Goal: Complete application form: Complete application form

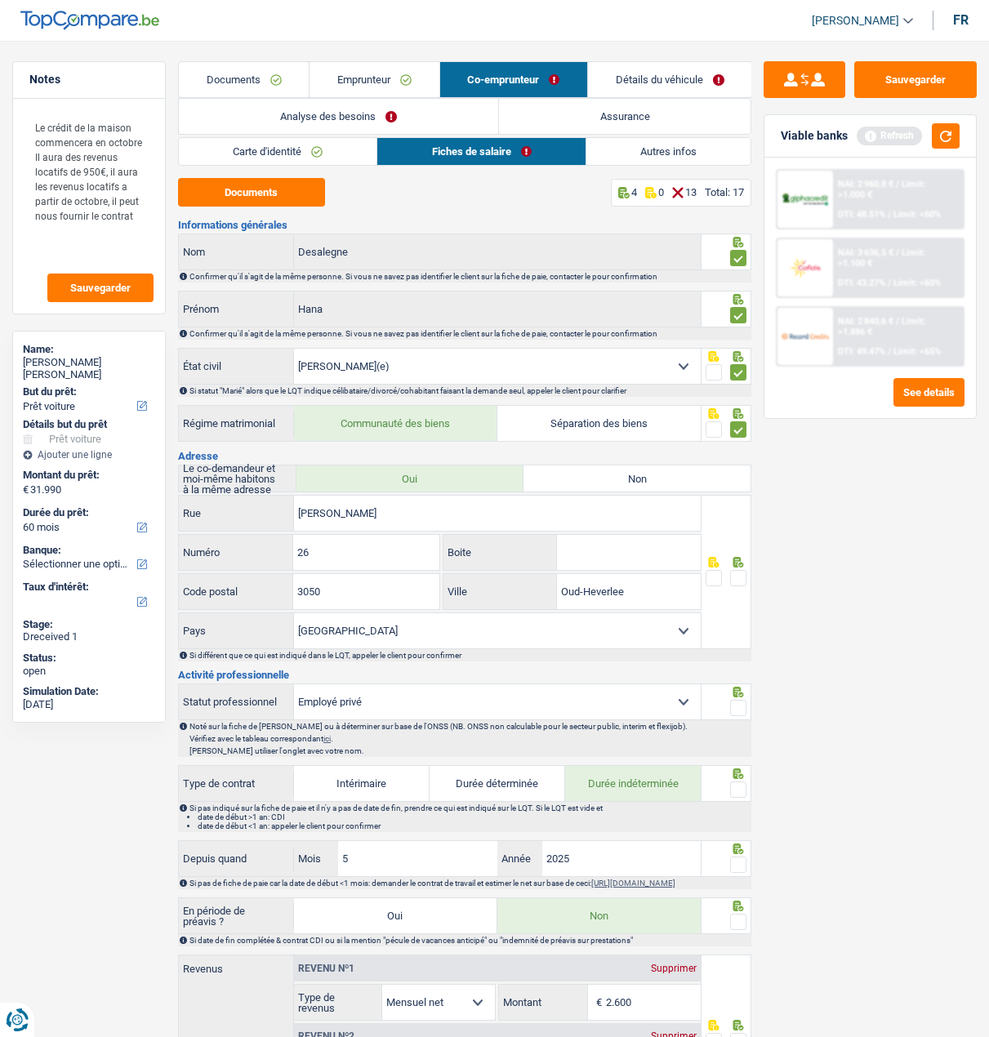
select select "car"
select select "60"
select select "married"
select select "BE"
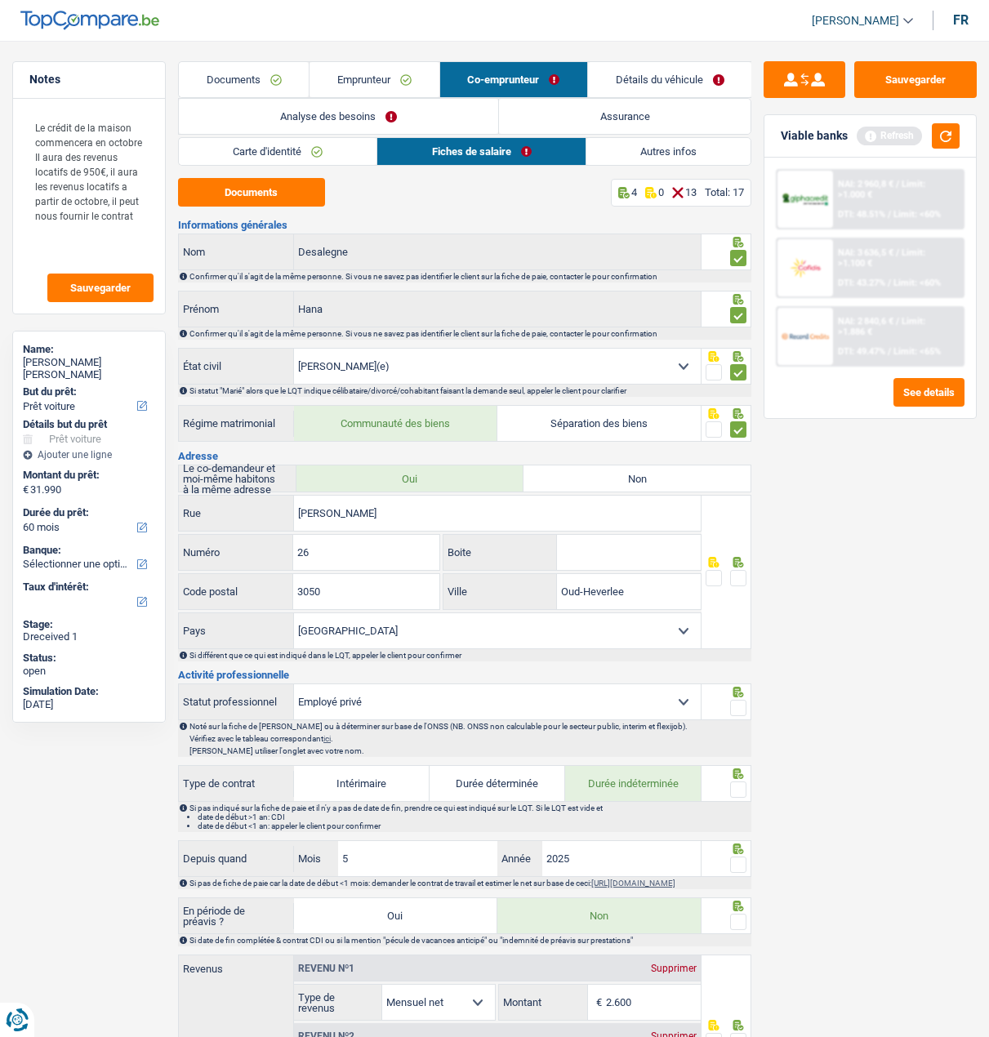
select select "privateEmployee"
select select "netSalary"
select select "mealVouchers"
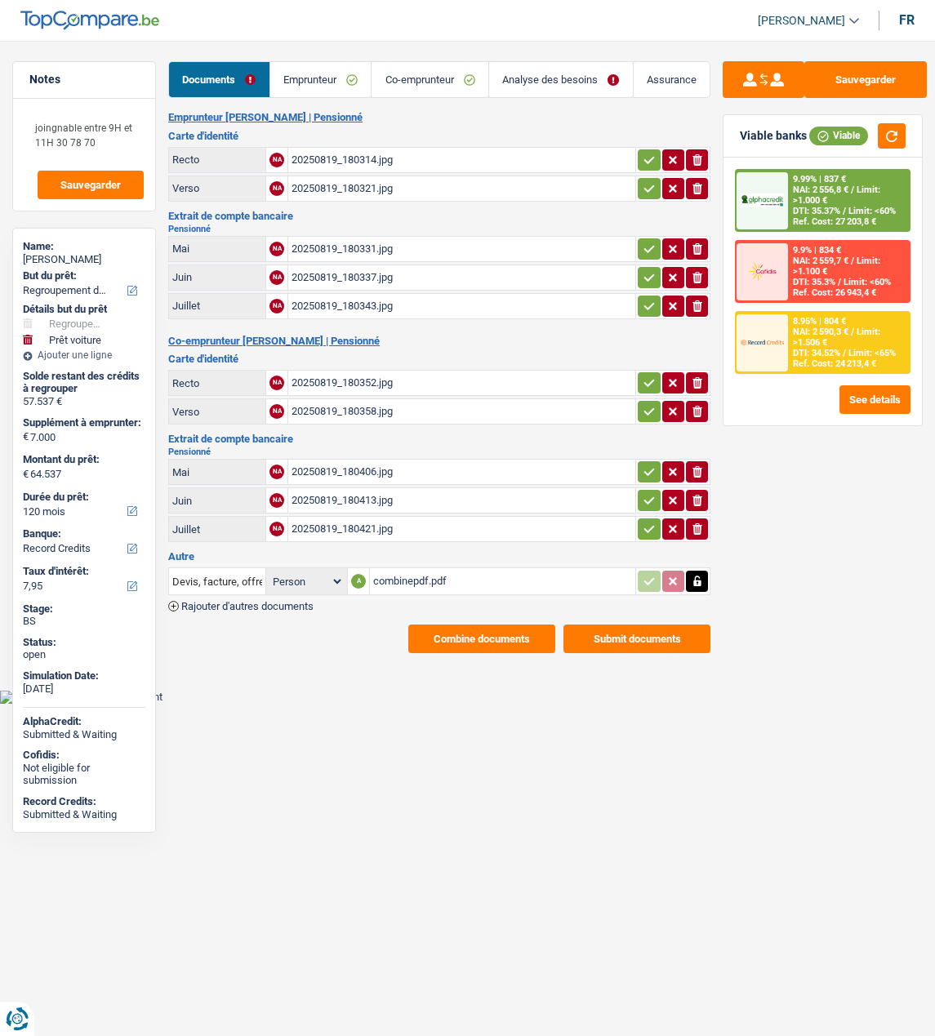
select select "refinancing"
select select "car"
select select "120"
select select "record credits"
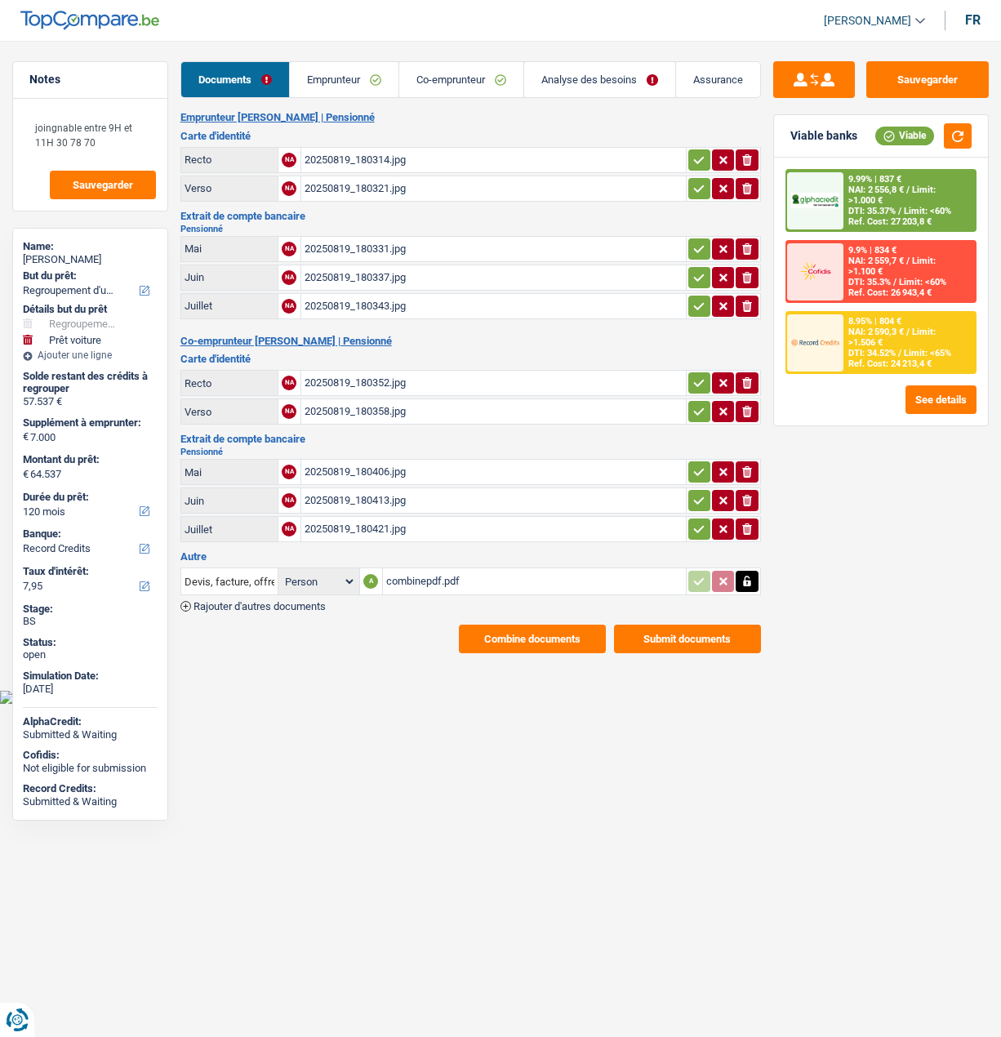
click at [353, 77] on link "Emprunteur" at bounding box center [344, 79] width 109 height 35
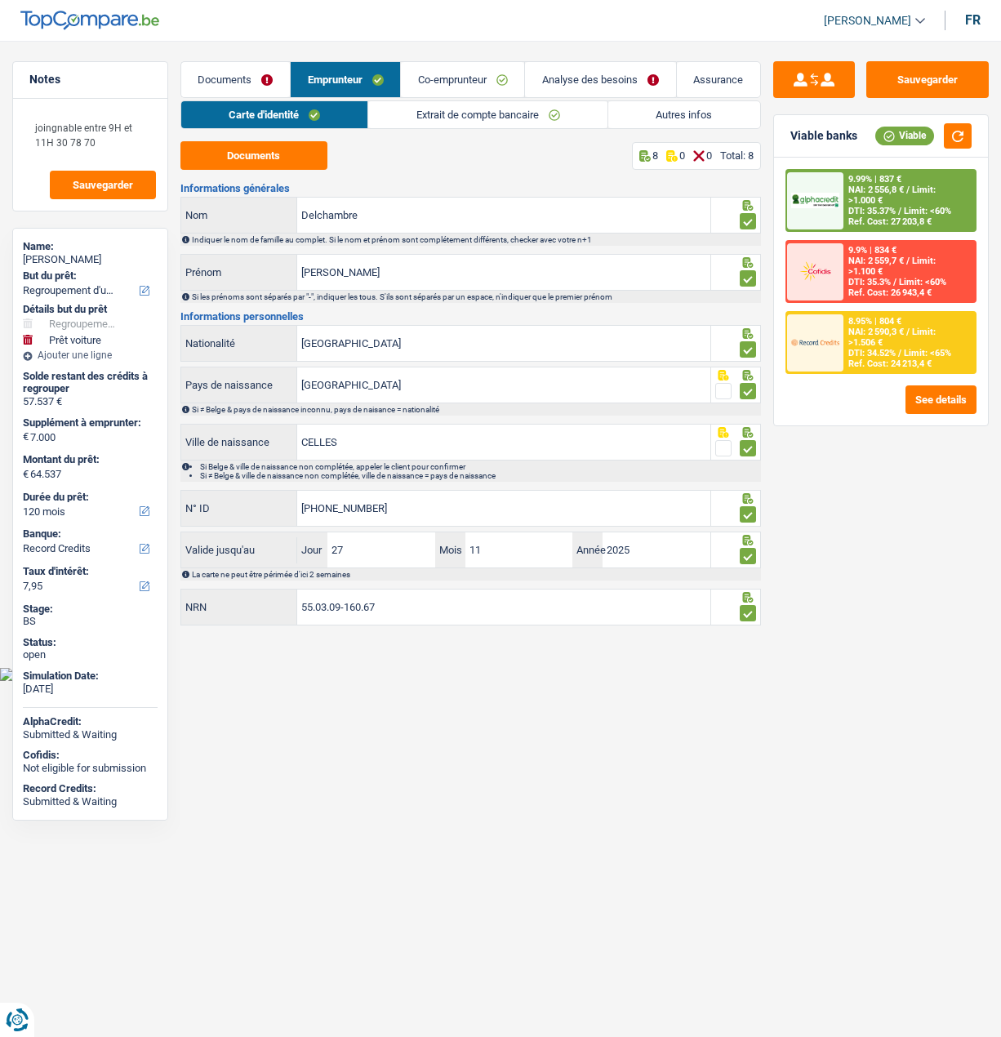
click at [454, 80] on link "Co-emprunteur" at bounding box center [462, 79] width 123 height 35
click at [565, 78] on link "Analyse des besoins" at bounding box center [601, 79] width 150 height 35
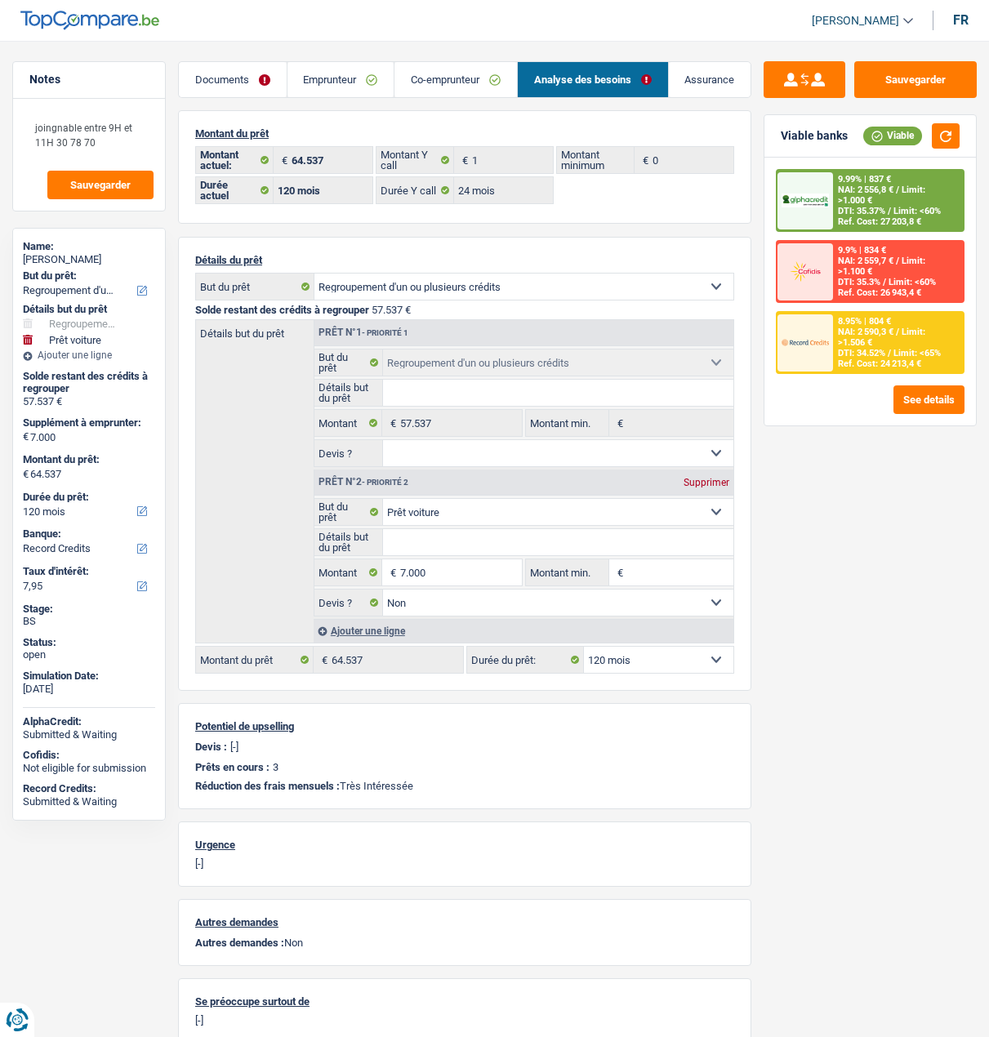
click at [458, 84] on link "Co-emprunteur" at bounding box center [455, 79] width 122 height 35
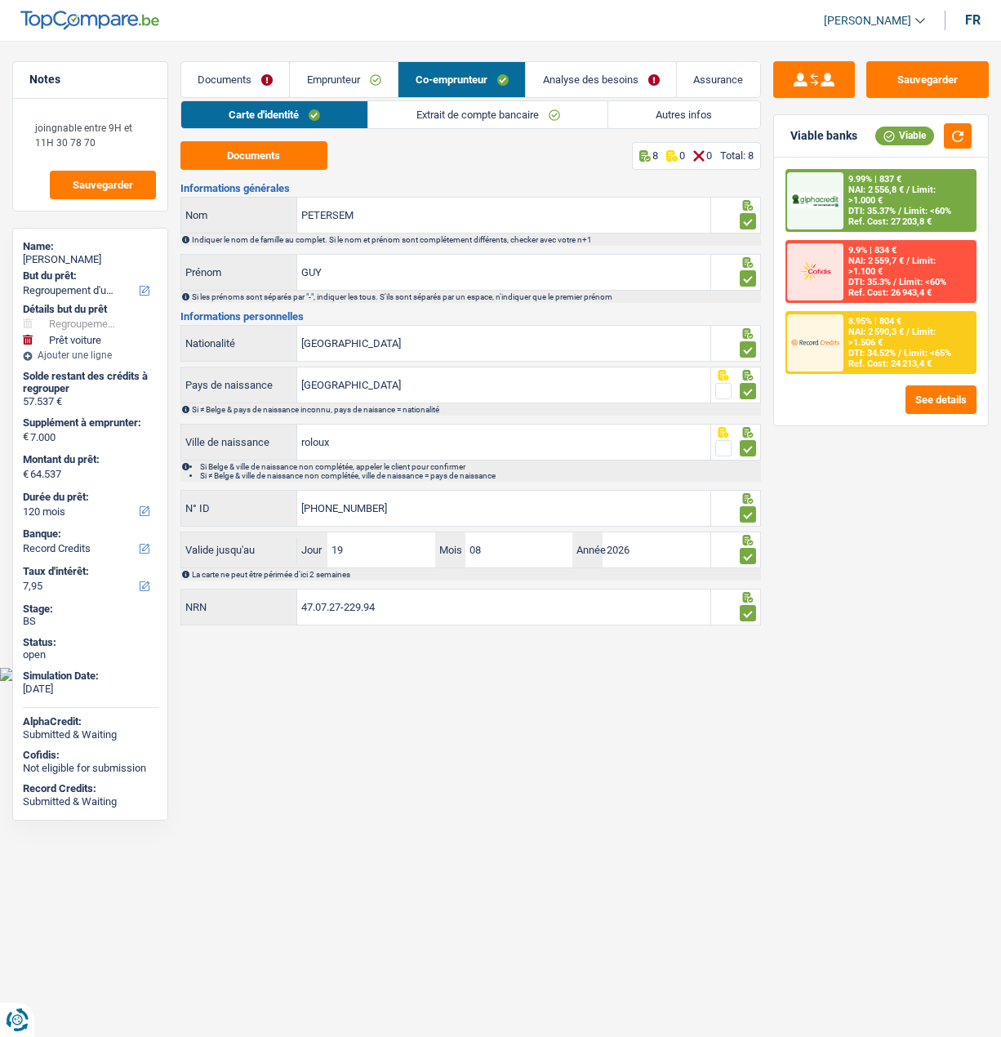
click at [485, 107] on link "Extrait de compte bancaire" at bounding box center [487, 114] width 239 height 27
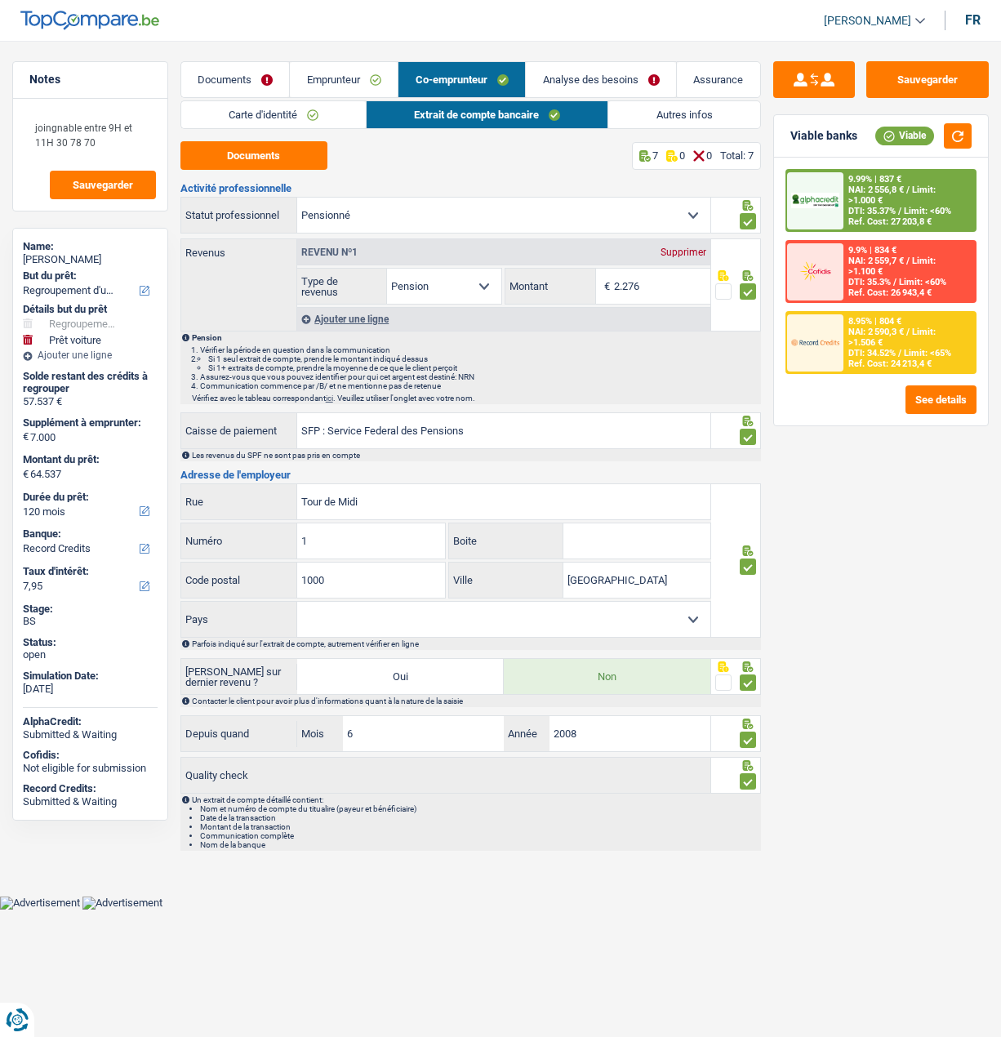
click at [909, 348] on span "Limit: <65%" at bounding box center [927, 353] width 47 height 11
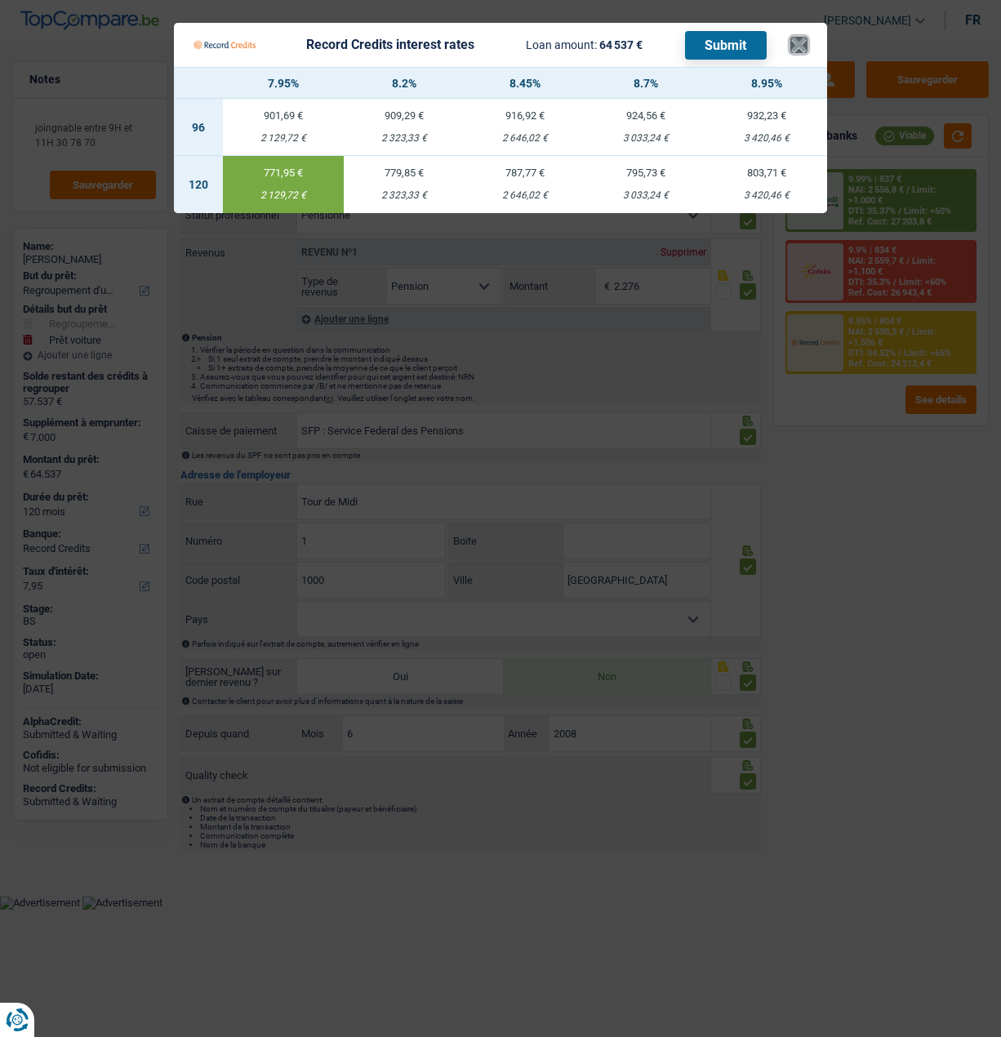
click at [803, 42] on button "×" at bounding box center [798, 45] width 17 height 16
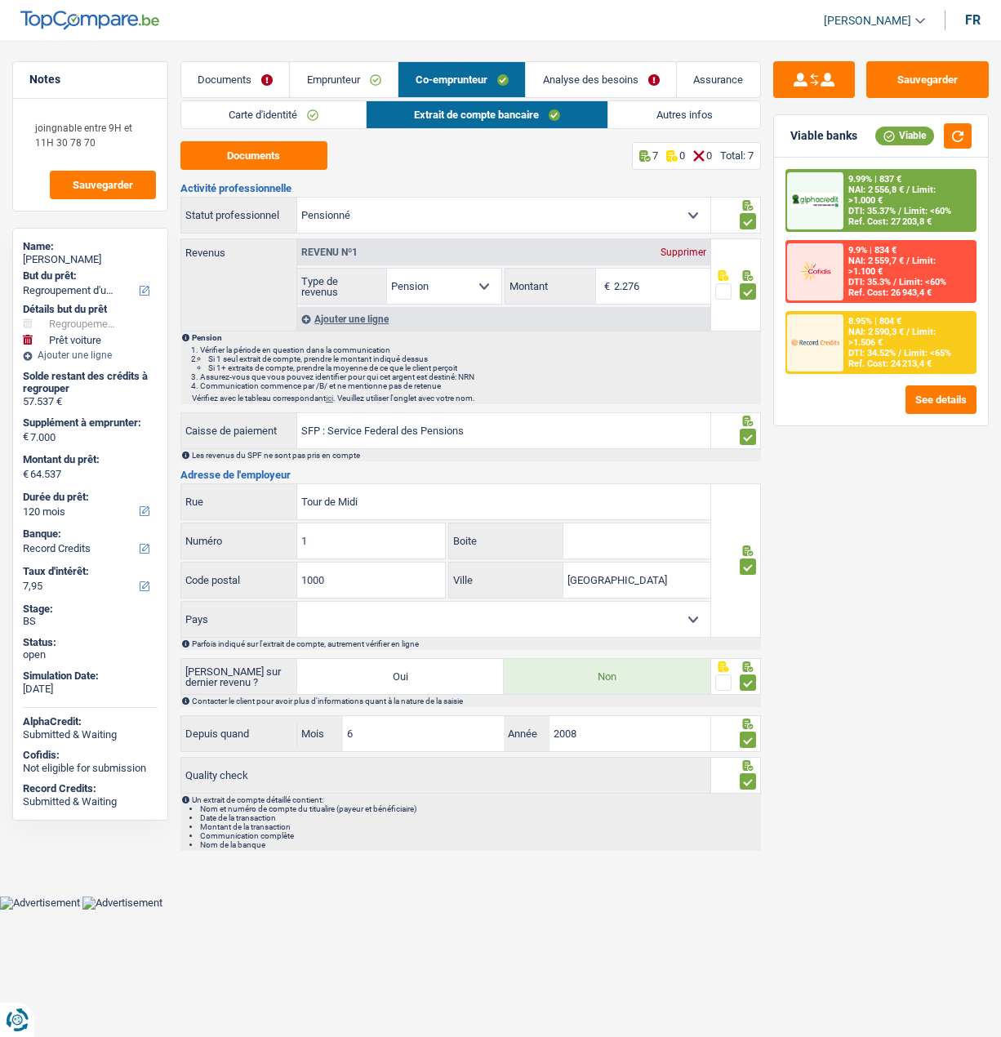
click at [587, 68] on link "Analyse des besoins" at bounding box center [601, 79] width 150 height 35
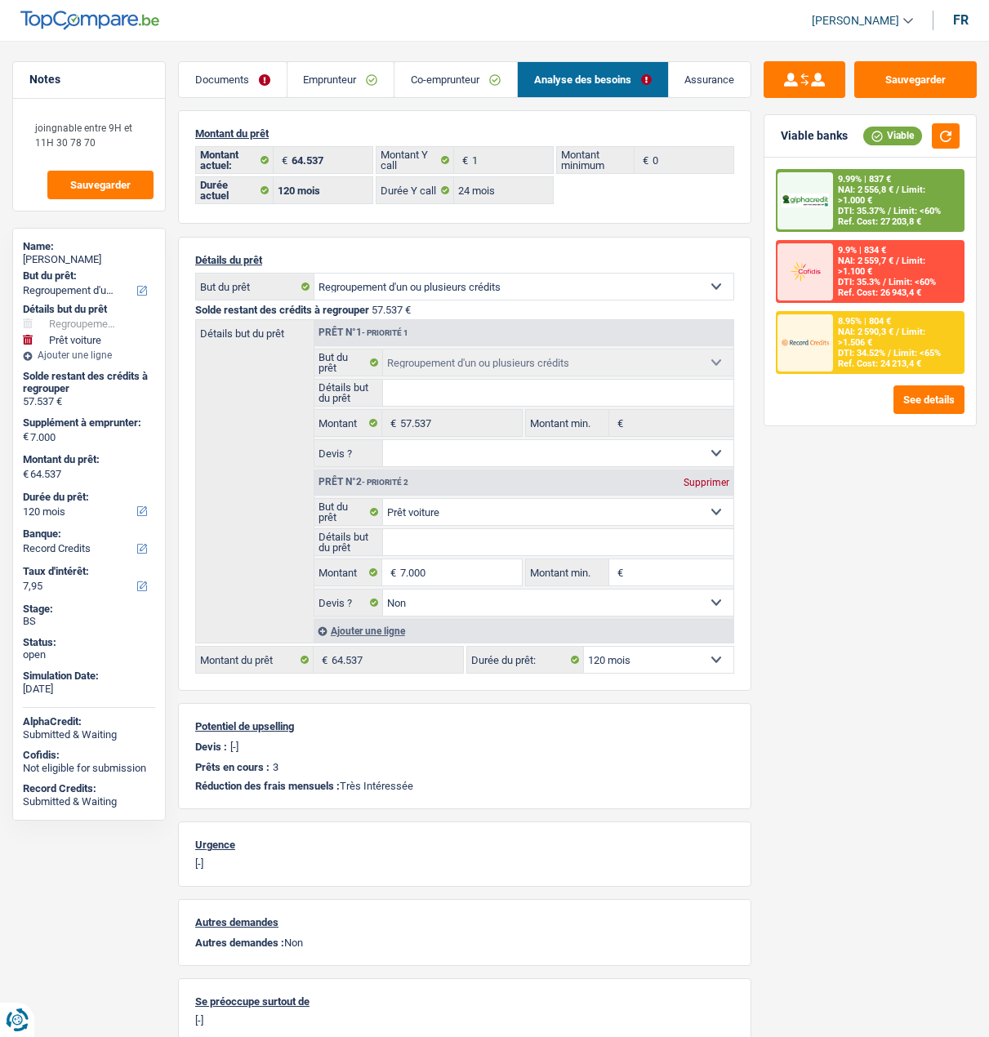
click at [887, 336] on div "8.95% | 804 € NAI: 2 590,3 € / Limit: >1.506 € DTI: 34.52% / Limit: <65% Ref. C…" at bounding box center [898, 343] width 130 height 60
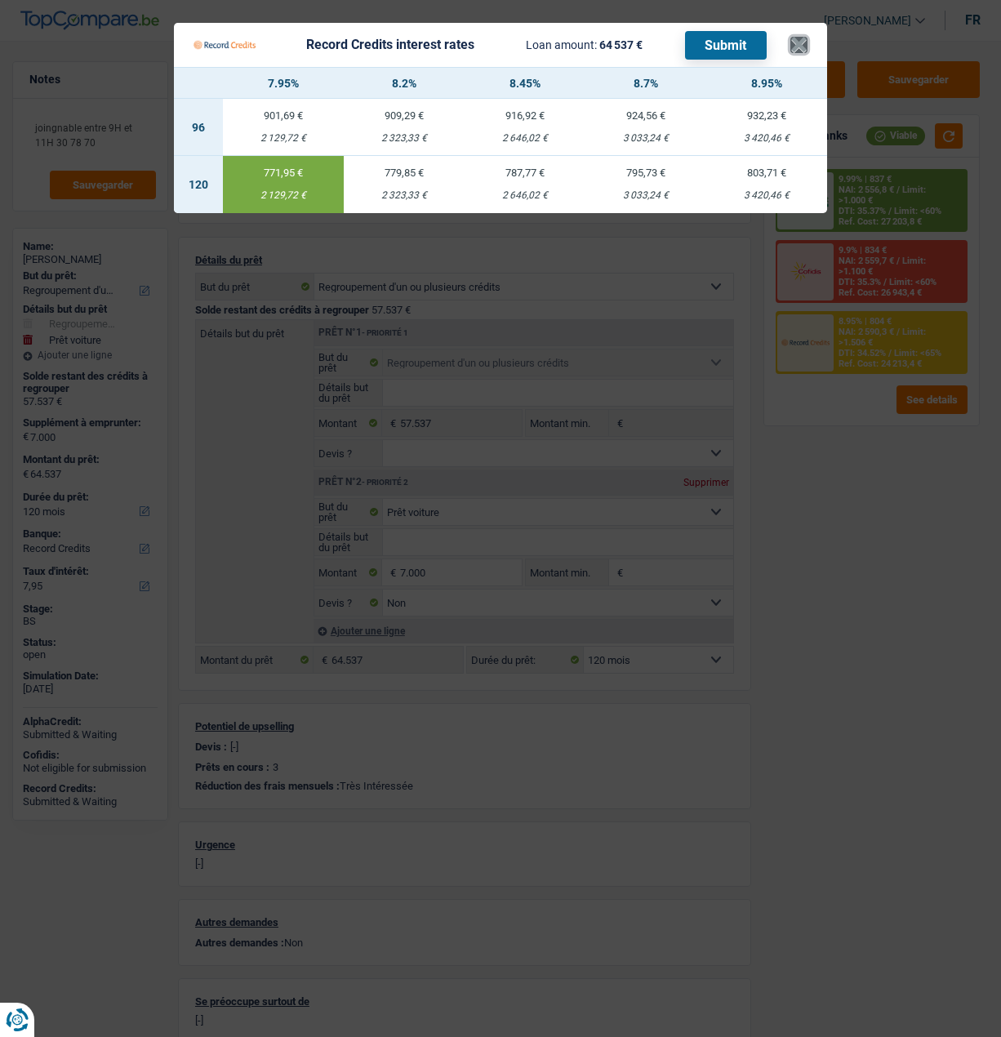
click at [798, 39] on button "×" at bounding box center [798, 45] width 17 height 16
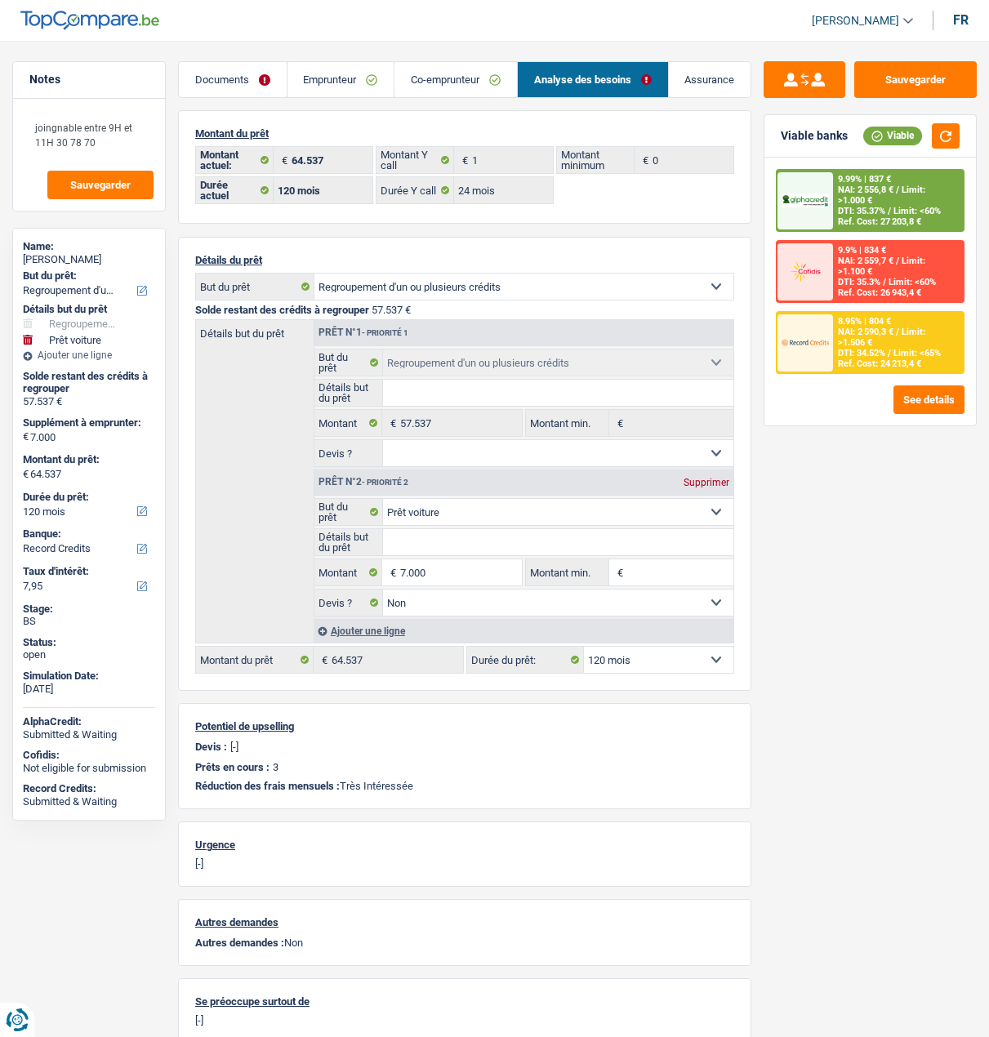
click at [349, 74] on link "Emprunteur" at bounding box center [340, 79] width 107 height 35
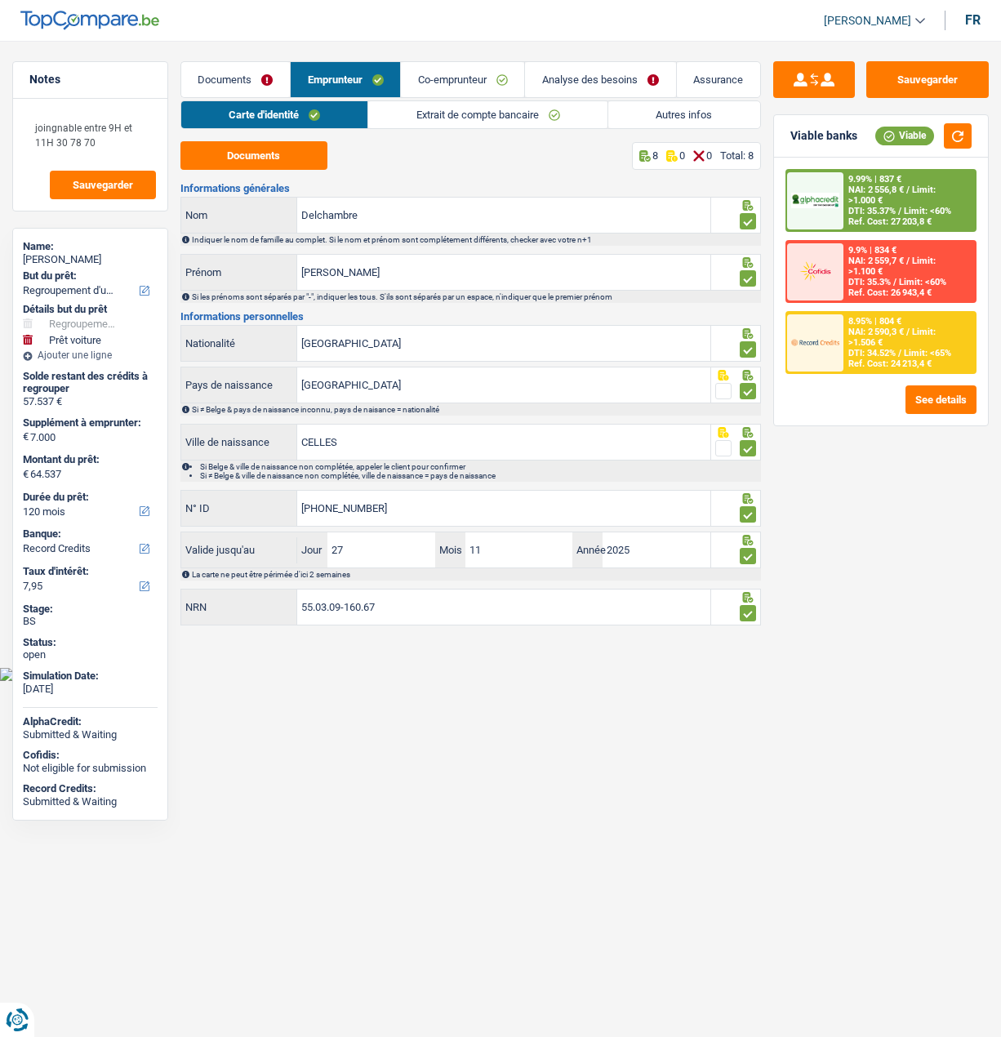
click at [669, 104] on link "Autres infos" at bounding box center [684, 114] width 152 height 27
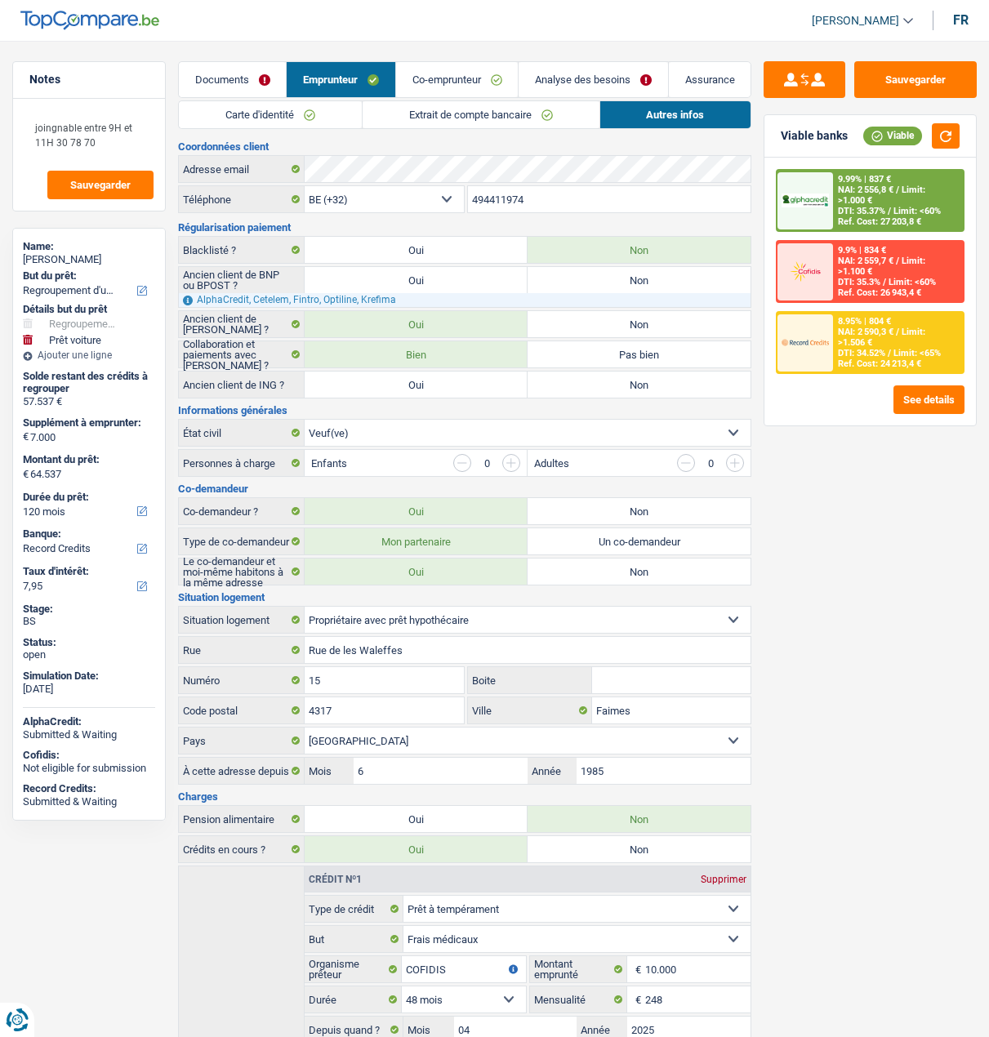
click at [483, 77] on link "Co-emprunteur" at bounding box center [457, 79] width 122 height 35
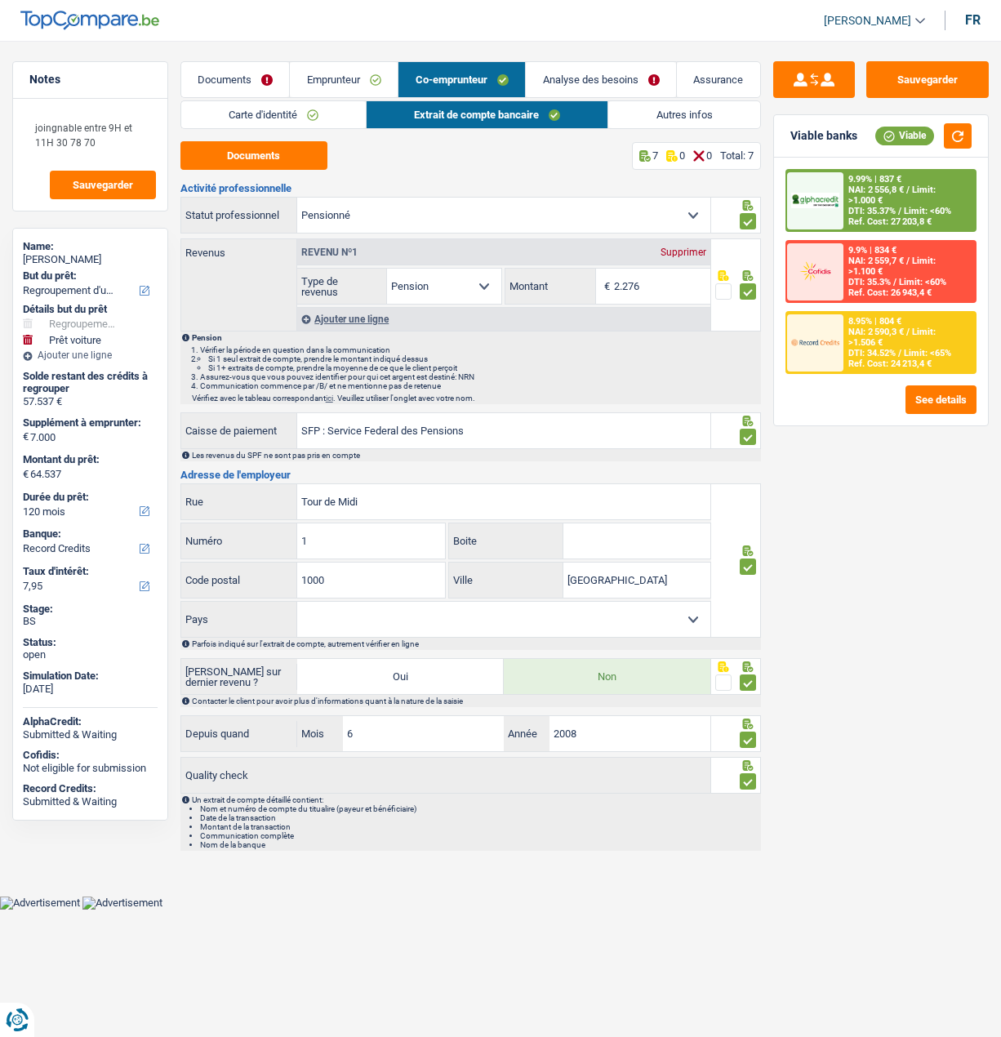
click at [671, 113] on link "Autres infos" at bounding box center [683, 114] width 151 height 27
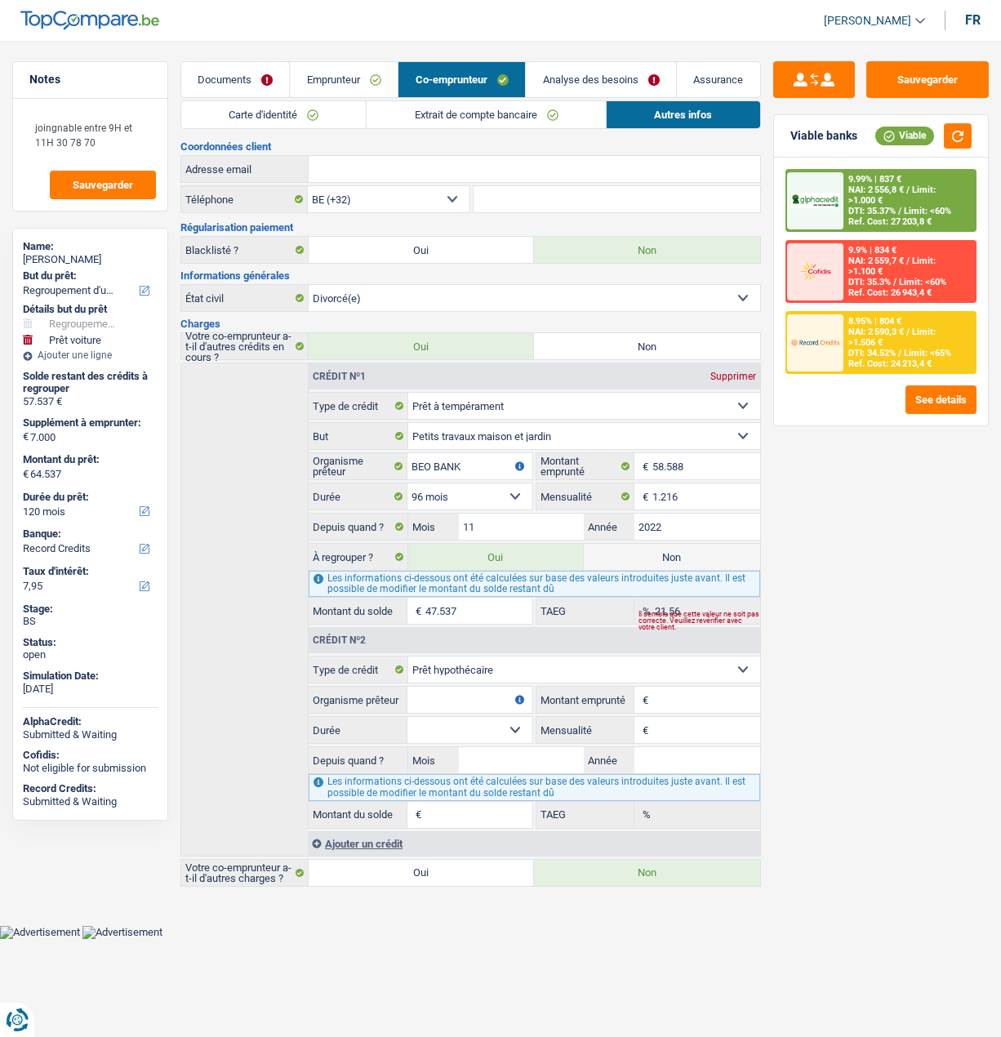
click at [896, 315] on div "8.95% | 804 € NAI: 2 590,3 € / Limit: >1.506 € DTI: 34.52% / Limit: <65% Ref. C…" at bounding box center [908, 343] width 131 height 60
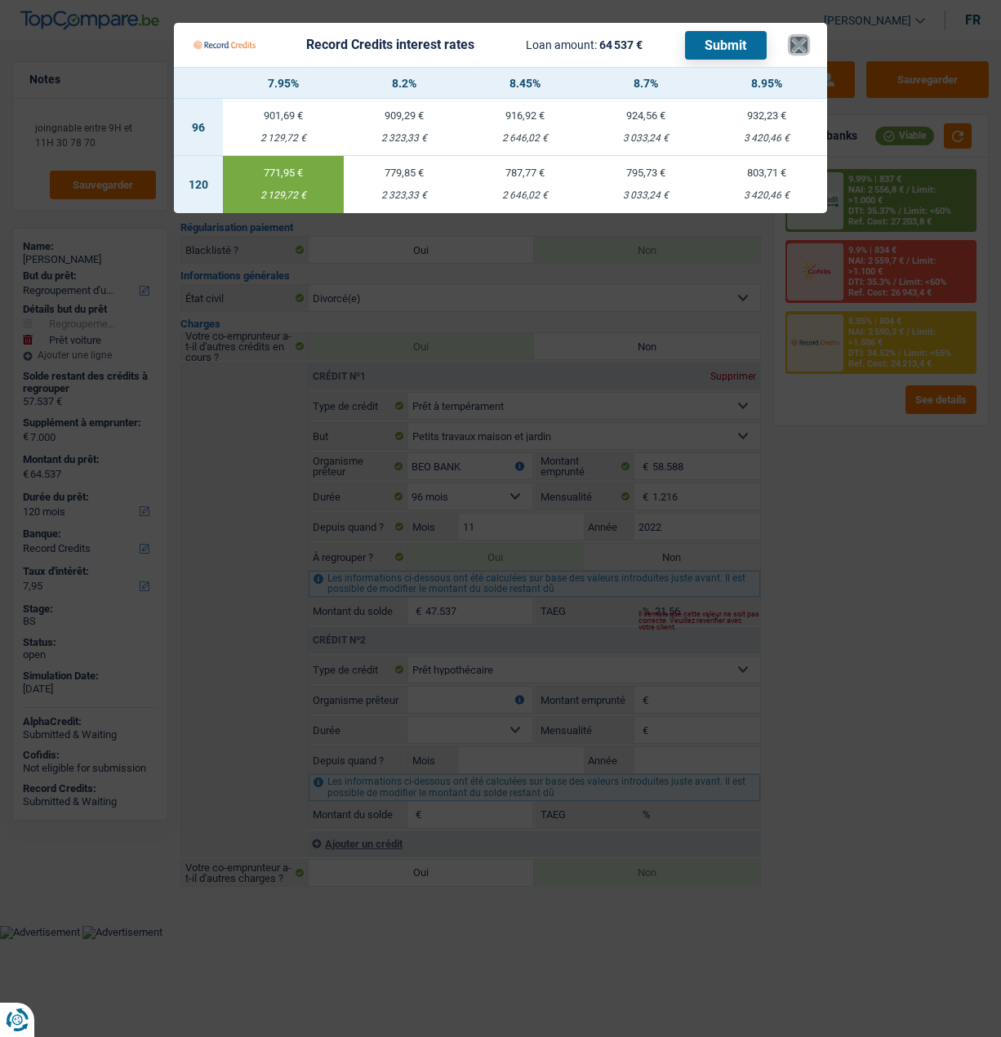
click at [797, 37] on button "×" at bounding box center [798, 45] width 17 height 16
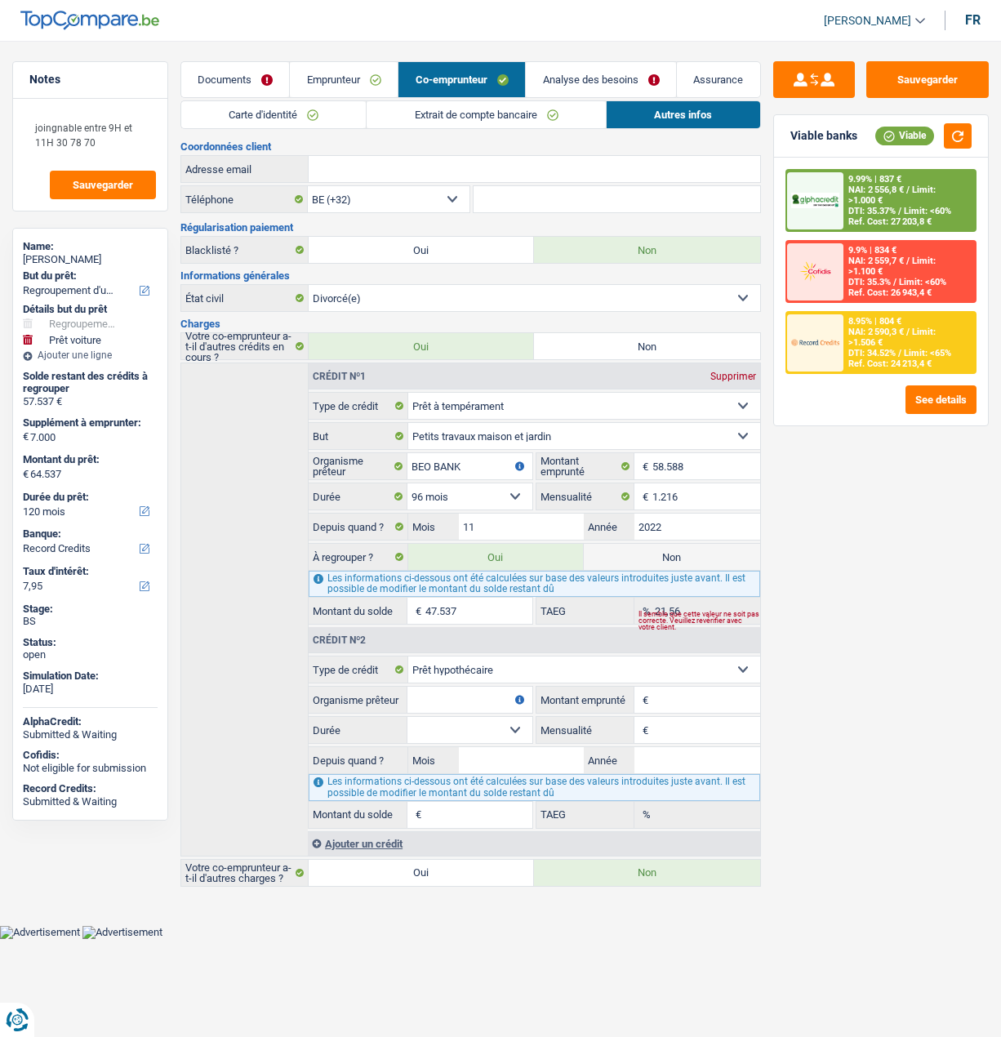
click at [604, 78] on link "Analyse des besoins" at bounding box center [601, 79] width 150 height 35
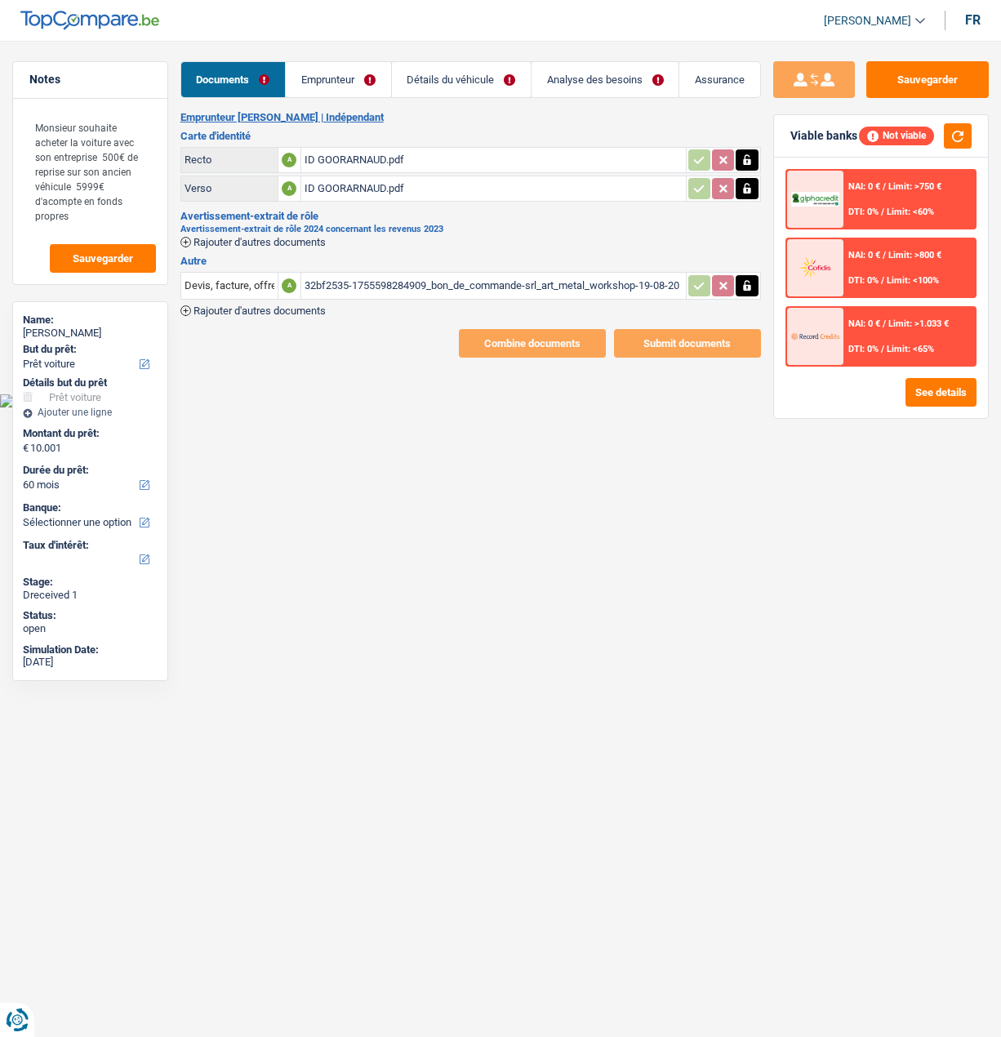
select select "car"
select select "60"
click at [358, 84] on link "Emprunteur" at bounding box center [338, 79] width 104 height 35
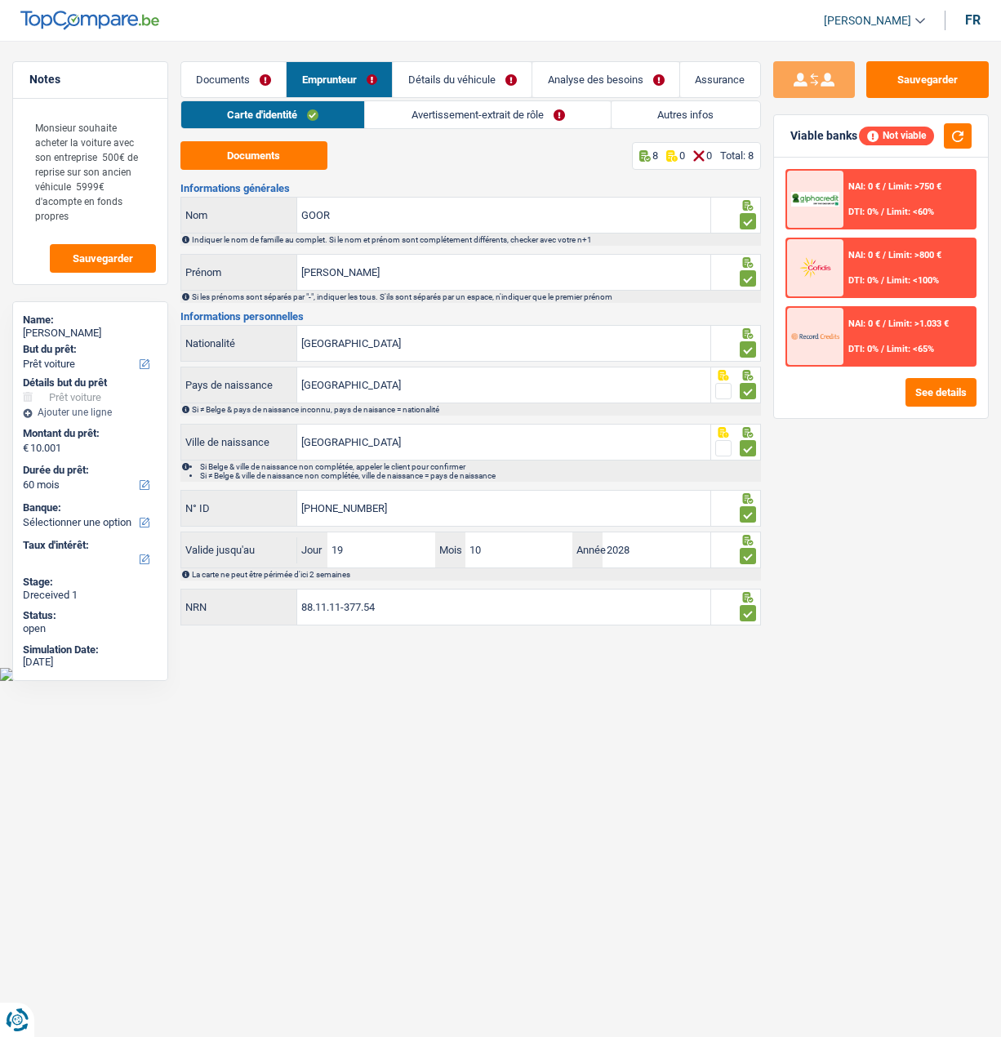
click at [491, 113] on link "Avertissement-extrait de rôle" at bounding box center [488, 114] width 246 height 27
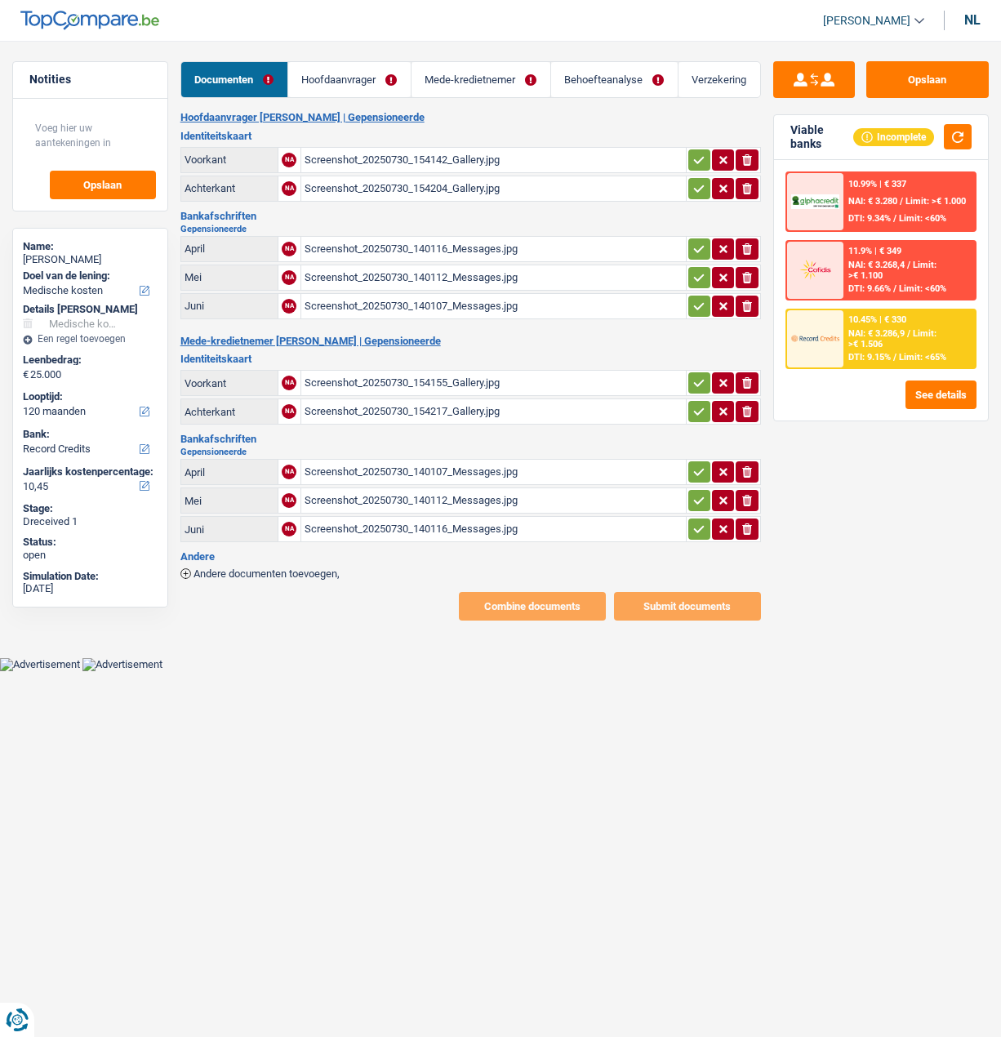
select select "medical"
select select "120"
select select "record credits"
click at [979, 22] on div "nl" at bounding box center [972, 20] width 16 height 16
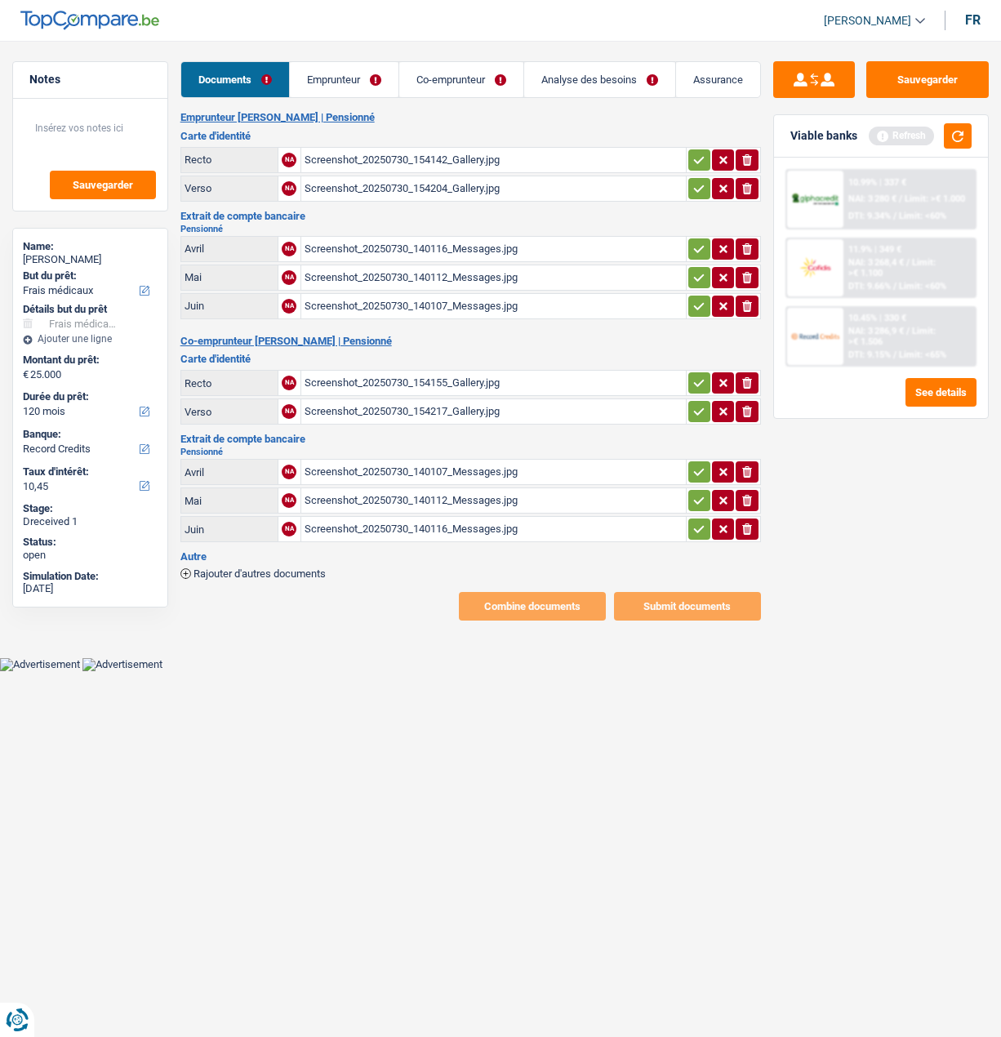
click at [360, 83] on link "Emprunteur" at bounding box center [344, 79] width 109 height 35
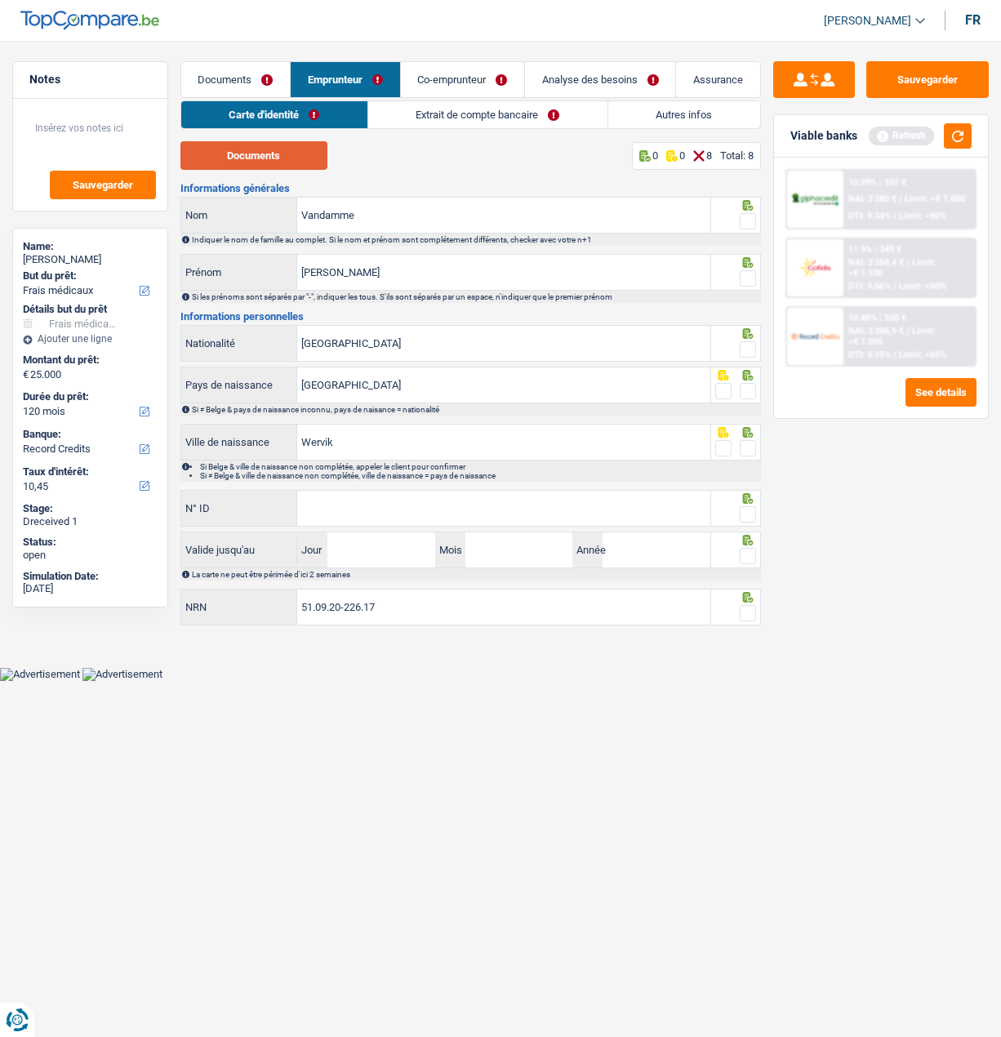
click at [279, 160] on button "Documents" at bounding box center [253, 155] width 147 height 29
click at [744, 220] on span at bounding box center [748, 221] width 16 height 16
click at [0, 0] on input "radio" at bounding box center [0, 0] width 0 height 0
click at [747, 275] on span at bounding box center [748, 278] width 16 height 16
click at [0, 0] on input "radio" at bounding box center [0, 0] width 0 height 0
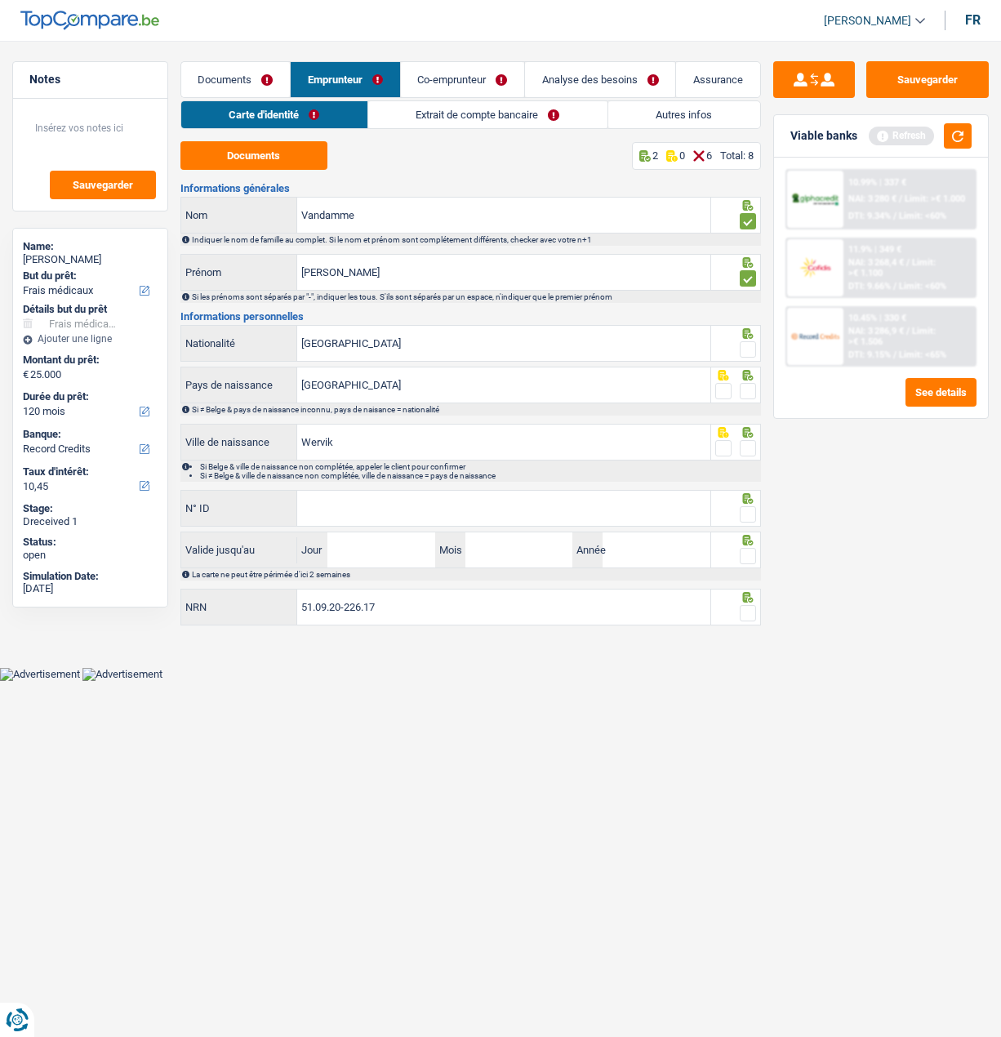
click at [749, 345] on span at bounding box center [748, 349] width 16 height 16
click at [0, 0] on input "radio" at bounding box center [0, 0] width 0 height 0
click at [747, 386] on span at bounding box center [748, 391] width 16 height 16
click at [0, 0] on input "radio" at bounding box center [0, 0] width 0 height 0
click at [744, 440] on span at bounding box center [748, 448] width 16 height 16
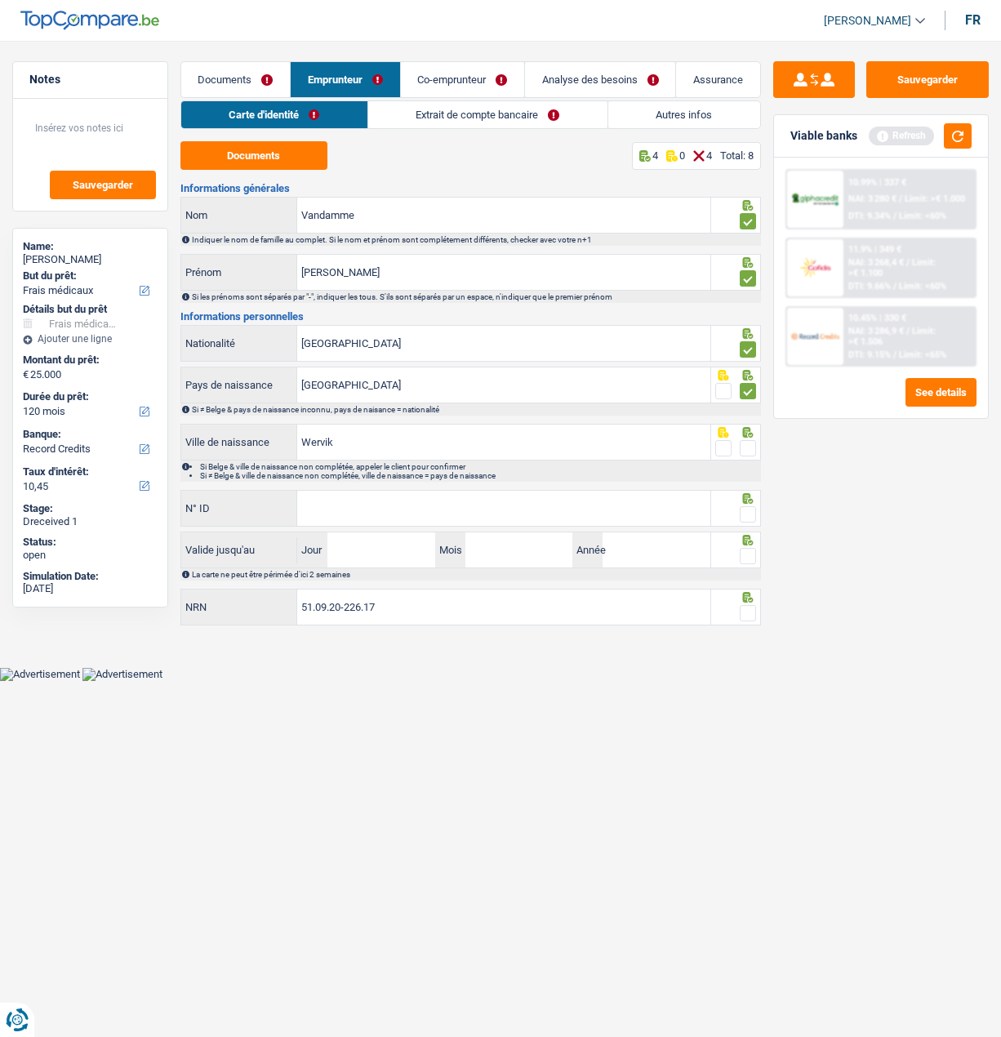
click at [0, 0] on input "radio" at bounding box center [0, 0] width 0 height 0
click at [510, 518] on input "N° ID" at bounding box center [503, 508] width 412 height 35
type input "592-2052450-11"
click at [752, 513] on span at bounding box center [748, 514] width 16 height 16
click at [0, 0] on input "radio" at bounding box center [0, 0] width 0 height 0
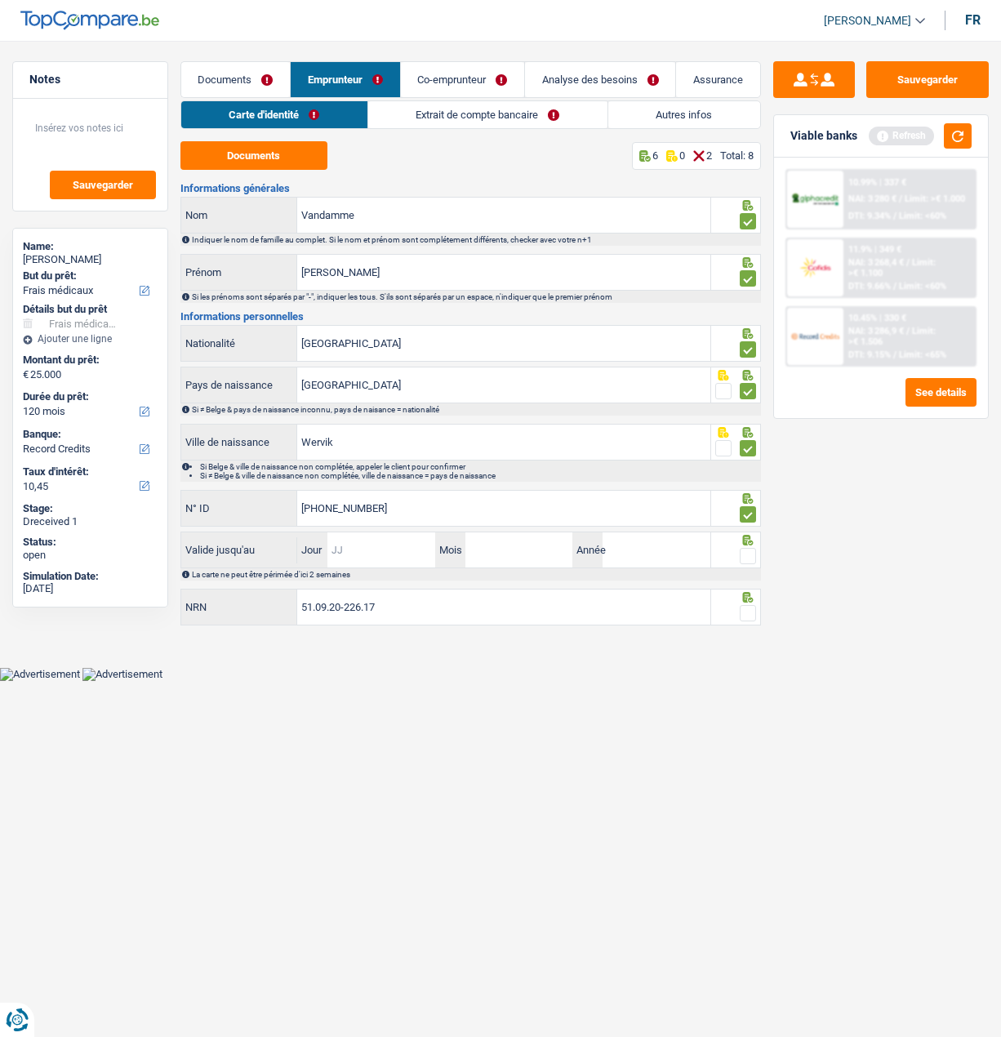
click at [370, 549] on input "Jour" at bounding box center [380, 549] width 107 height 35
type input "22"
type input "09"
type input "2025"
click at [742, 551] on span at bounding box center [748, 556] width 16 height 16
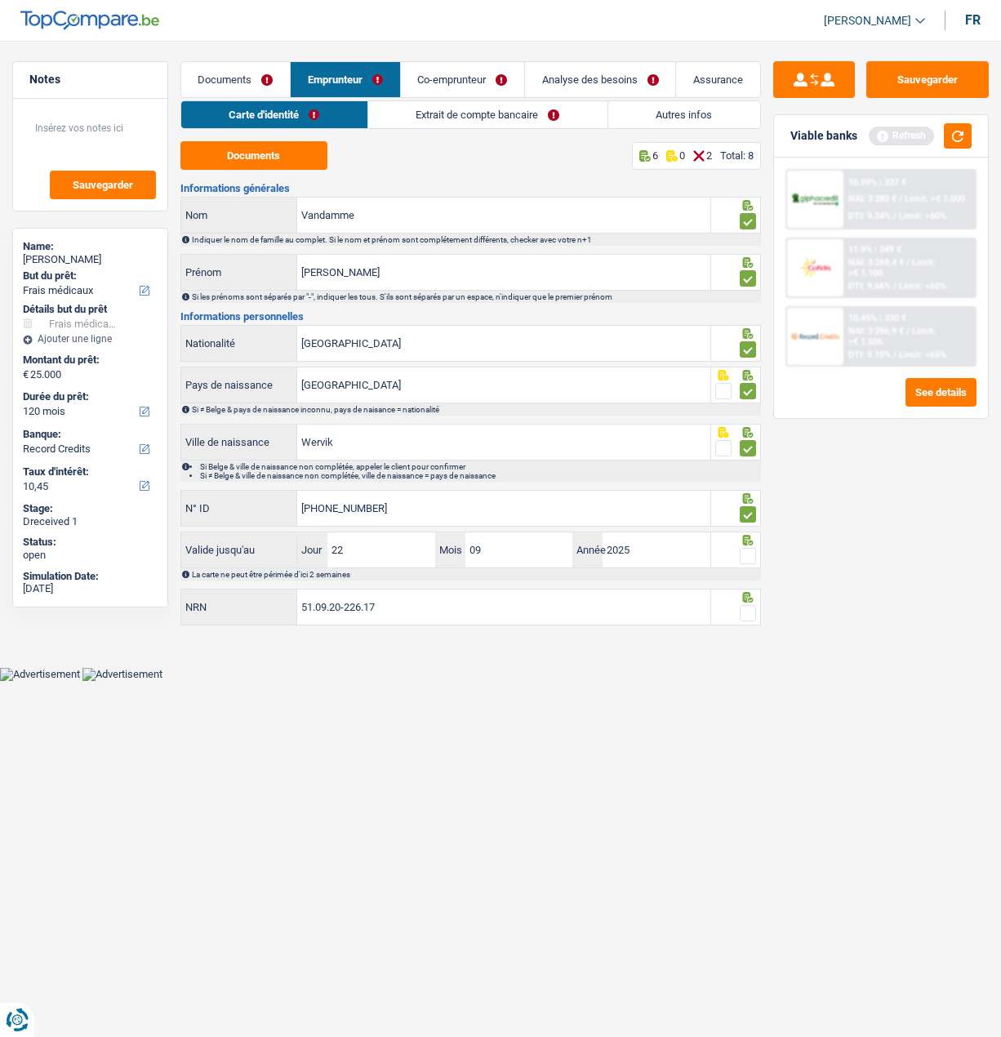
click at [0, 0] on input "radio" at bounding box center [0, 0] width 0 height 0
click at [742, 608] on span at bounding box center [748, 613] width 16 height 16
click at [0, 0] on input "radio" at bounding box center [0, 0] width 0 height 0
click at [464, 114] on link "Extrait de compte bancaire" at bounding box center [487, 114] width 239 height 27
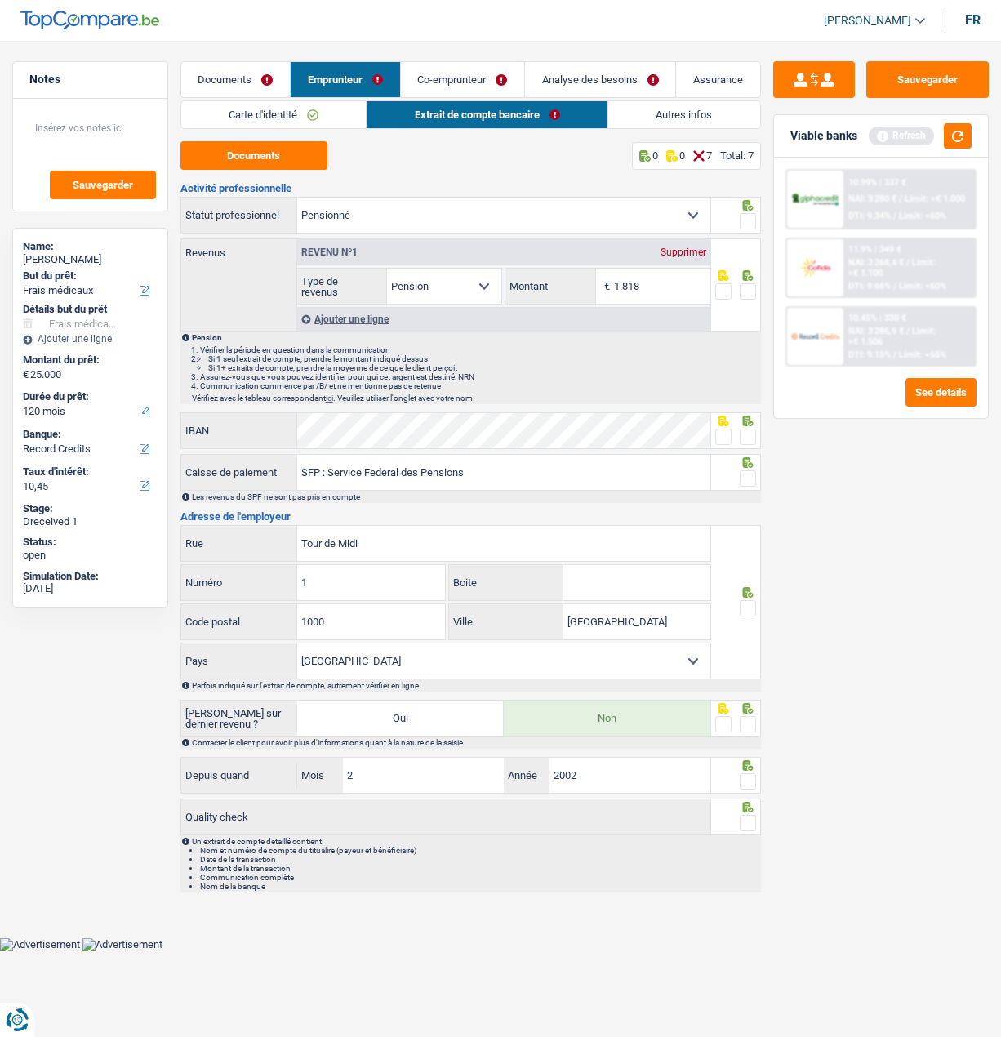
click at [748, 222] on span at bounding box center [748, 221] width 16 height 16
click at [0, 0] on input "radio" at bounding box center [0, 0] width 0 height 0
click at [752, 288] on span at bounding box center [748, 291] width 16 height 16
click at [0, 0] on input "radio" at bounding box center [0, 0] width 0 height 0
click at [266, 152] on button "Documents" at bounding box center [253, 155] width 147 height 29
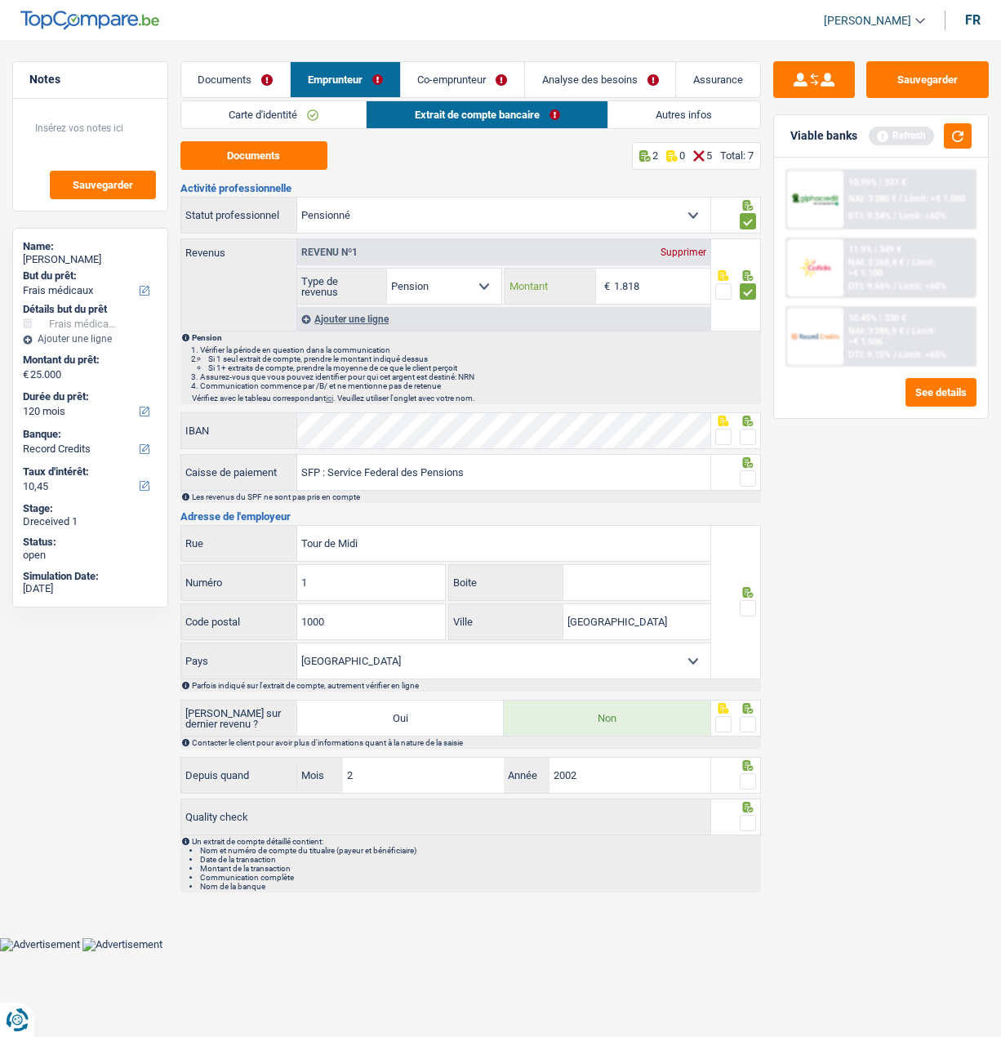
click at [653, 279] on input "1.818" at bounding box center [662, 286] width 96 height 35
type input "1.815"
click at [714, 433] on div at bounding box center [736, 430] width 50 height 37
click at [718, 433] on span at bounding box center [723, 437] width 16 height 16
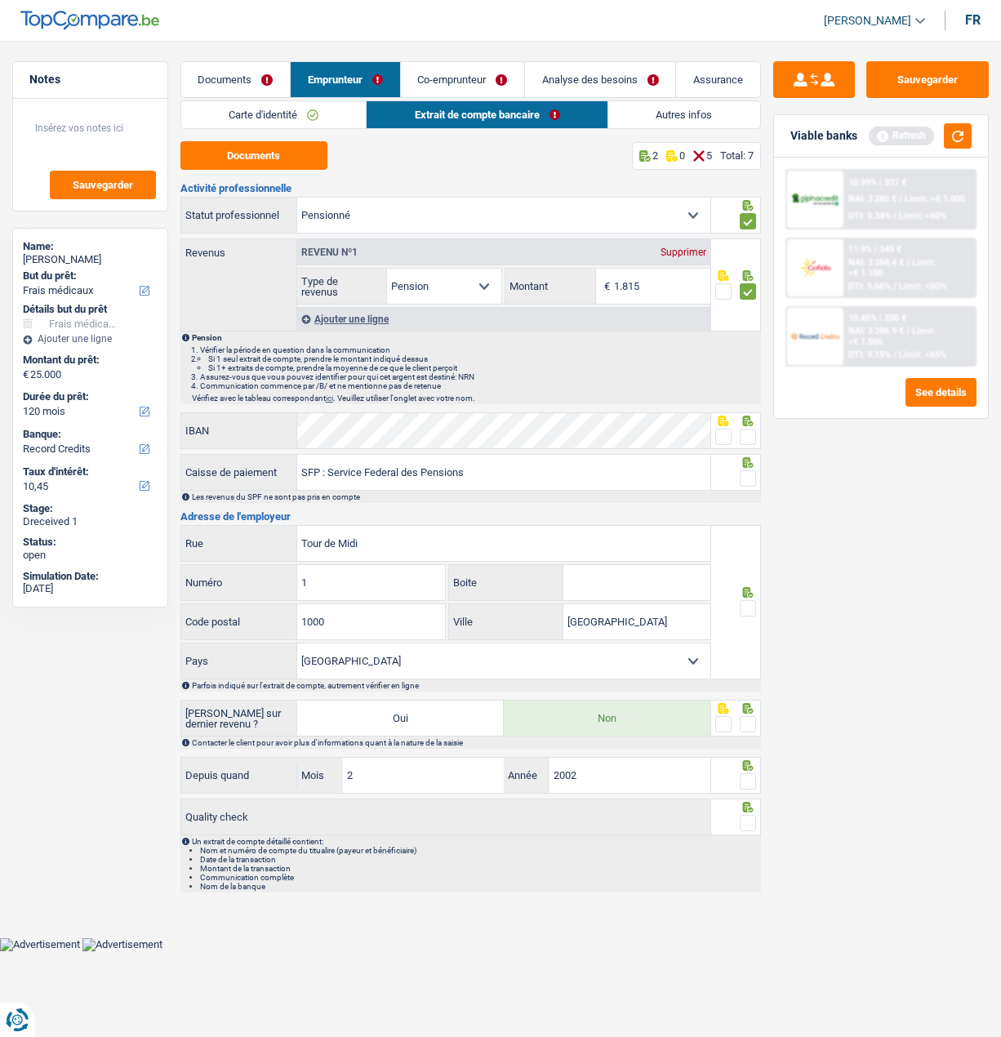
click at [0, 0] on input "radio" at bounding box center [0, 0] width 0 height 0
click at [748, 470] on span at bounding box center [748, 478] width 16 height 16
click at [0, 0] on input "radio" at bounding box center [0, 0] width 0 height 0
click at [735, 589] on div at bounding box center [735, 591] width 41 height 13
click at [748, 605] on span at bounding box center [748, 608] width 16 height 16
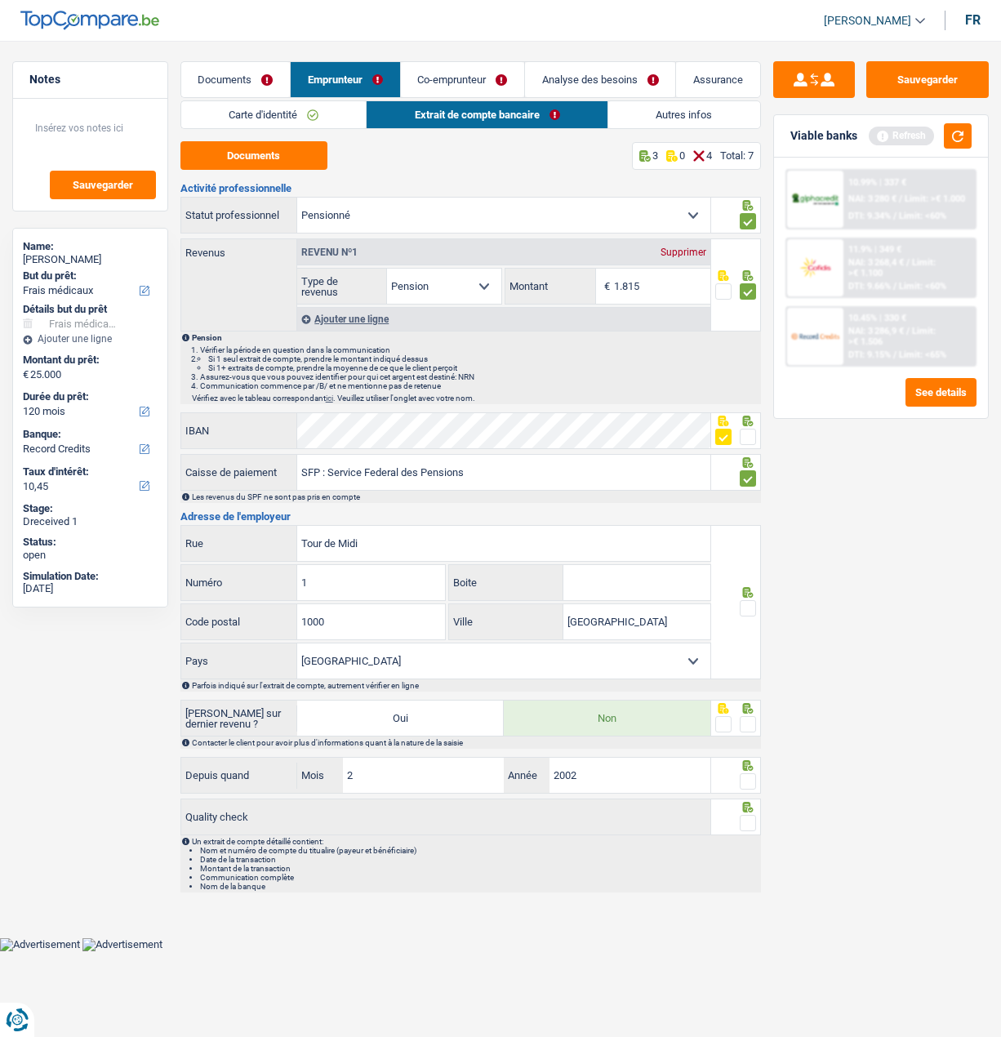
click at [0, 0] on input "radio" at bounding box center [0, 0] width 0 height 0
click at [748, 718] on span at bounding box center [748, 724] width 16 height 16
click at [0, 0] on input "radio" at bounding box center [0, 0] width 0 height 0
click at [748, 781] on span at bounding box center [748, 781] width 16 height 16
click at [0, 0] on input "radio" at bounding box center [0, 0] width 0 height 0
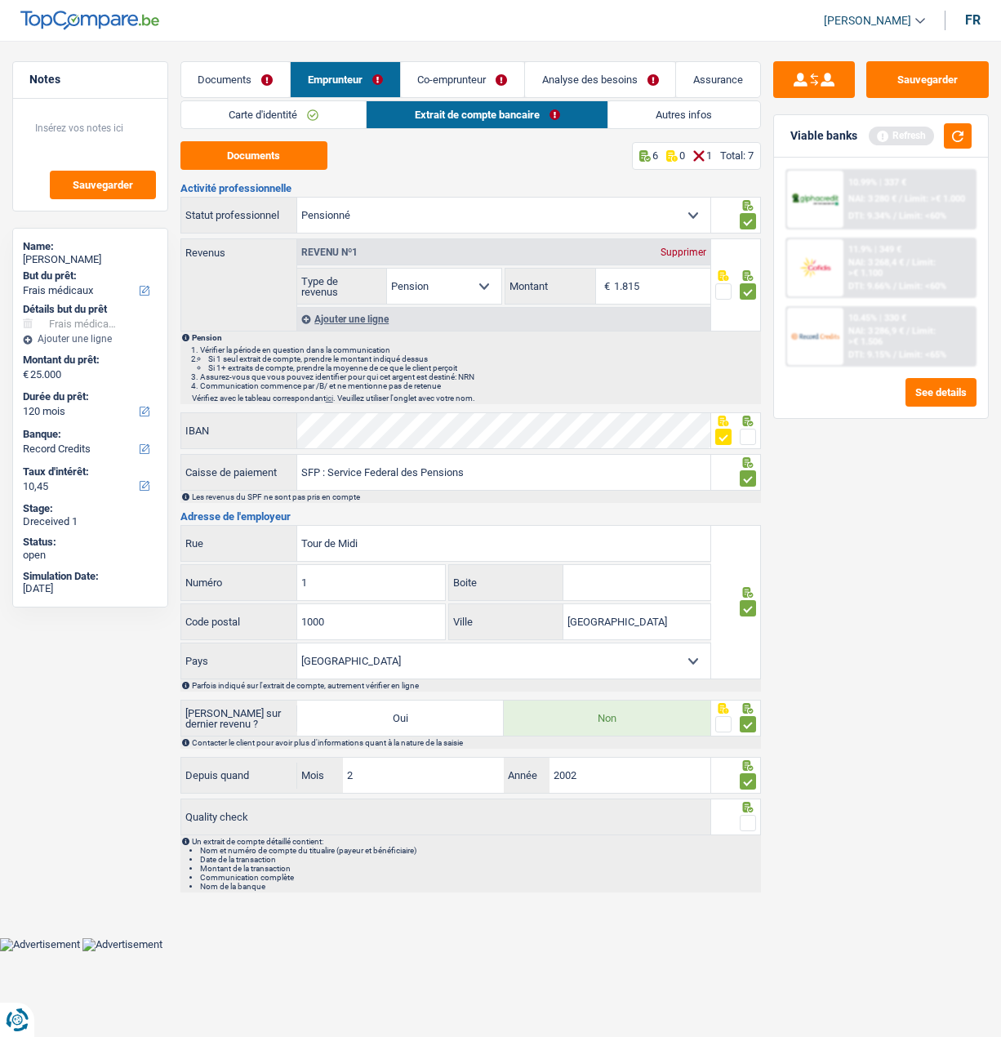
click at [745, 813] on div at bounding box center [748, 823] width 16 height 20
drag, startPoint x: 750, startPoint y: 808, endPoint x: 750, endPoint y: 817, distance: 9.0
click at [750, 812] on div at bounding box center [736, 816] width 50 height 37
click at [749, 818] on span at bounding box center [748, 823] width 16 height 16
click at [0, 0] on input "radio" at bounding box center [0, 0] width 0 height 0
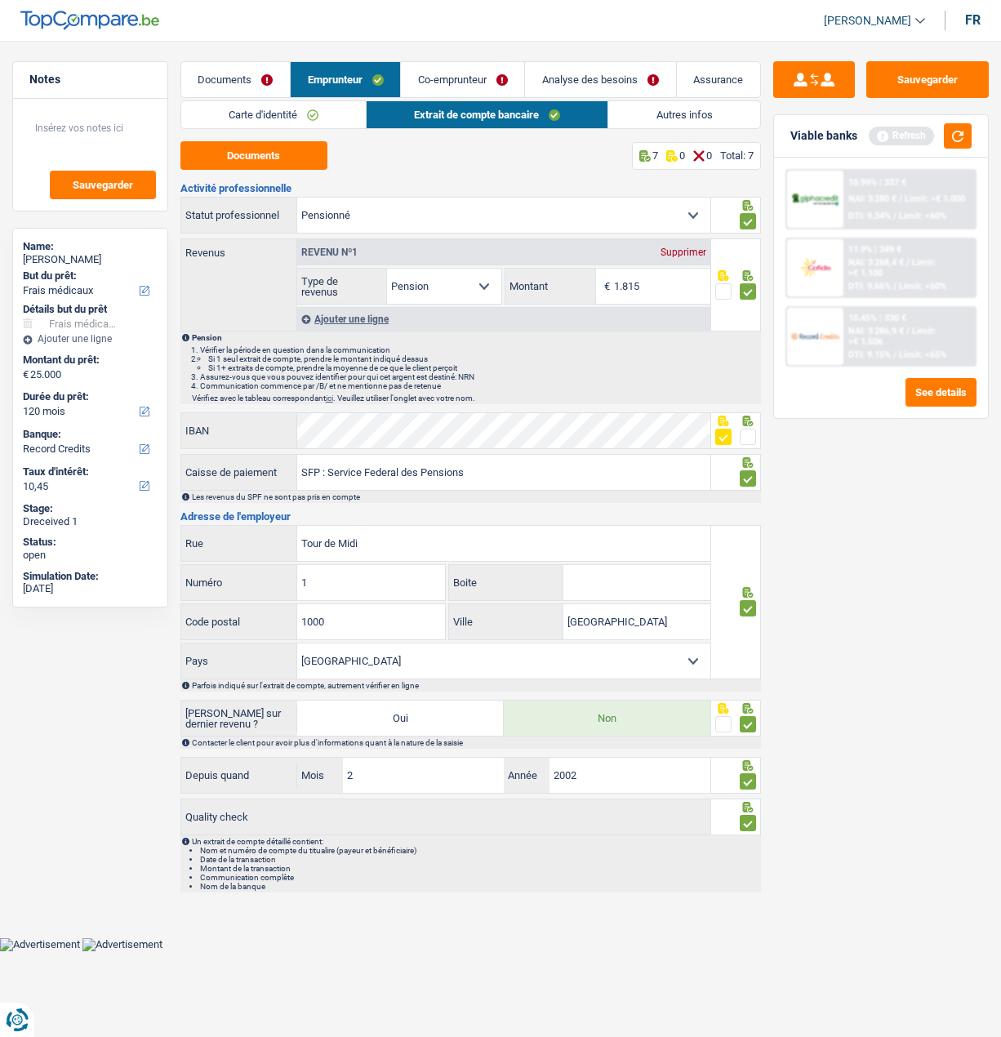
click at [469, 78] on link "Co-emprunteur" at bounding box center [462, 79] width 123 height 35
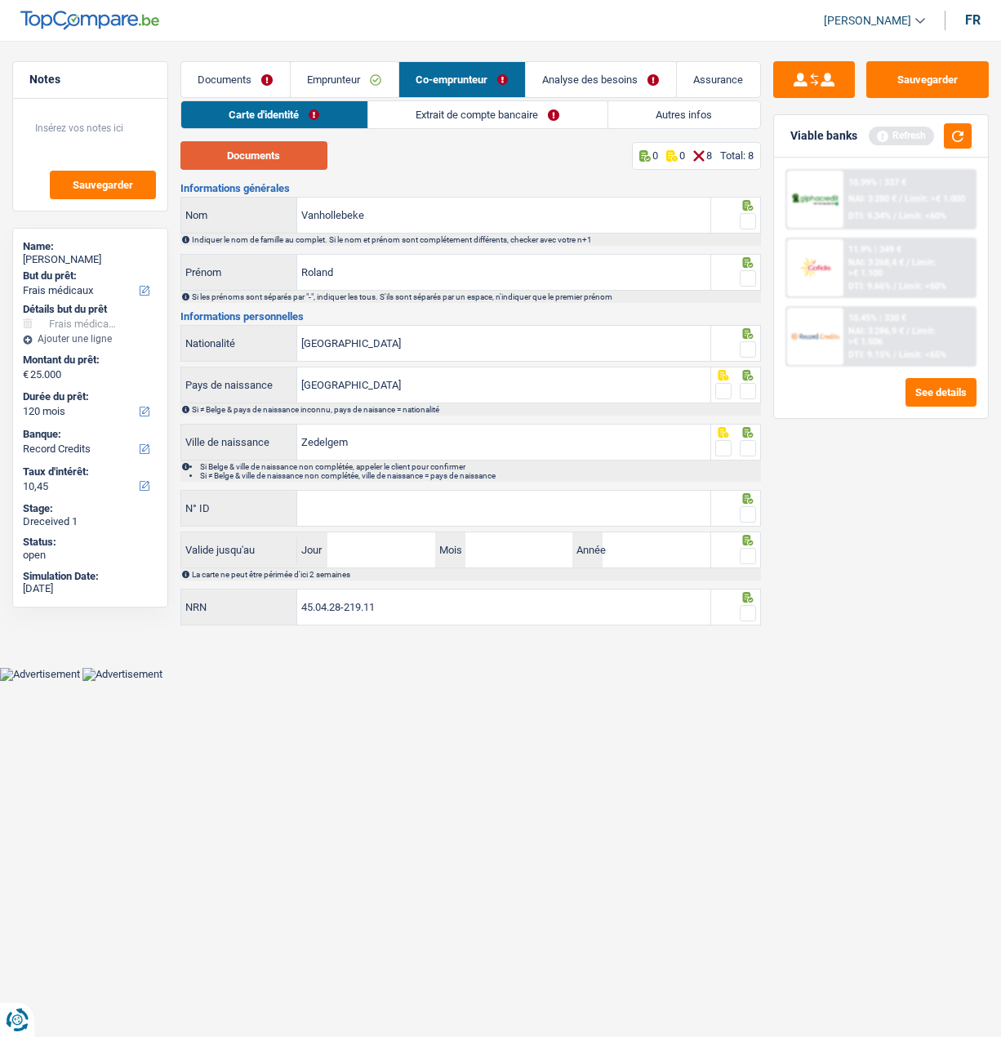
click at [273, 160] on button "Documents" at bounding box center [253, 155] width 147 height 29
click at [748, 214] on span at bounding box center [748, 221] width 16 height 16
click at [0, 0] on input "radio" at bounding box center [0, 0] width 0 height 0
click at [747, 273] on span at bounding box center [748, 278] width 16 height 16
click at [0, 0] on input "radio" at bounding box center [0, 0] width 0 height 0
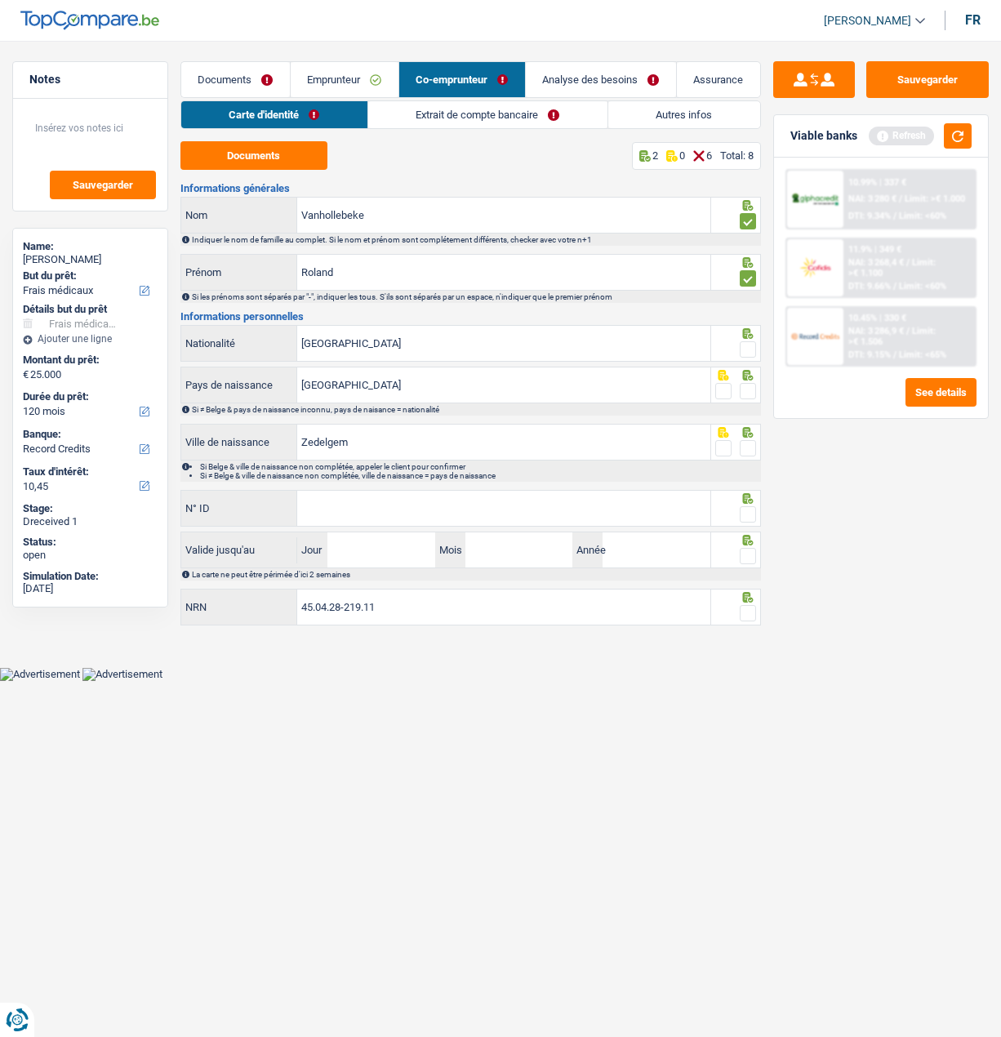
click at [758, 345] on div at bounding box center [736, 343] width 50 height 37
click at [751, 346] on span at bounding box center [748, 349] width 16 height 16
click at [0, 0] on input "radio" at bounding box center [0, 0] width 0 height 0
click at [745, 389] on span at bounding box center [748, 391] width 16 height 16
click at [0, 0] on input "radio" at bounding box center [0, 0] width 0 height 0
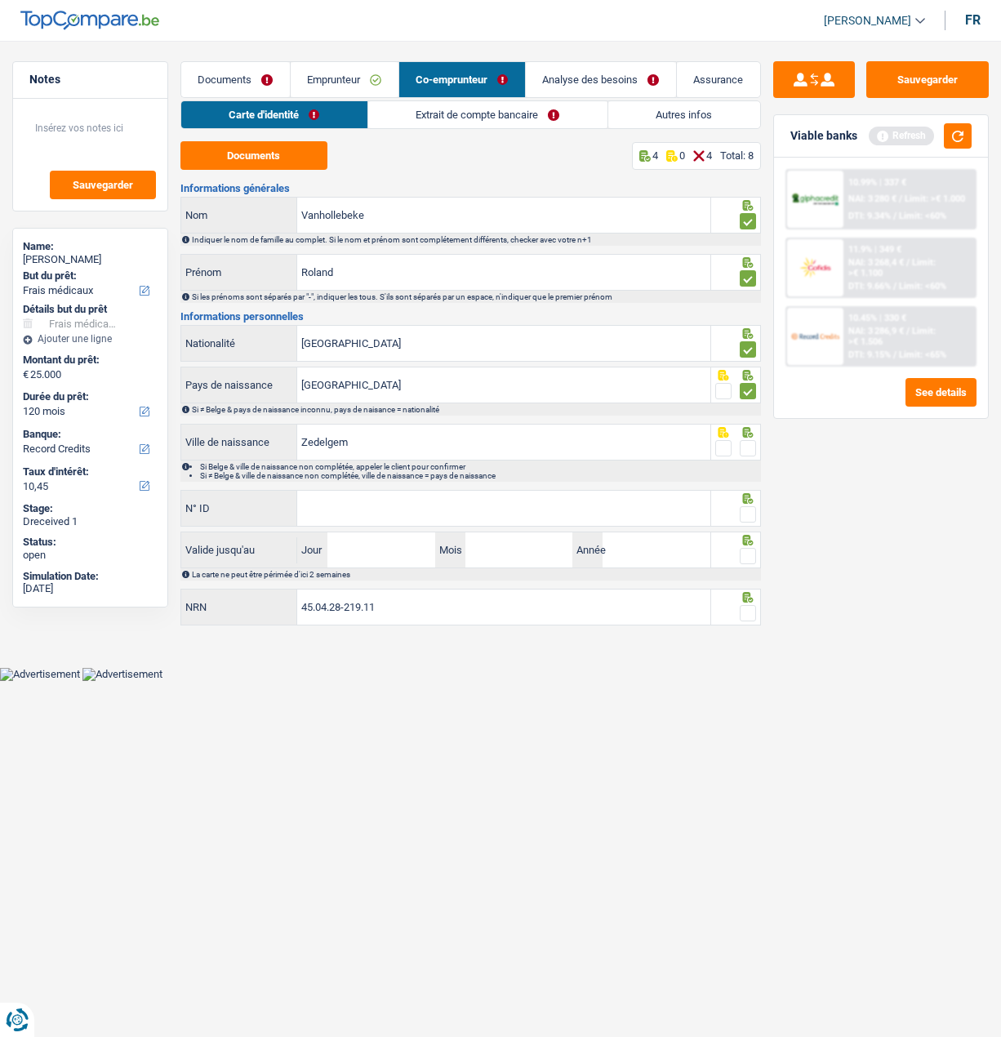
click at [754, 449] on span at bounding box center [748, 448] width 16 height 16
click at [0, 0] on input "radio" at bounding box center [0, 0] width 0 height 0
click at [336, 511] on input "N° ID" at bounding box center [503, 508] width 412 height 35
type input "592-6697553-75"
click at [742, 518] on span at bounding box center [748, 514] width 16 height 16
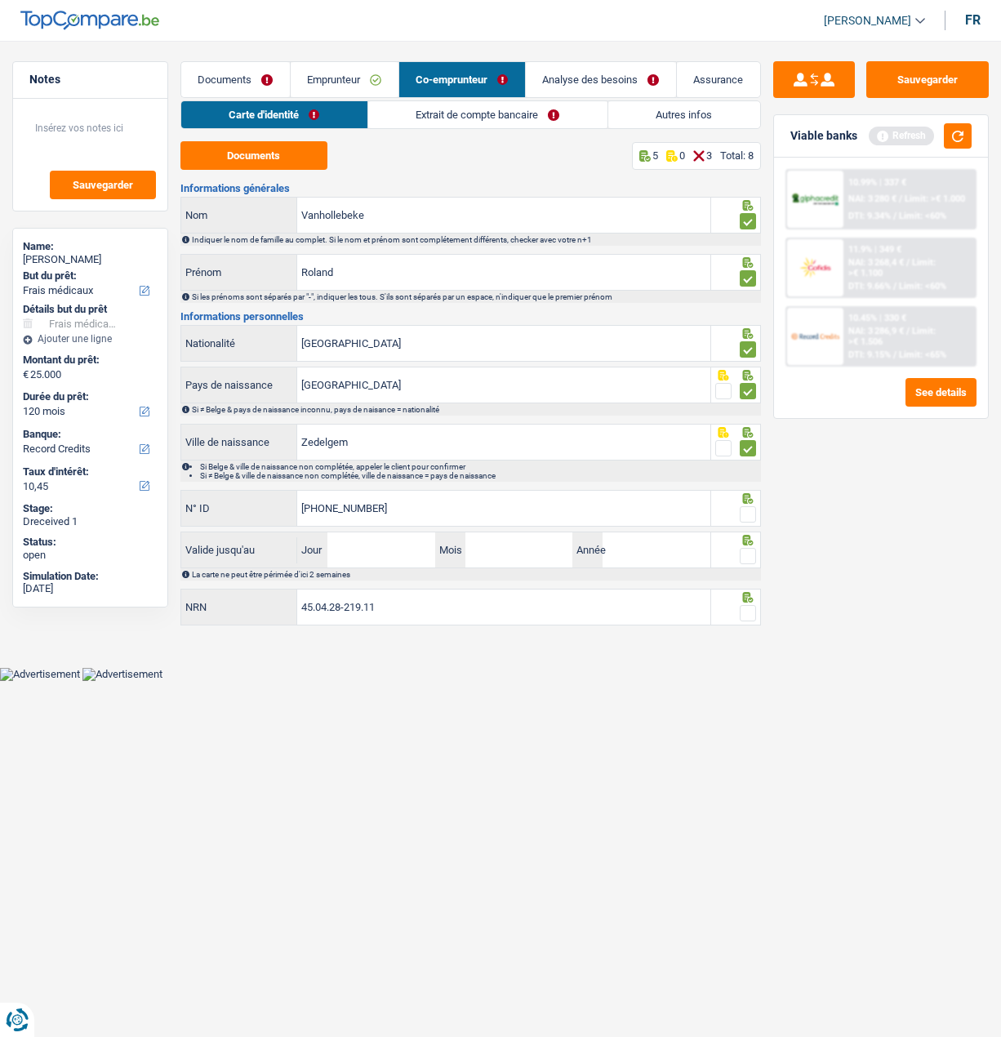
click at [0, 0] on input "radio" at bounding box center [0, 0] width 0 height 0
click at [393, 556] on input "Jour" at bounding box center [380, 549] width 107 height 35
type input "26"
type input "09"
type input "2027"
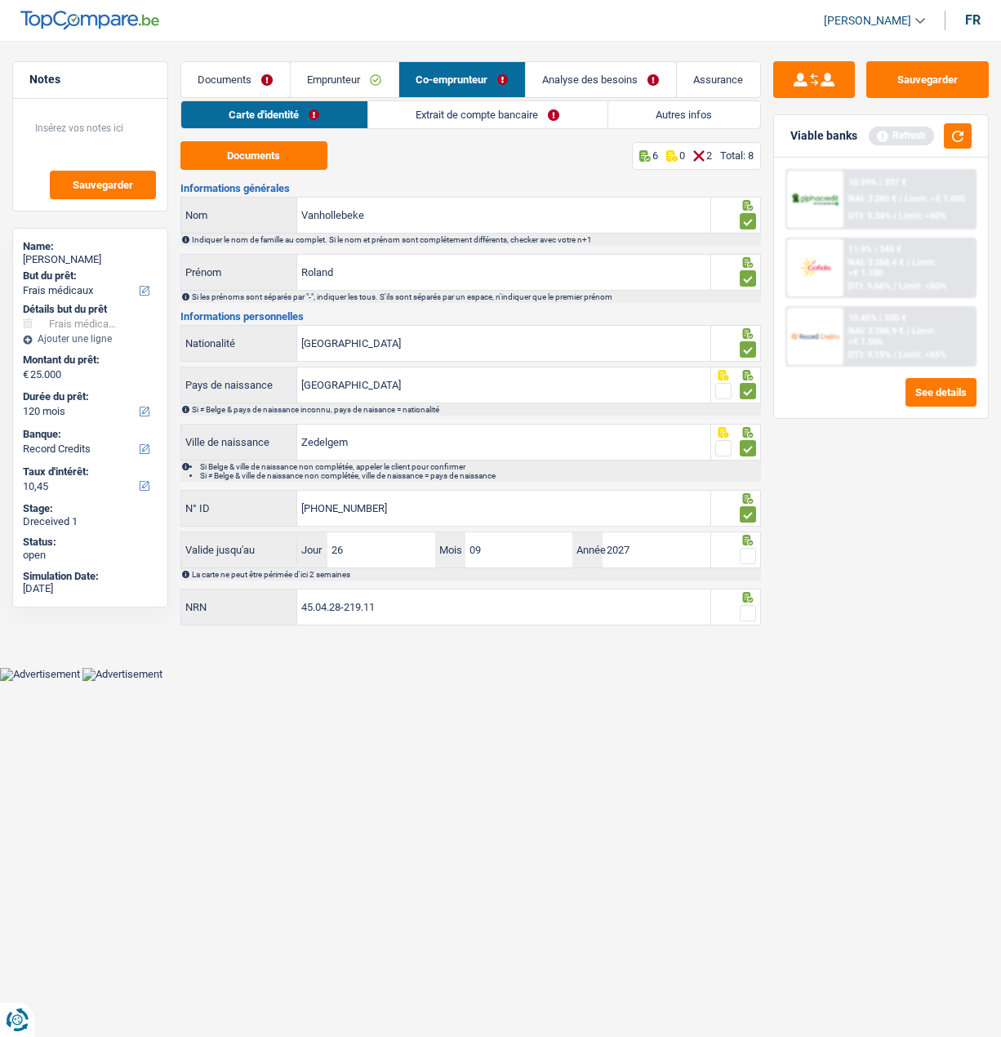
click at [747, 551] on span at bounding box center [748, 556] width 16 height 16
click at [0, 0] on input "radio" at bounding box center [0, 0] width 0 height 0
click at [741, 605] on span at bounding box center [748, 613] width 16 height 16
click at [0, 0] on input "radio" at bounding box center [0, 0] width 0 height 0
click at [471, 117] on link "Extrait de compte bancaire" at bounding box center [487, 114] width 239 height 27
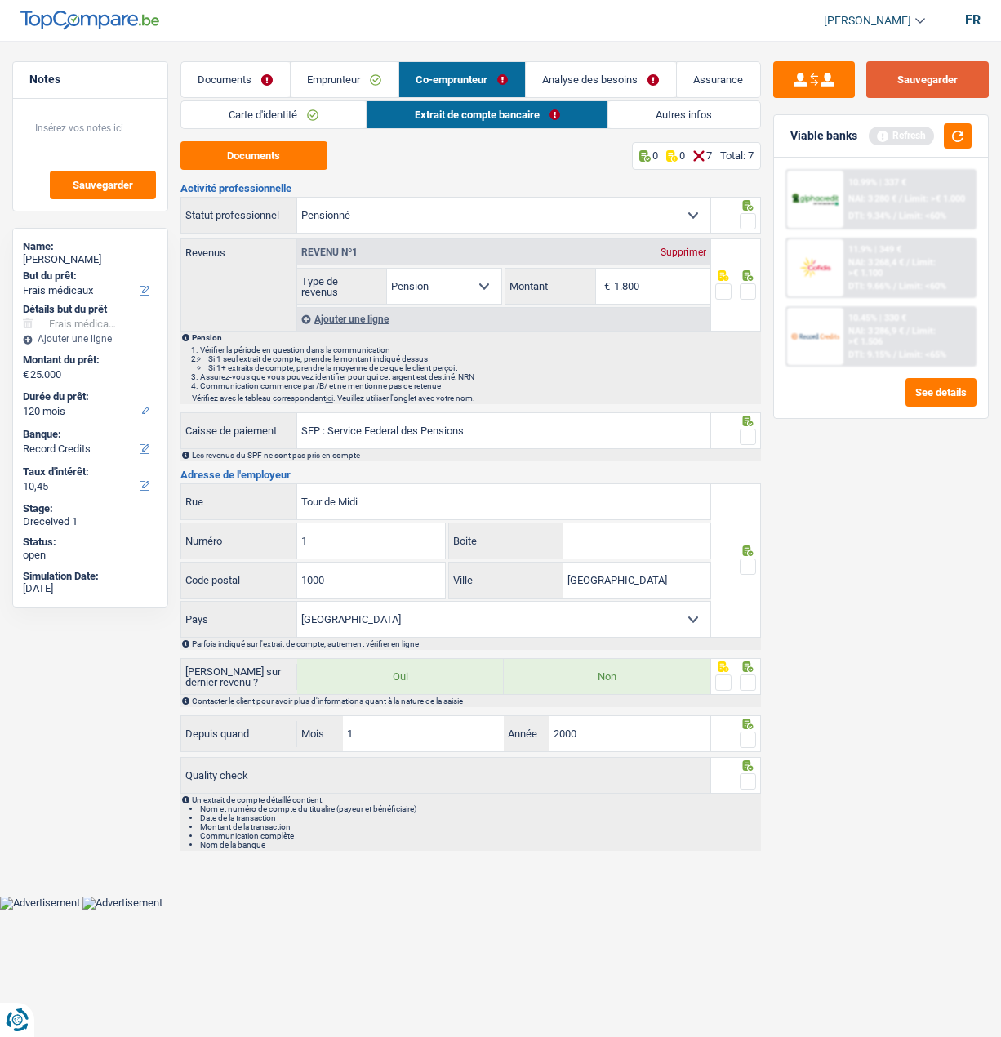
click at [950, 87] on button "Sauvegarder" at bounding box center [927, 79] width 122 height 37
click at [955, 136] on button "button" at bounding box center [958, 135] width 28 height 25
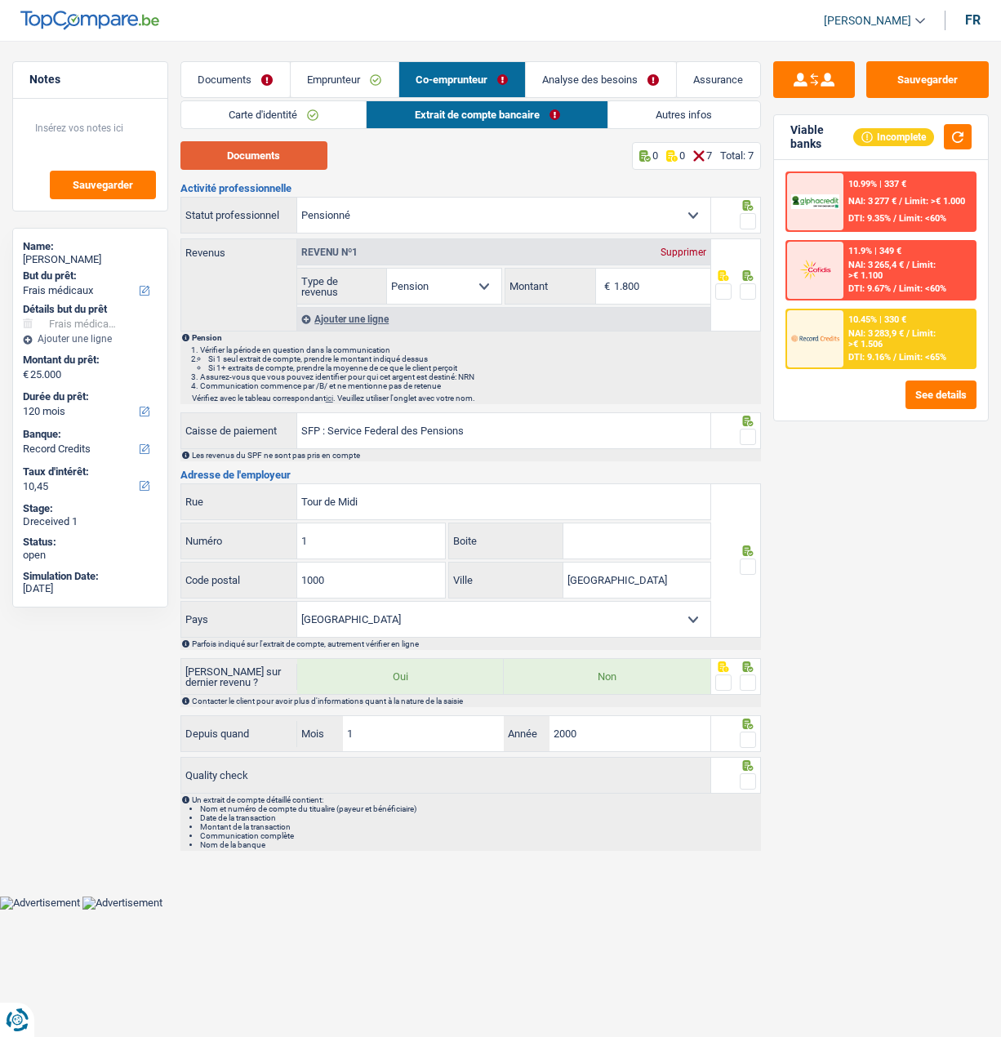
click at [269, 158] on button "Documents" at bounding box center [253, 155] width 147 height 29
click at [300, 115] on link "Carte d'identité" at bounding box center [273, 114] width 185 height 27
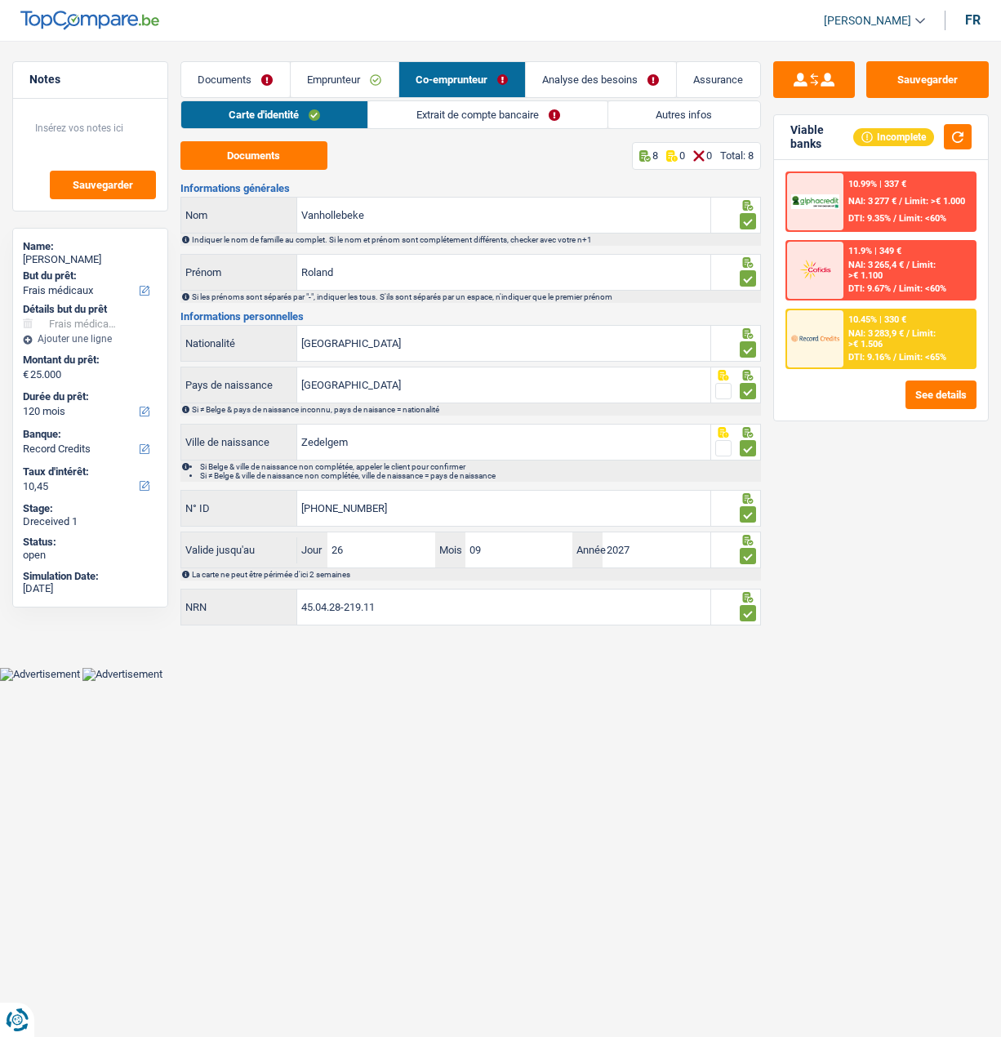
click at [323, 80] on link "Emprunteur" at bounding box center [345, 79] width 108 height 35
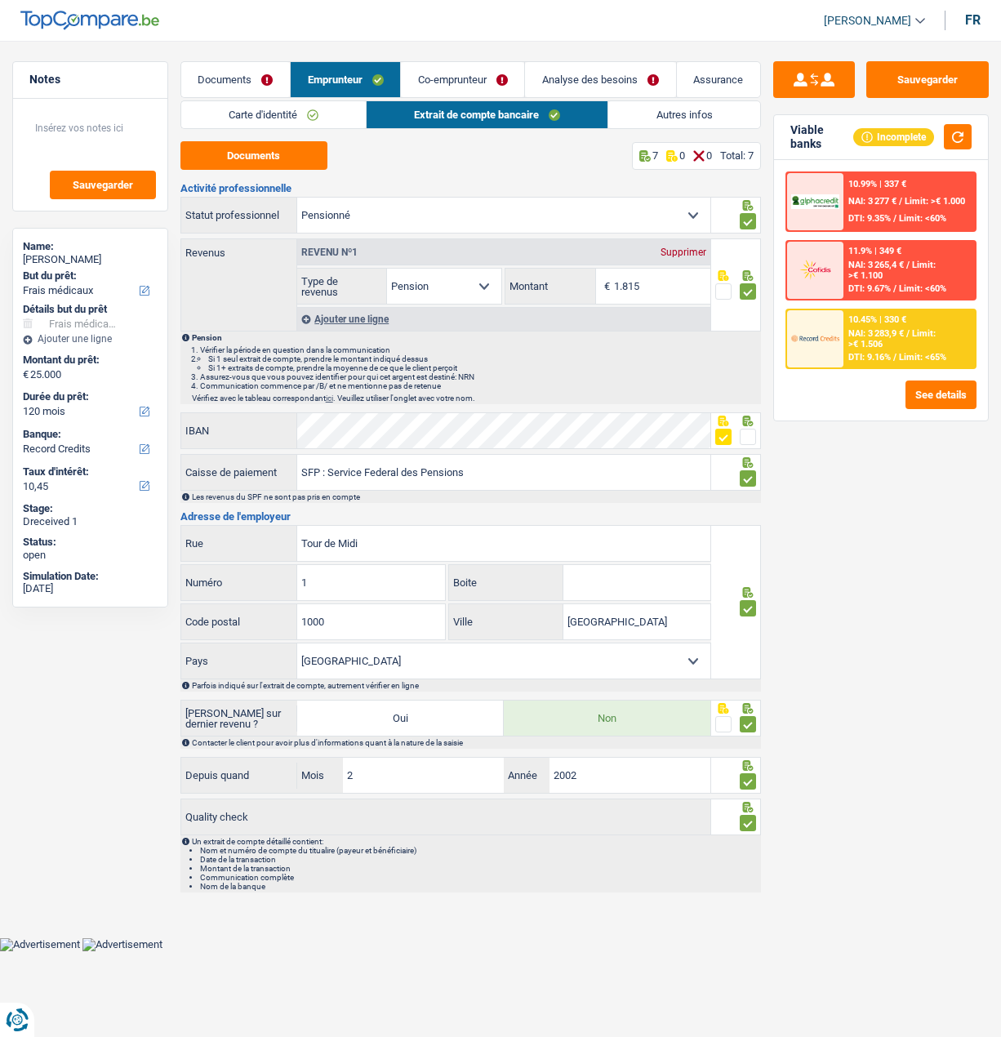
click at [277, 119] on link "Carte d'identité" at bounding box center [273, 114] width 185 height 27
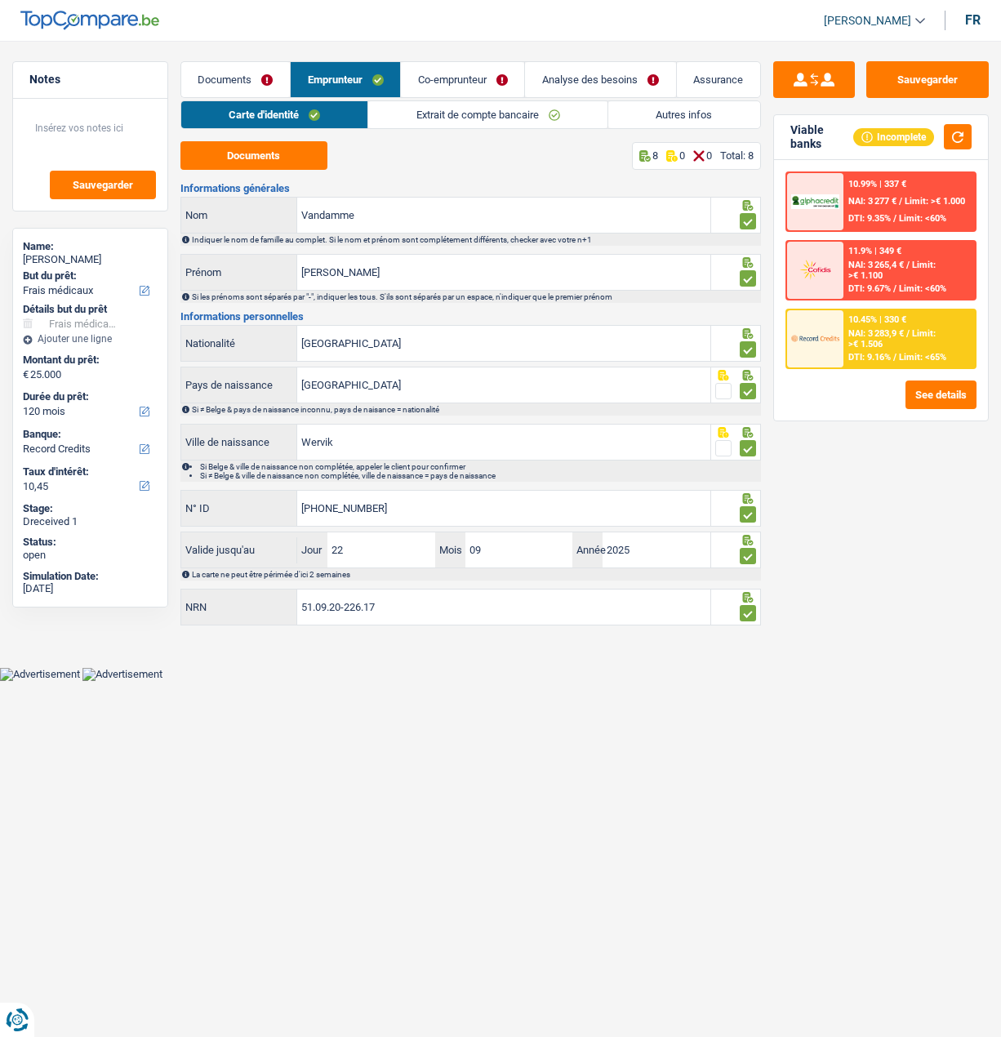
click at [496, 79] on link "Co-emprunteur" at bounding box center [462, 79] width 123 height 35
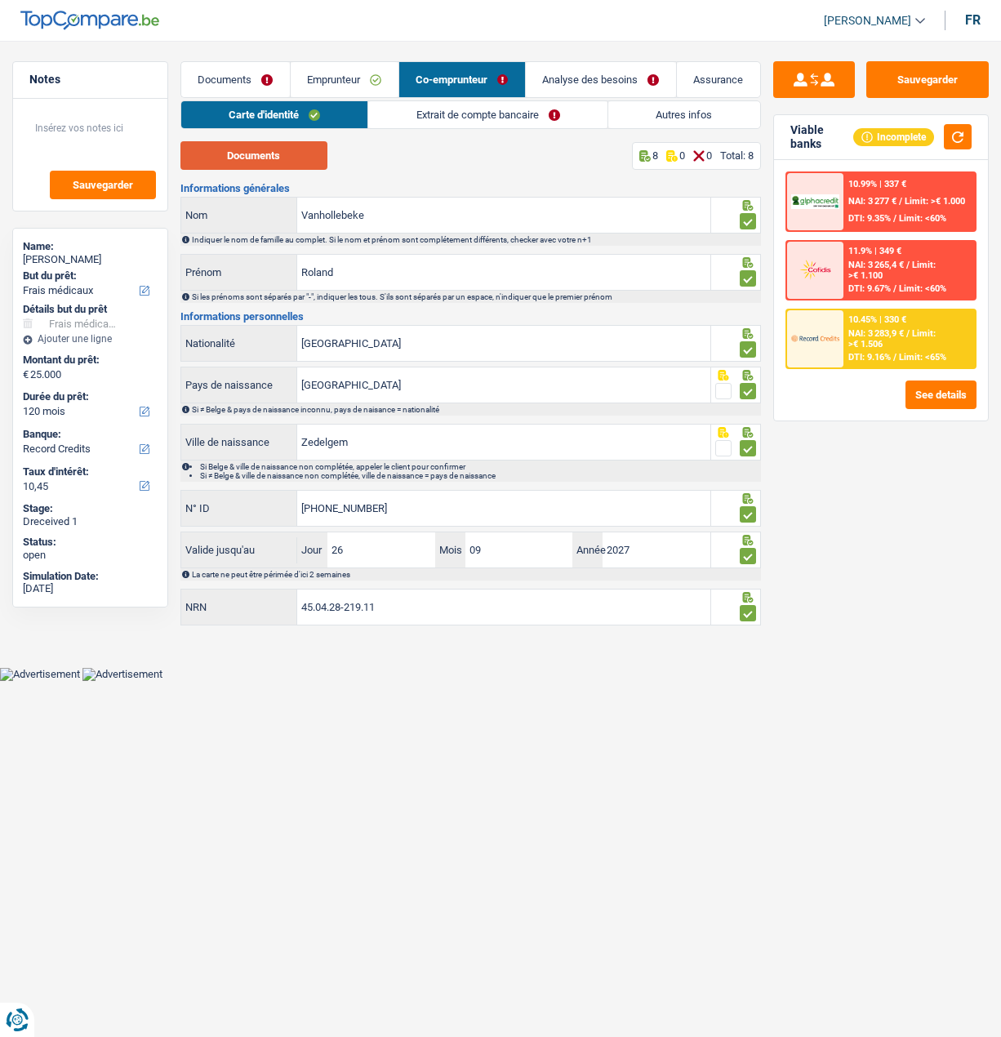
click at [258, 153] on button "Documents" at bounding box center [253, 155] width 147 height 29
click at [516, 112] on link "Extrait de compte bancaire" at bounding box center [487, 114] width 239 height 27
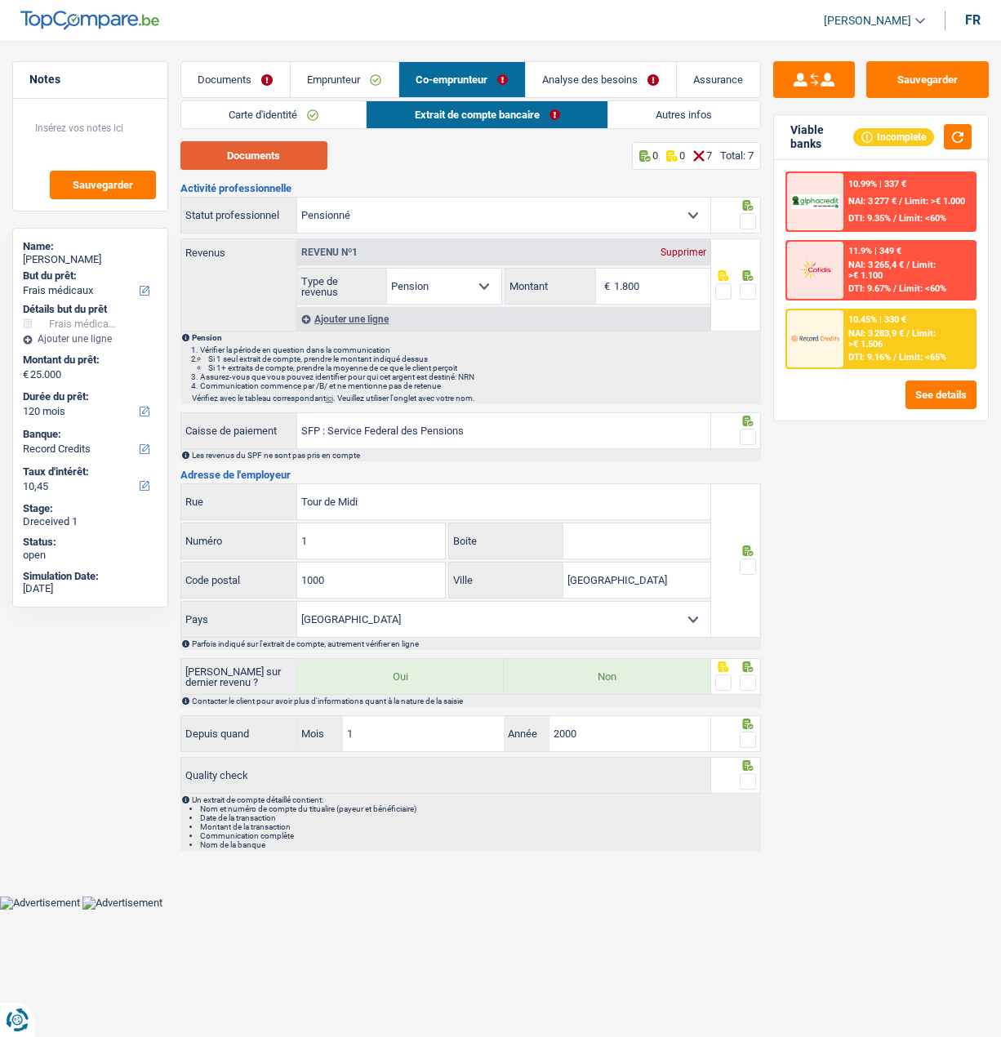
click at [269, 150] on button "Documents" at bounding box center [253, 155] width 147 height 29
click at [298, 113] on link "Carte d'identité" at bounding box center [273, 114] width 185 height 27
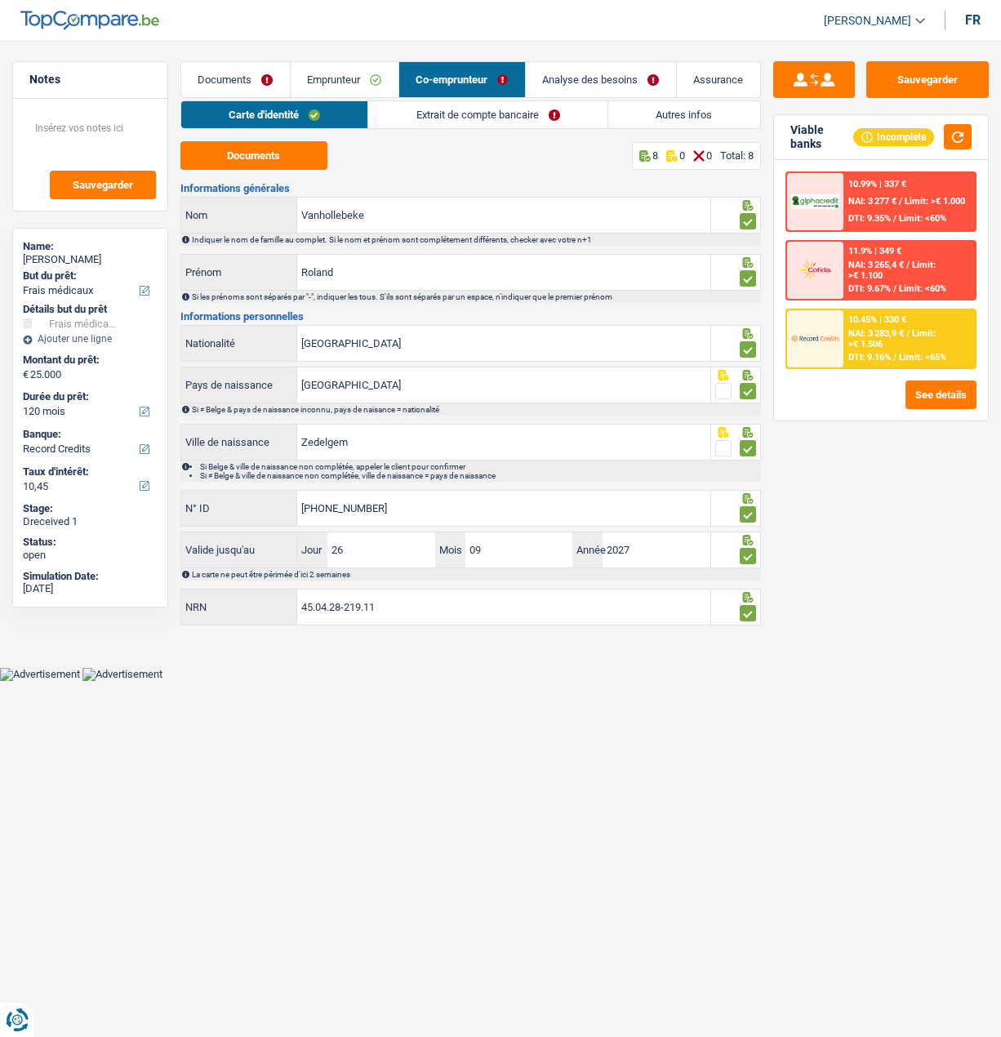
click at [226, 76] on link "Documents" at bounding box center [235, 79] width 109 height 35
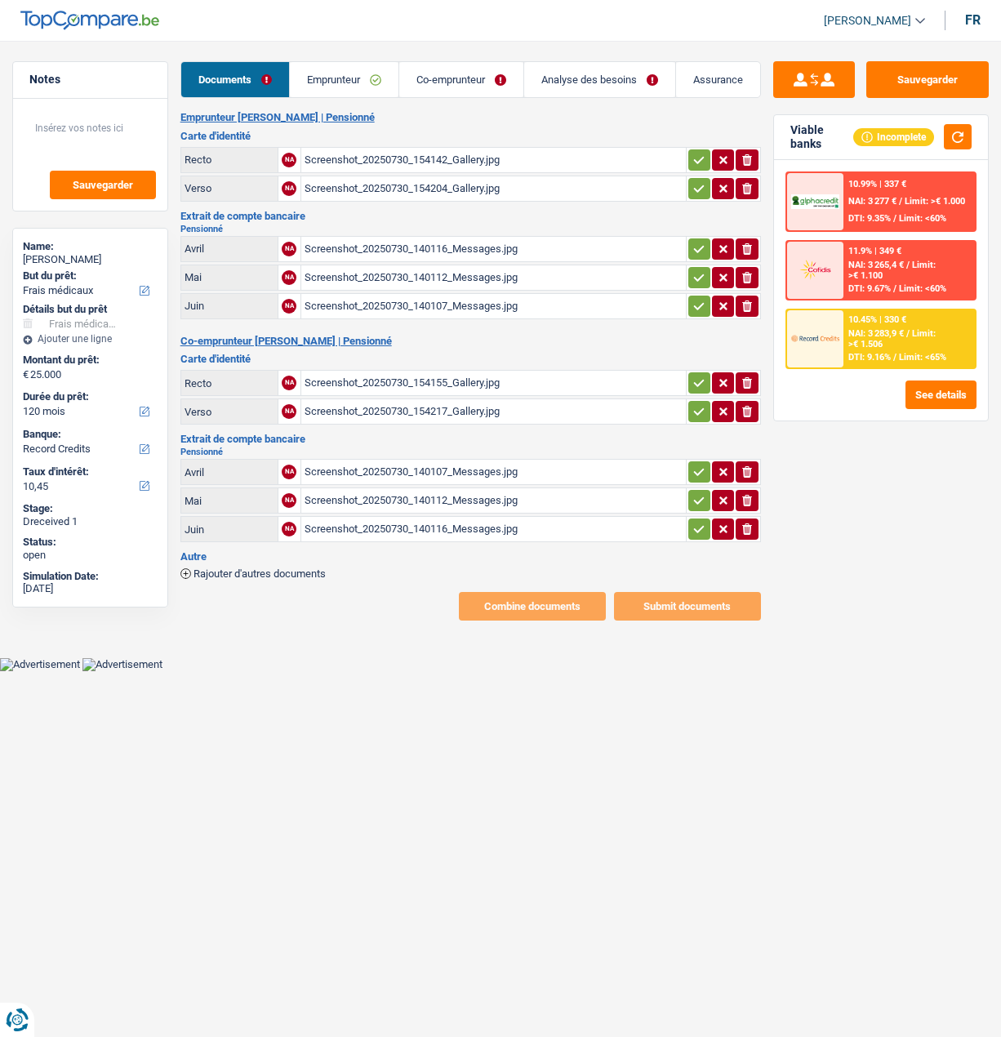
click at [754, 461] on button "ionicons-v5-e" at bounding box center [747, 471] width 22 height 21
click at [749, 492] on icon "ionicons-v5-e" at bounding box center [746, 500] width 13 height 16
click at [451, 488] on input "Téléchargez un document ici" at bounding box center [494, 500] width 378 height 24
type input "C:\fakepath\1000078992.jpg"
click at [758, 518] on div "ionicons-v5-e" at bounding box center [723, 528] width 72 height 21
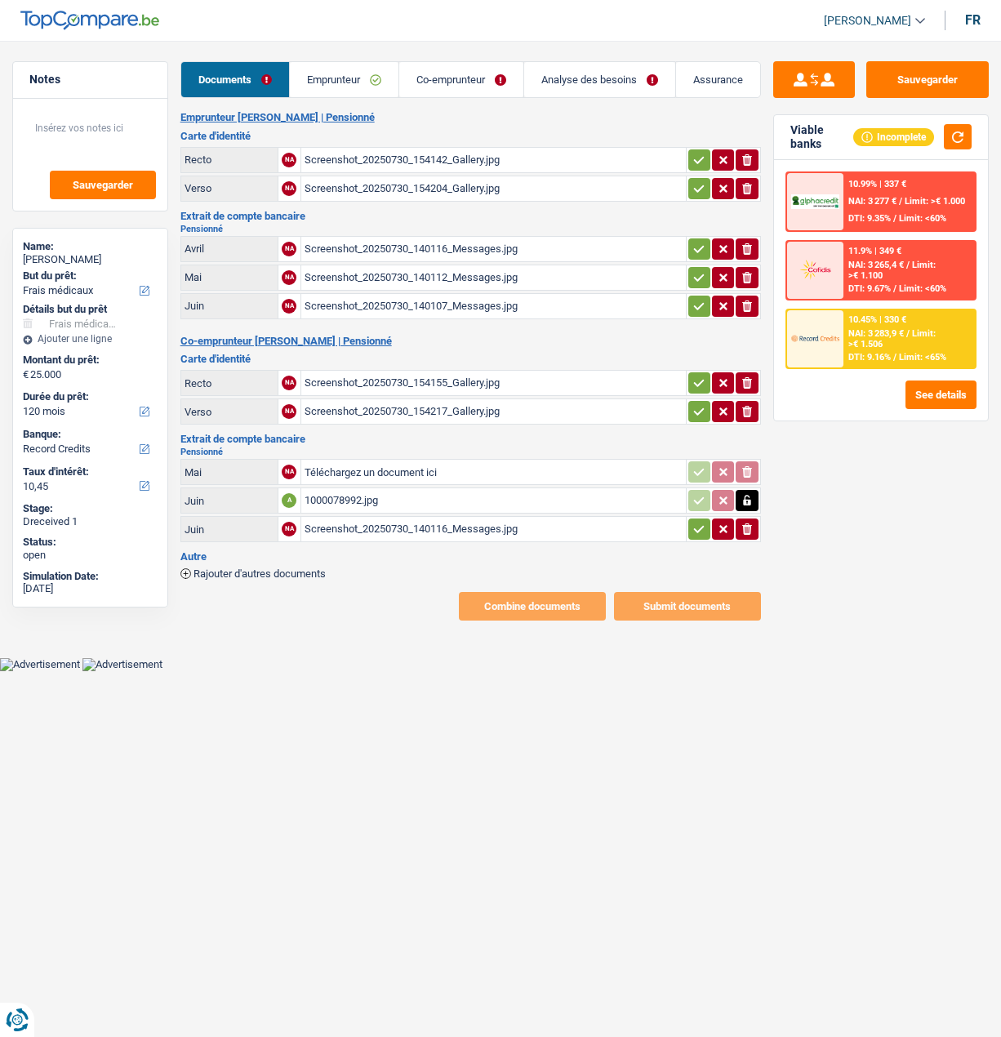
click at [752, 521] on icon "ionicons-v5-e" at bounding box center [746, 529] width 13 height 16
click at [705, 401] on button "button" at bounding box center [699, 411] width 22 height 21
click at [696, 380] on icon "button" at bounding box center [699, 383] width 11 height 7
click at [682, 297] on td "Screenshot_20250730_140107_Messages.jpg" at bounding box center [492, 306] width 385 height 26
click at [695, 298] on icon "button" at bounding box center [698, 306] width 13 height 16
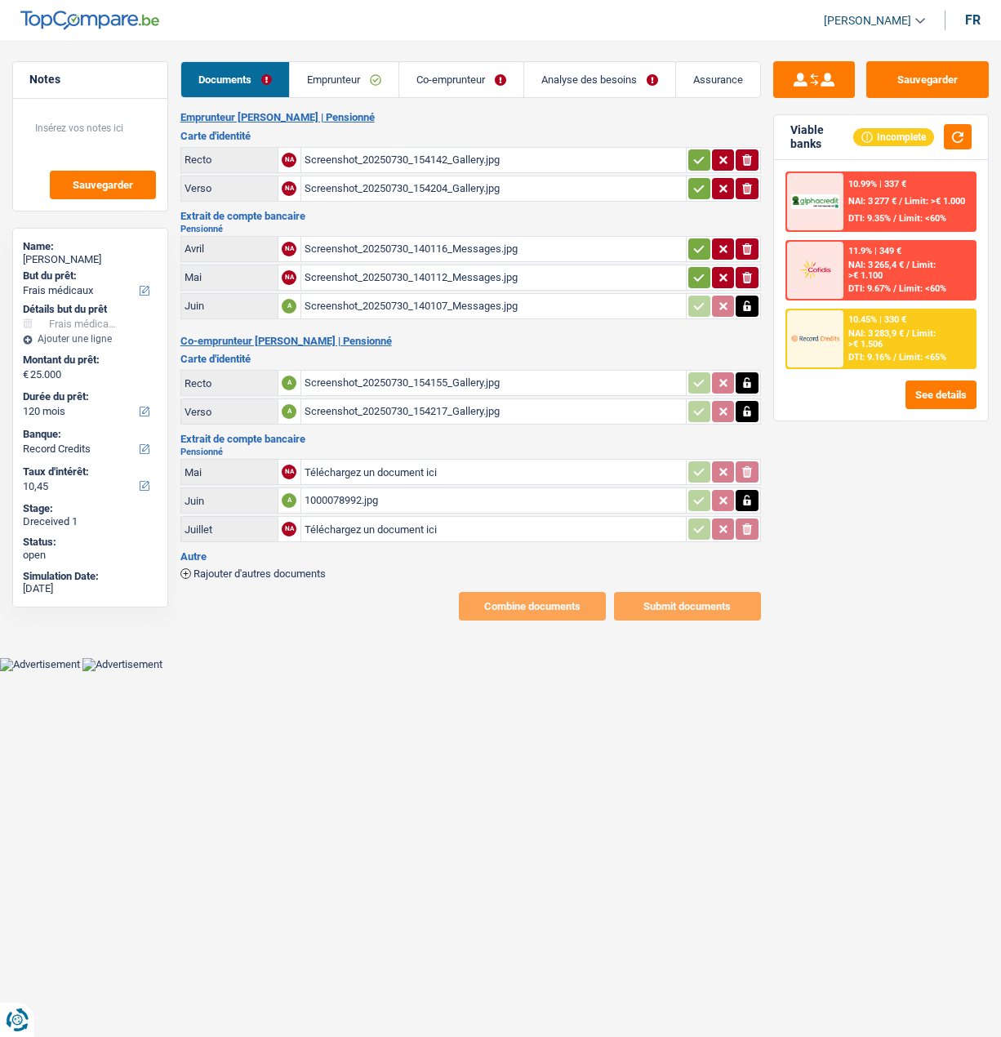
click at [698, 273] on icon "button" at bounding box center [699, 276] width 11 height 7
click at [700, 241] on icon "button" at bounding box center [698, 249] width 13 height 16
click at [693, 182] on icon "button" at bounding box center [698, 188] width 13 height 16
click at [695, 152] on icon "button" at bounding box center [698, 160] width 13 height 16
click at [458, 78] on link "Co-emprunteur" at bounding box center [461, 79] width 124 height 35
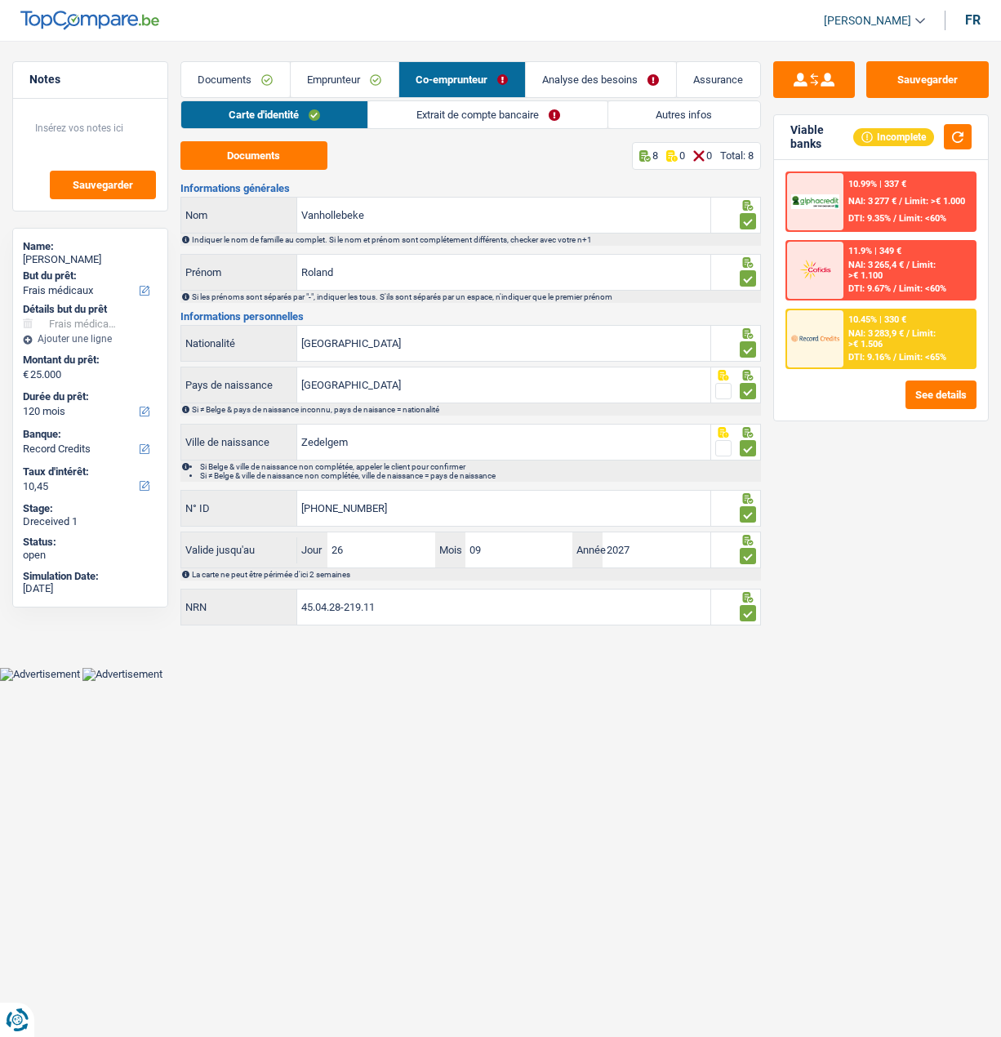
click at [491, 118] on link "Extrait de compte bancaire" at bounding box center [487, 114] width 239 height 27
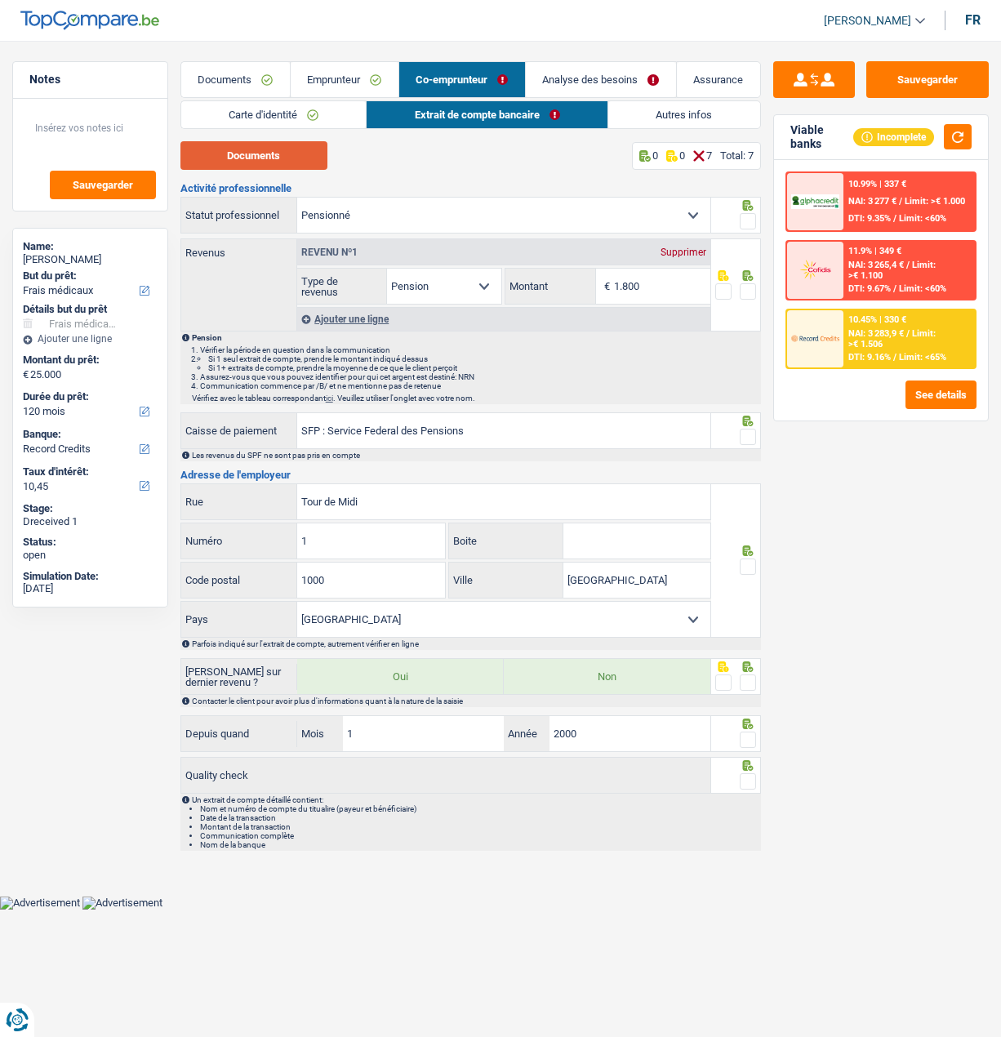
click at [307, 164] on button "Documents" at bounding box center [253, 155] width 147 height 29
click at [745, 218] on span at bounding box center [748, 221] width 16 height 16
click at [0, 0] on input "radio" at bounding box center [0, 0] width 0 height 0
click at [750, 284] on span at bounding box center [748, 291] width 16 height 16
click at [0, 0] on input "radio" at bounding box center [0, 0] width 0 height 0
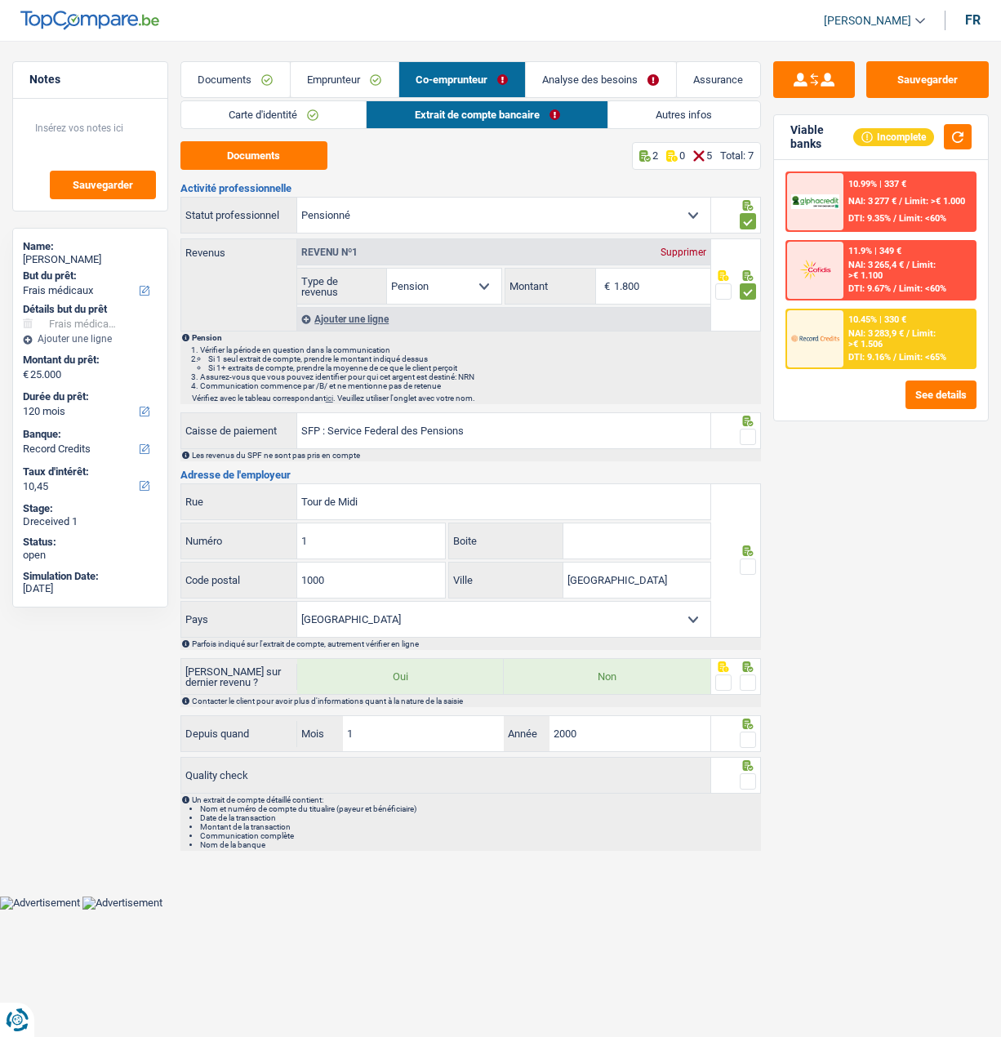
click at [747, 434] on span at bounding box center [748, 437] width 16 height 16
click at [0, 0] on input "radio" at bounding box center [0, 0] width 0 height 0
drag, startPoint x: 748, startPoint y: 562, endPoint x: 757, endPoint y: 574, distance: 15.2
click at [756, 573] on div at bounding box center [736, 560] width 50 height 154
click at [749, 674] on span at bounding box center [748, 682] width 16 height 16
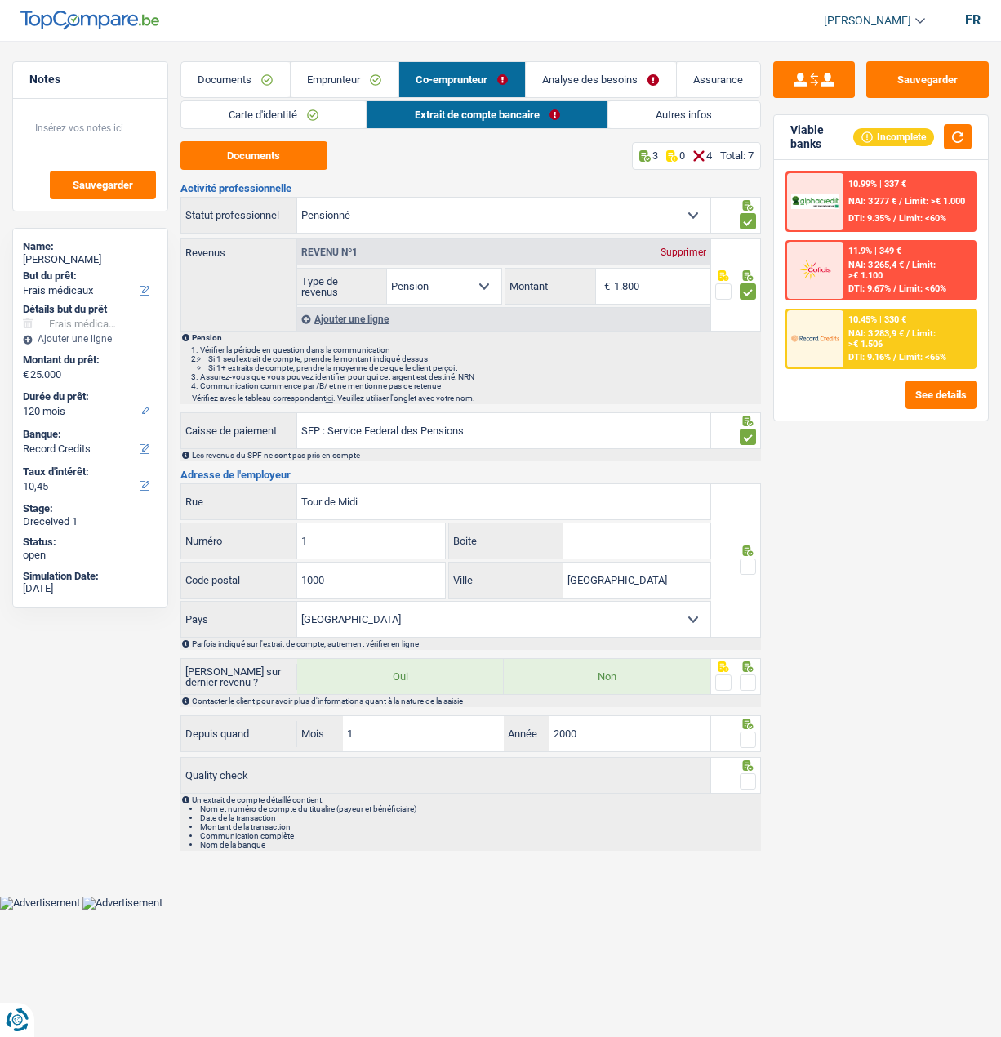
click at [0, 0] on input "radio" at bounding box center [0, 0] width 0 height 0
click at [751, 736] on span at bounding box center [748, 739] width 16 height 16
click at [0, 0] on input "radio" at bounding box center [0, 0] width 0 height 0
click at [750, 777] on span at bounding box center [748, 781] width 16 height 16
click at [0, 0] on input "radio" at bounding box center [0, 0] width 0 height 0
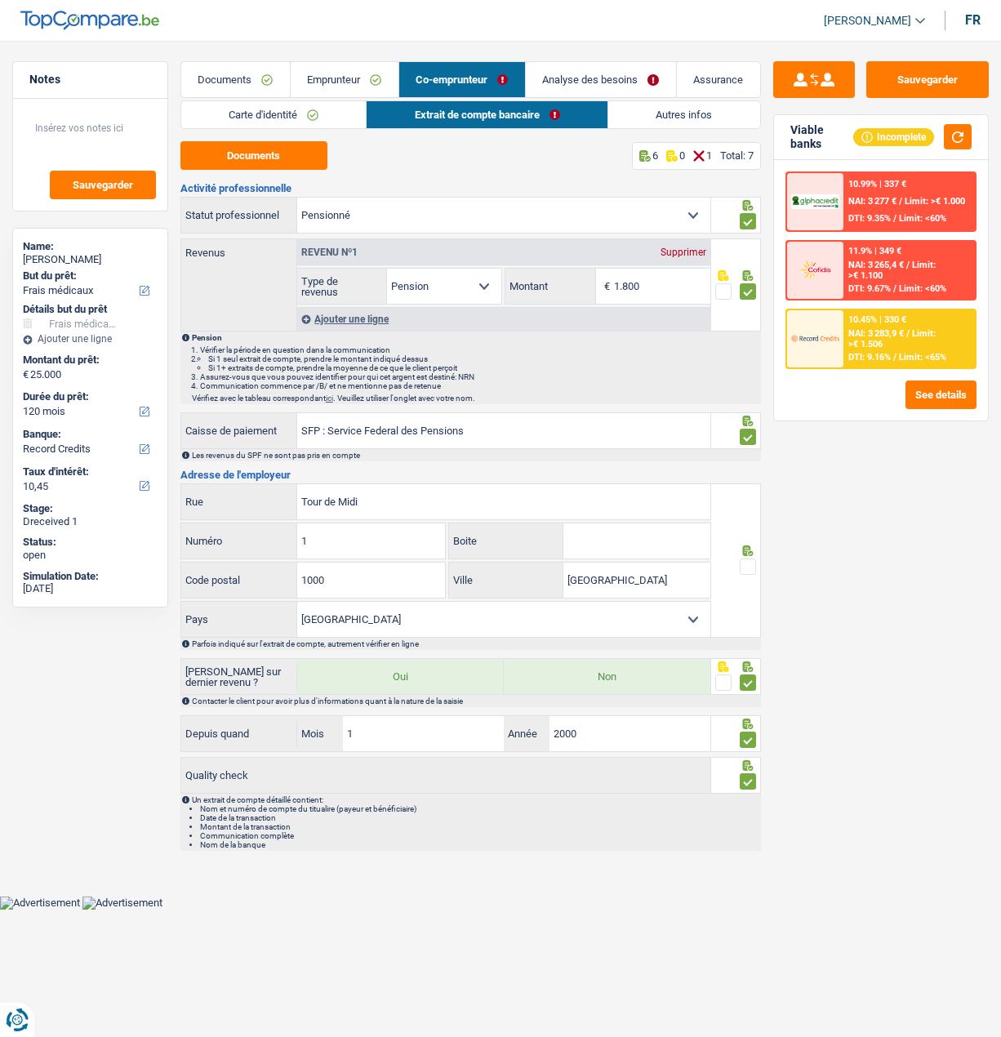
click at [744, 559] on span at bounding box center [748, 566] width 16 height 16
click at [0, 0] on input "radio" at bounding box center [0, 0] width 0 height 0
click at [654, 110] on link "Autres infos" at bounding box center [683, 114] width 151 height 27
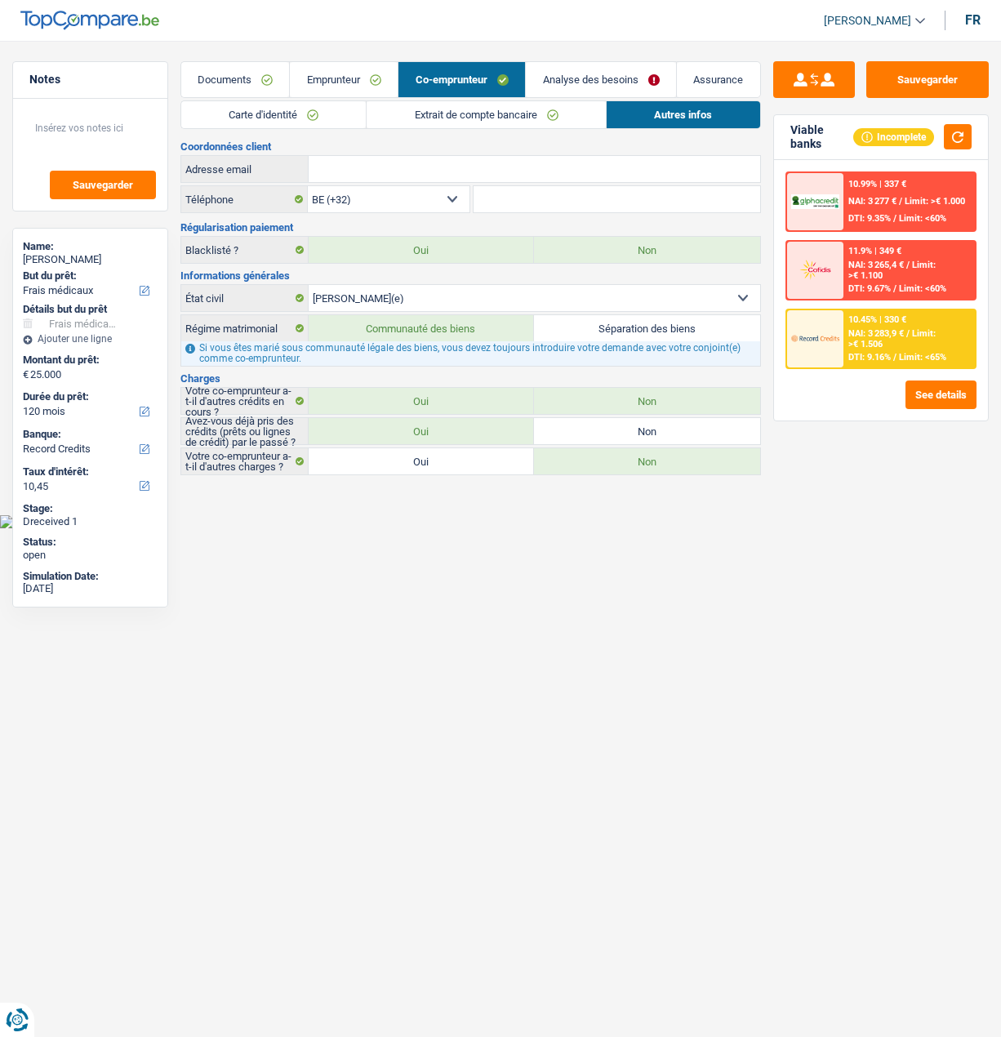
click at [585, 81] on link "Analyse des besoins" at bounding box center [601, 79] width 150 height 35
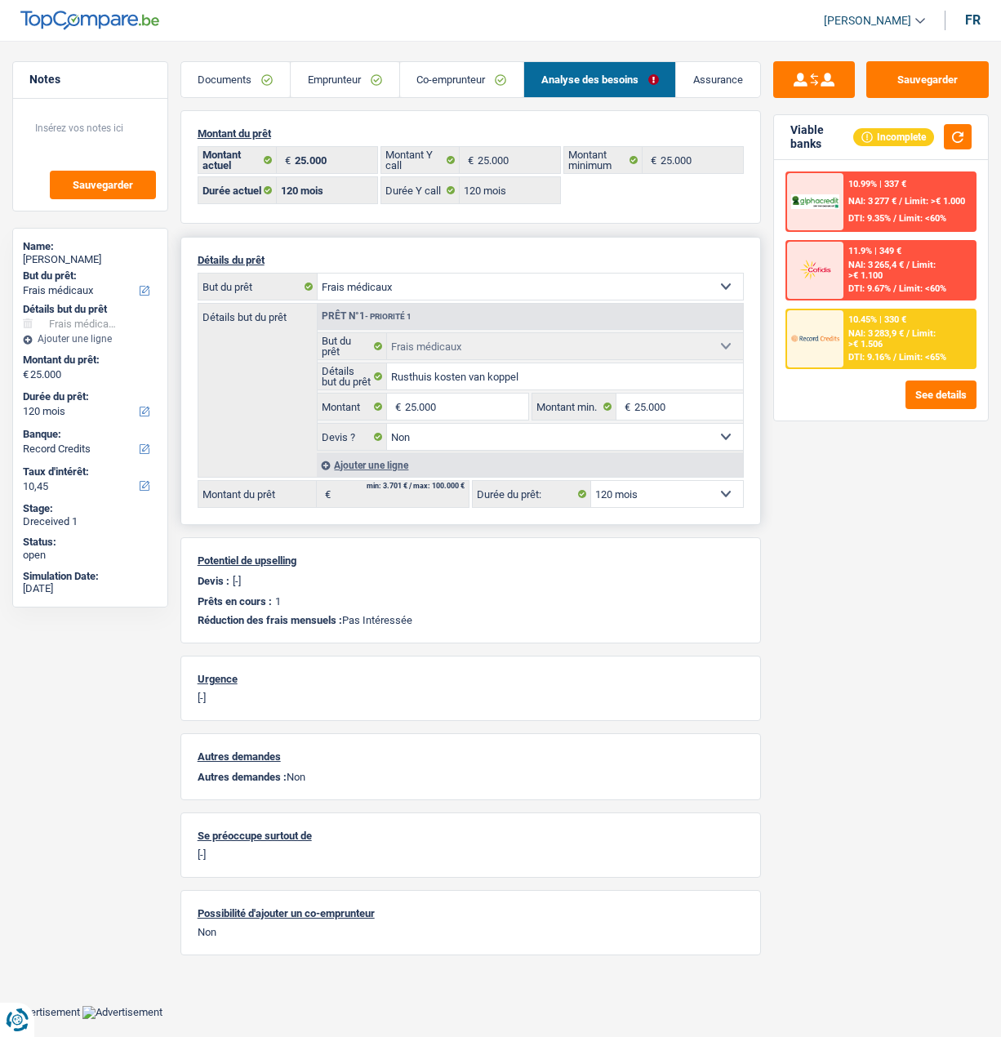
click at [677, 498] on select "12 mois 18 mois 24 mois 30 mois 36 mois 42 mois 48 mois 60 mois 72 mois 84 mois…" at bounding box center [666, 494] width 151 height 26
click at [922, 401] on button "See details" at bounding box center [940, 394] width 71 height 29
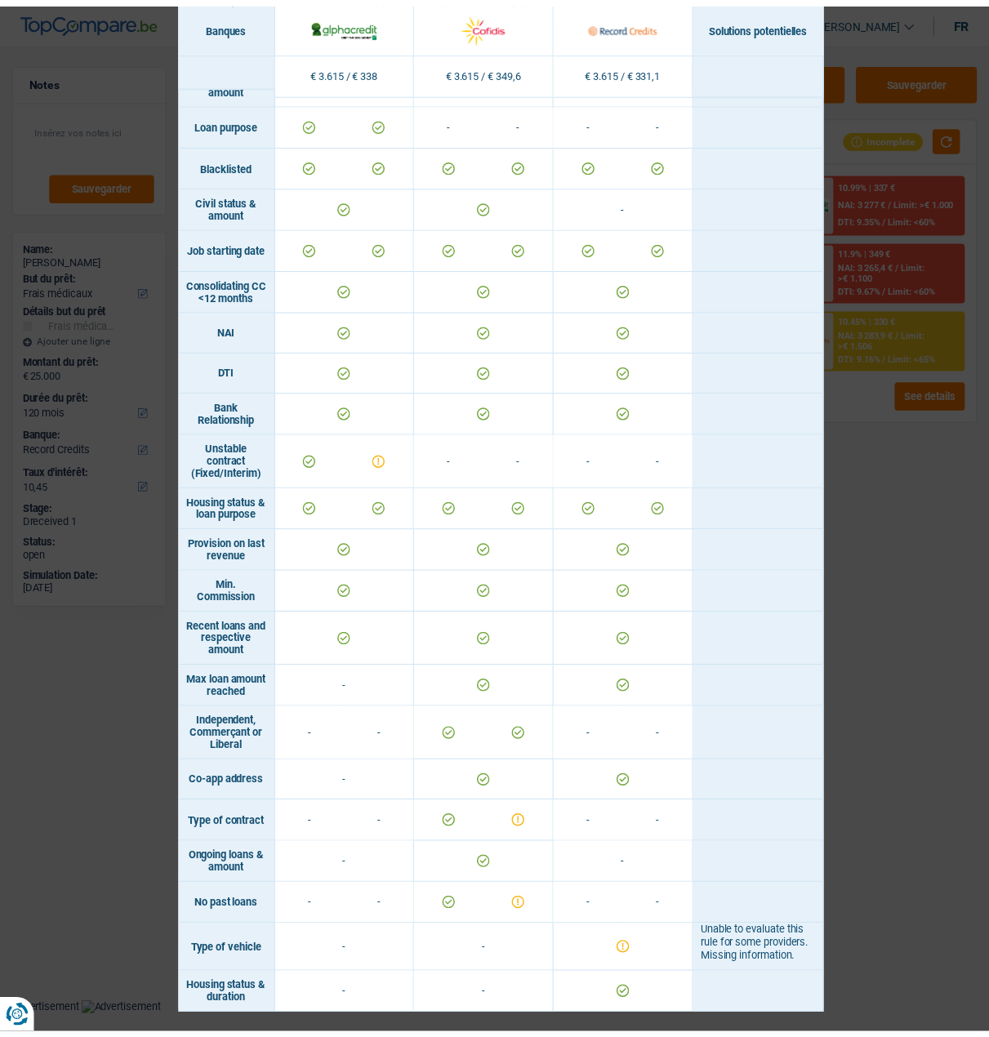
scroll to position [598, 0]
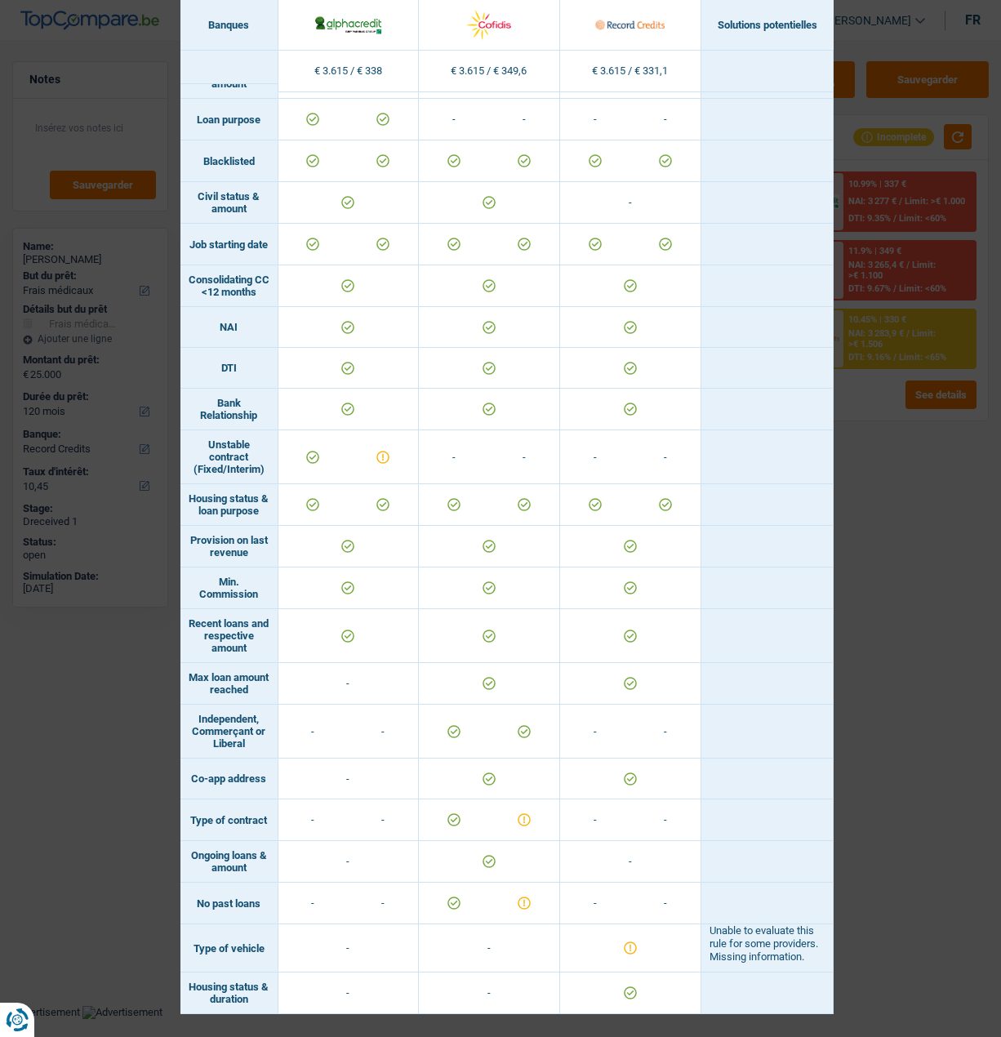
click at [899, 524] on div "Banks conditions × Banques Solutions potentielles Revenus / Charges € 3.615 / €…" at bounding box center [500, 518] width 1001 height 1037
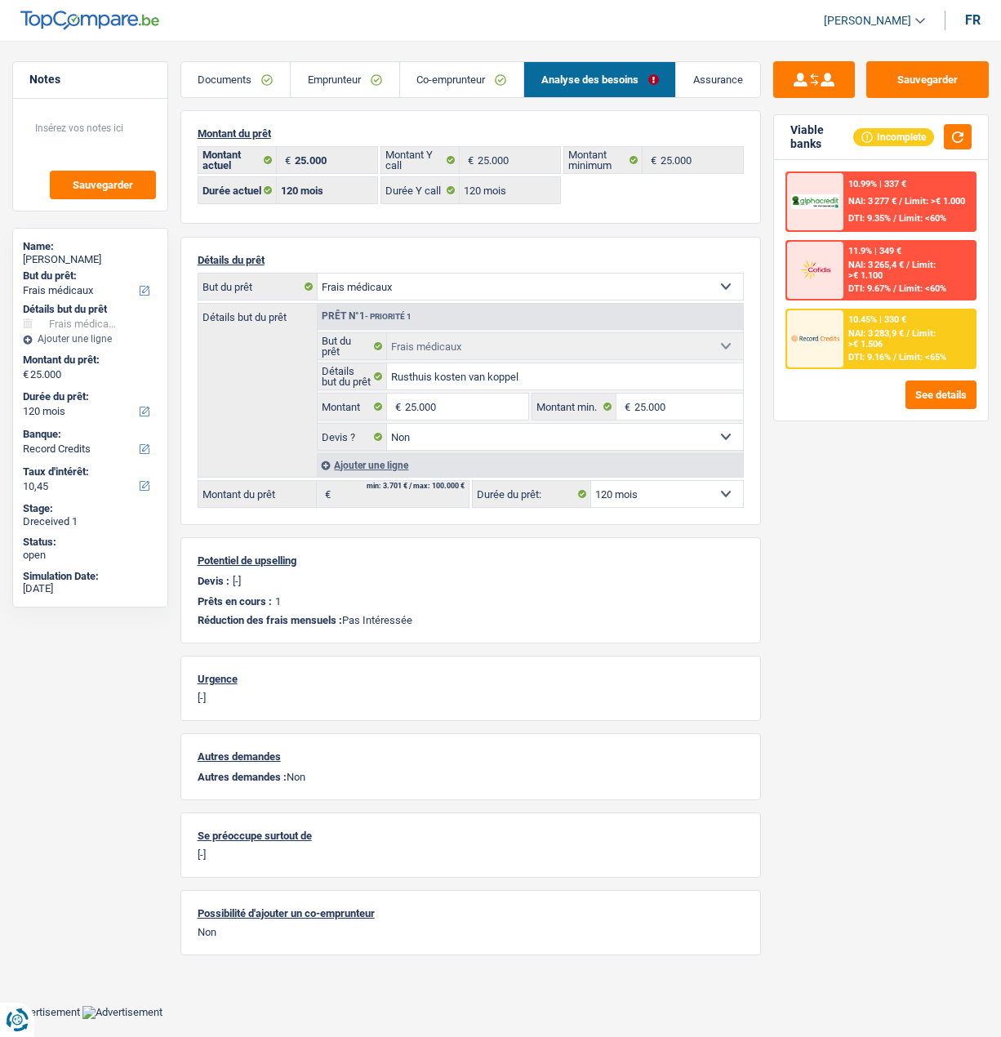
drag, startPoint x: 880, startPoint y: 353, endPoint x: 883, endPoint y: 363, distance: 11.1
click at [883, 363] on div "10.45% | 330 € NAI: 3 283,9 € / Limit: >€ 1.506 DTI: 9.16% / Limit: <65%" at bounding box center [908, 338] width 131 height 57
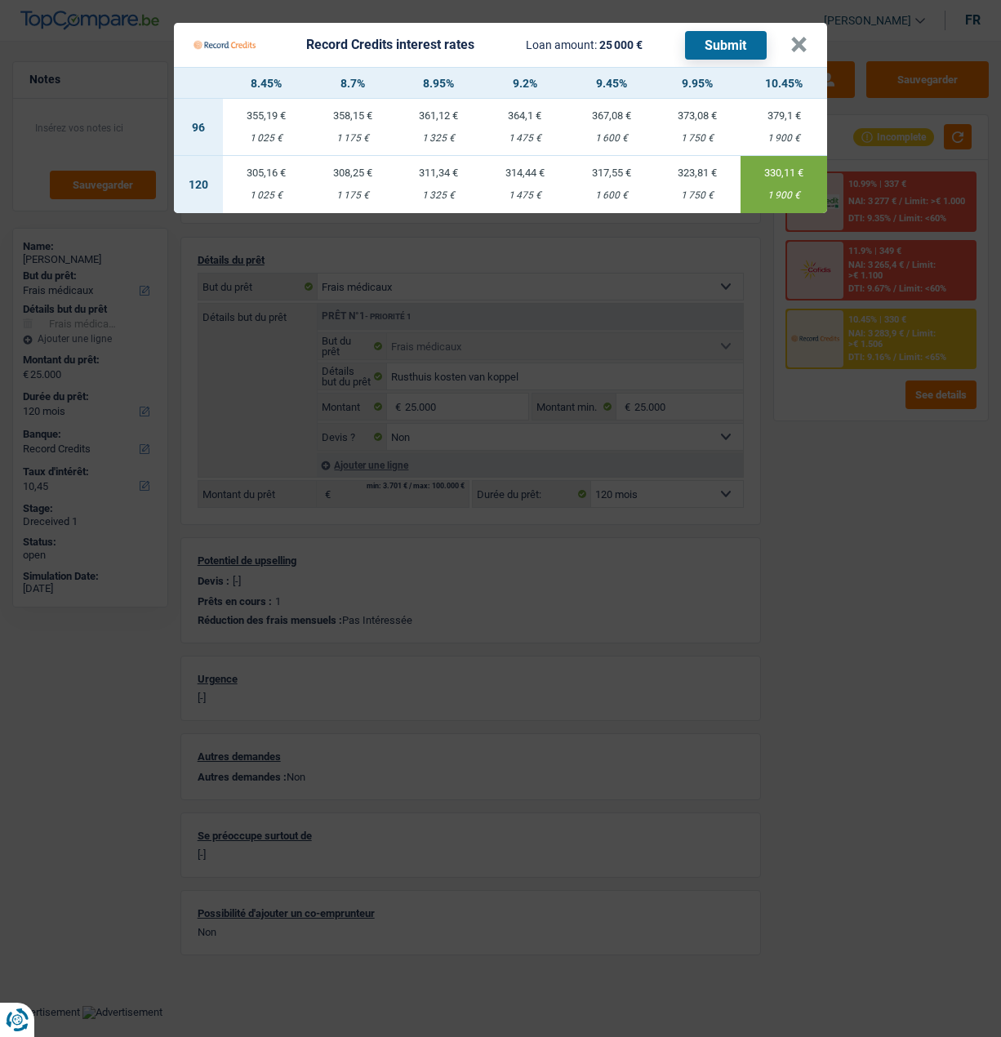
click at [280, 169] on div "305,16 €" at bounding box center [266, 172] width 87 height 11
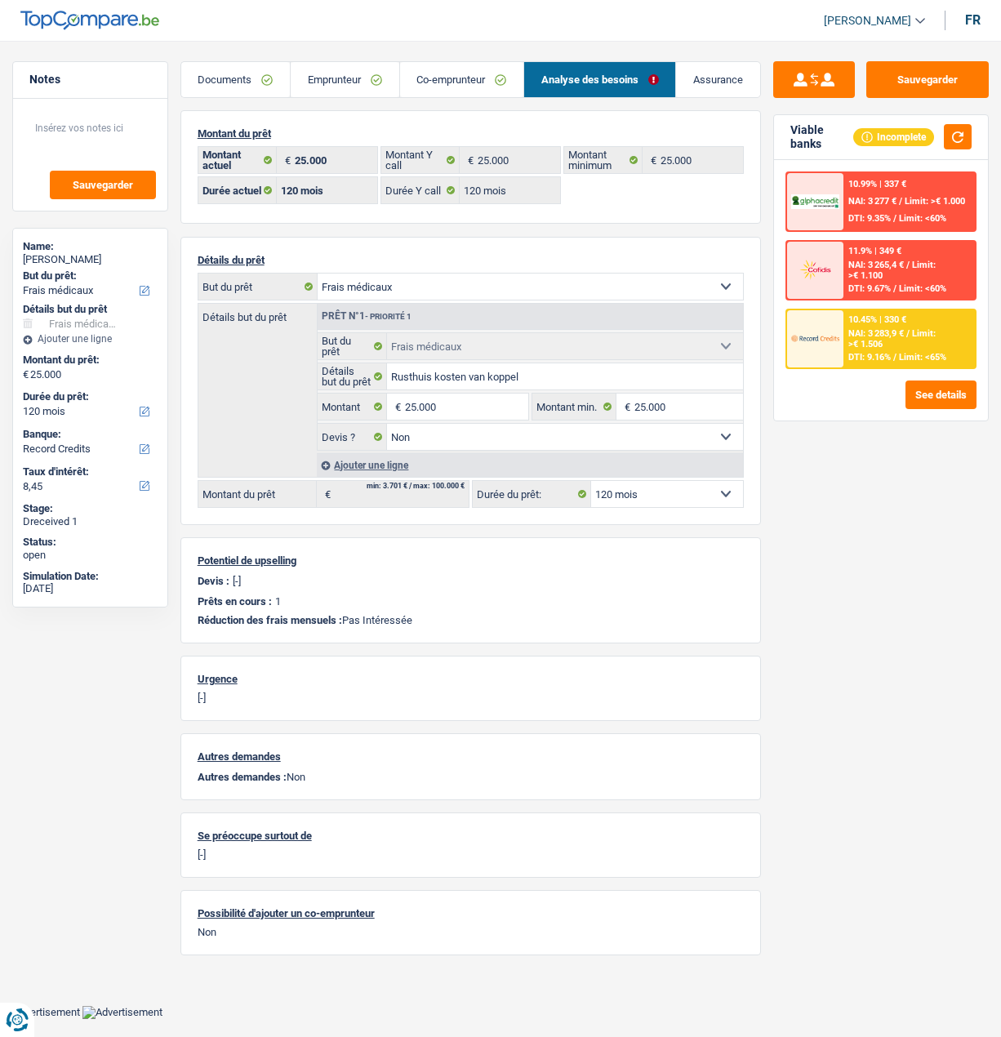
click at [931, 329] on div "10.45% | 330 € NAI: 3 283,9 € / Limit: >€ 1.506 DTI: 9.16% / Limit: <65%" at bounding box center [908, 338] width 131 height 57
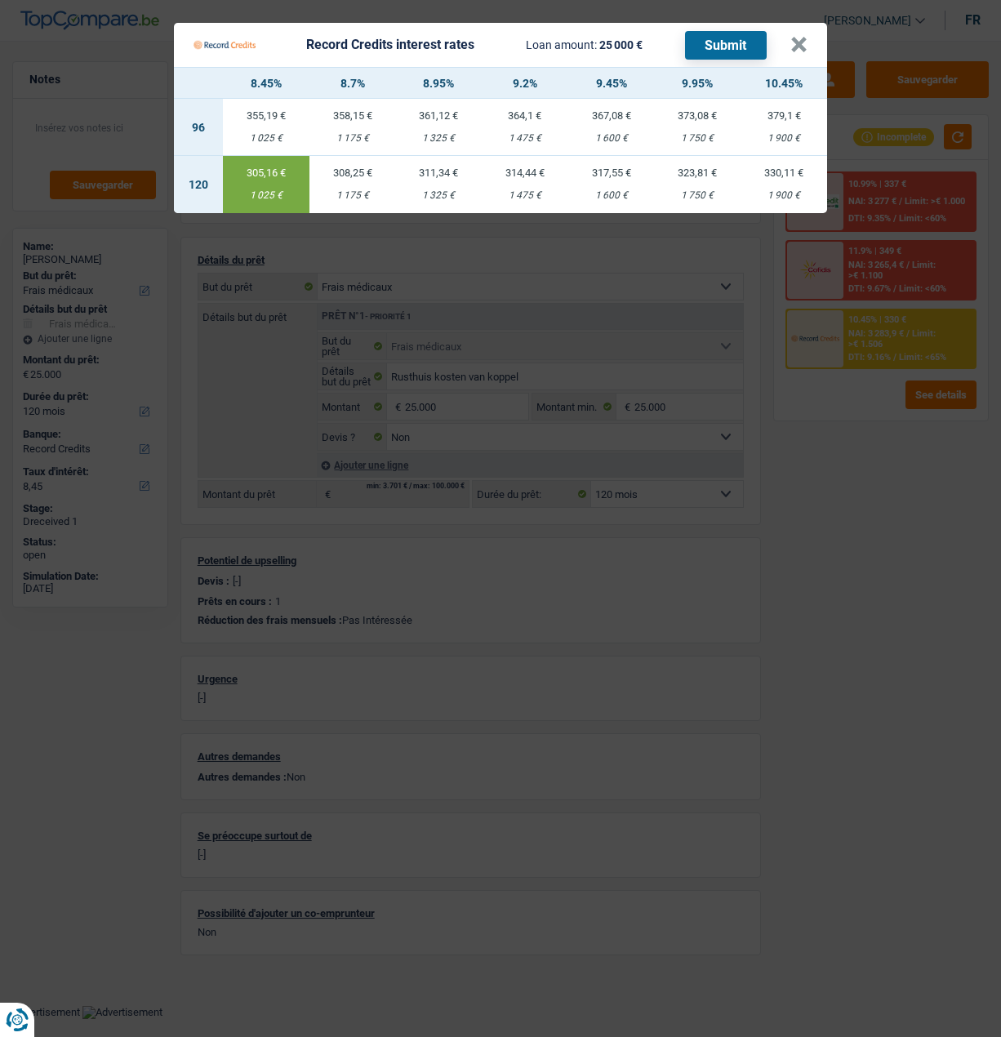
click at [360, 190] on div "1 175 €" at bounding box center [352, 195] width 87 height 11
type input "8,70"
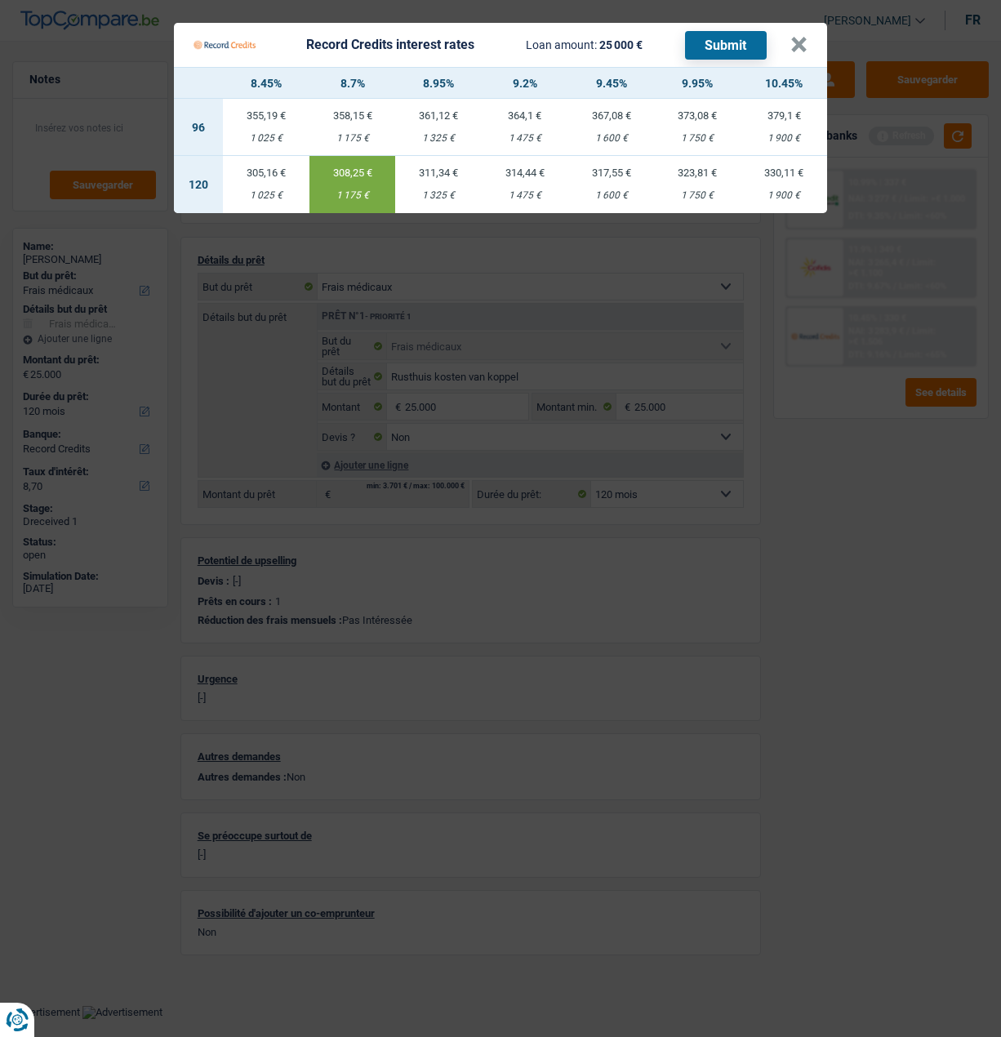
click at [749, 38] on button "Submit" at bounding box center [726, 45] width 82 height 29
click at [807, 40] on button "×" at bounding box center [798, 45] width 17 height 16
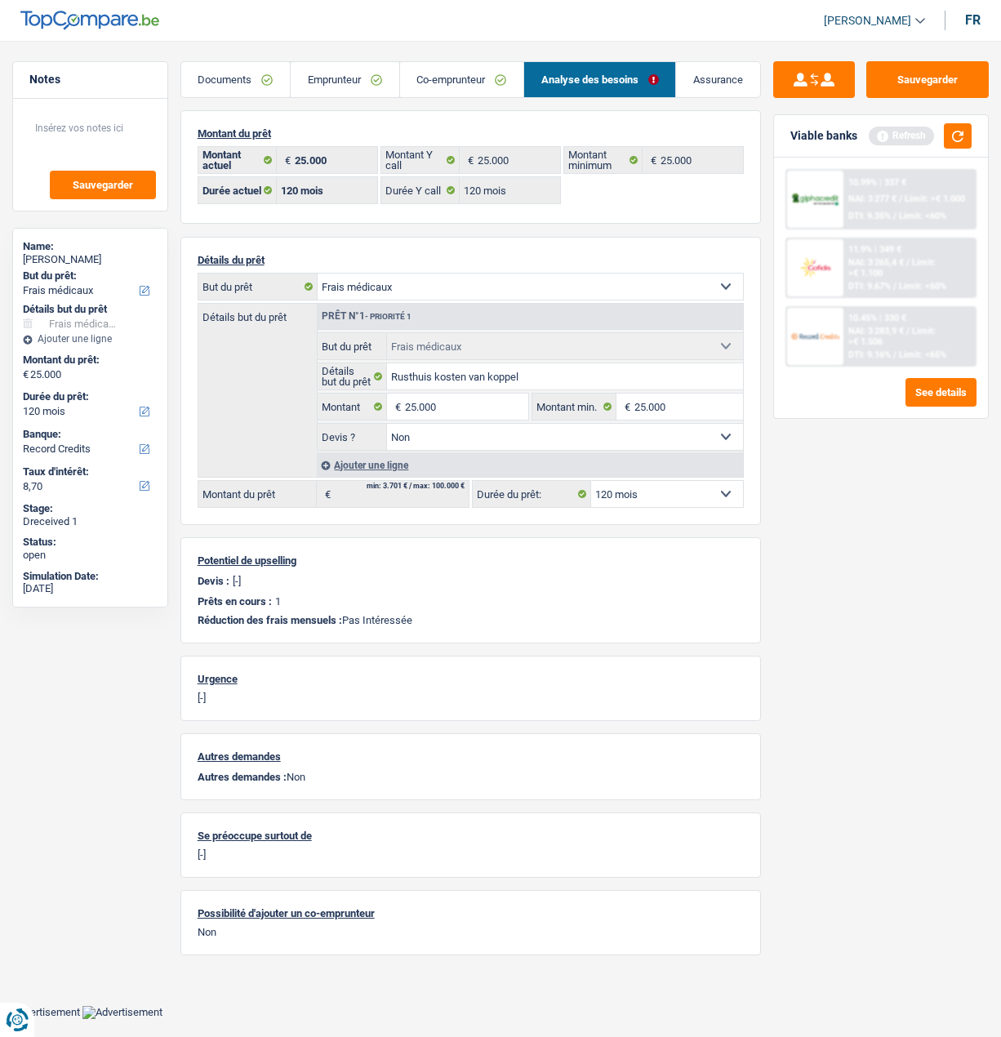
click at [805, 471] on div "Sauvegarder Viable banks Refresh 10.99% | 337 € NAI: 3 277 € / Limit: >€ 1.000 …" at bounding box center [881, 533] width 240 height 945
click at [359, 82] on link "Emprunteur" at bounding box center [345, 79] width 108 height 35
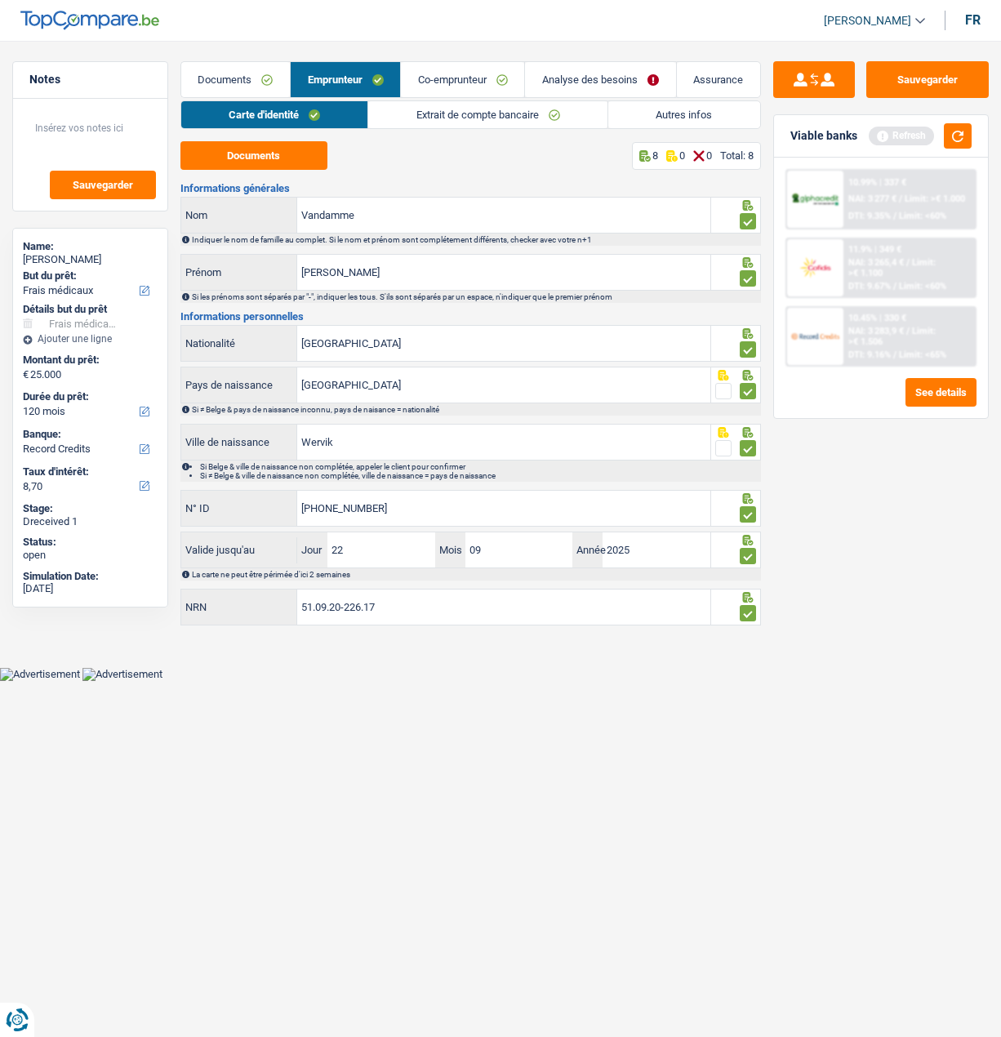
click at [695, 113] on link "Autres infos" at bounding box center [684, 114] width 152 height 27
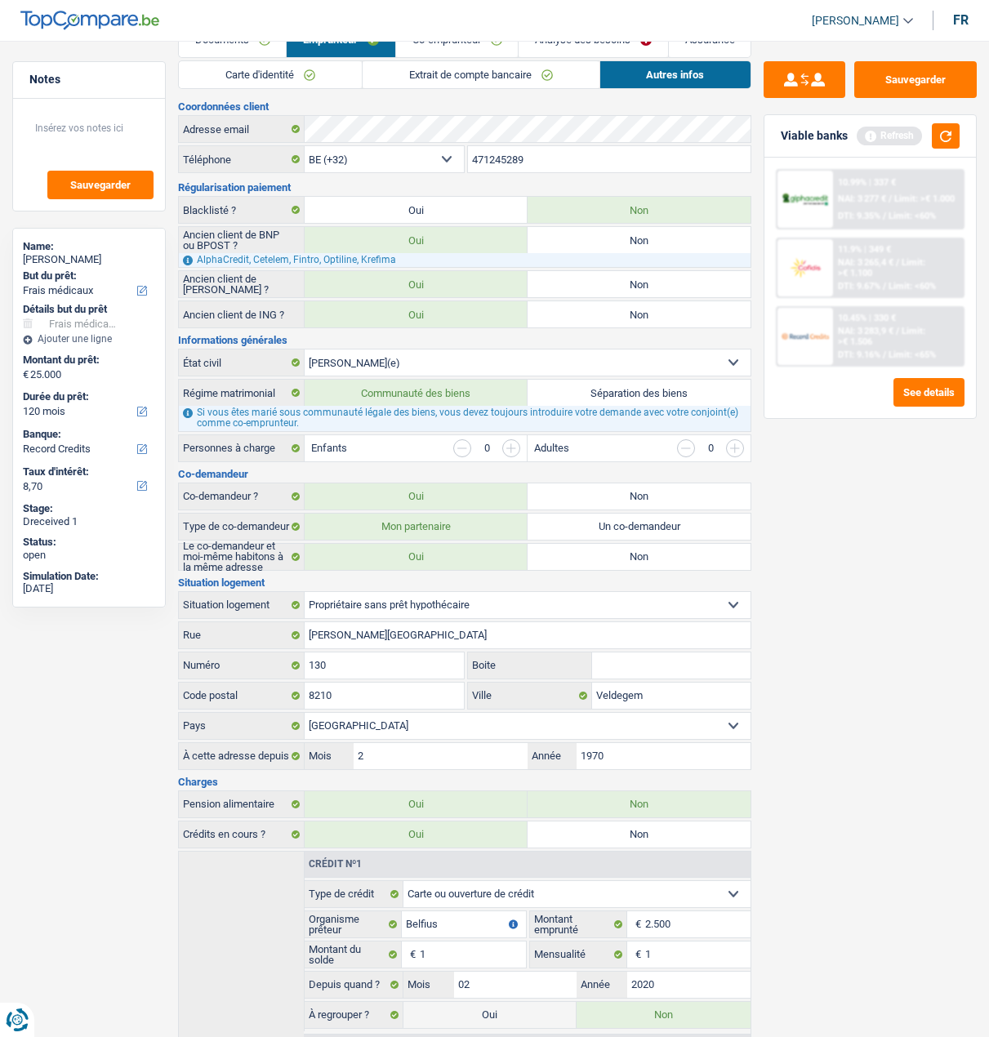
scroll to position [0, 0]
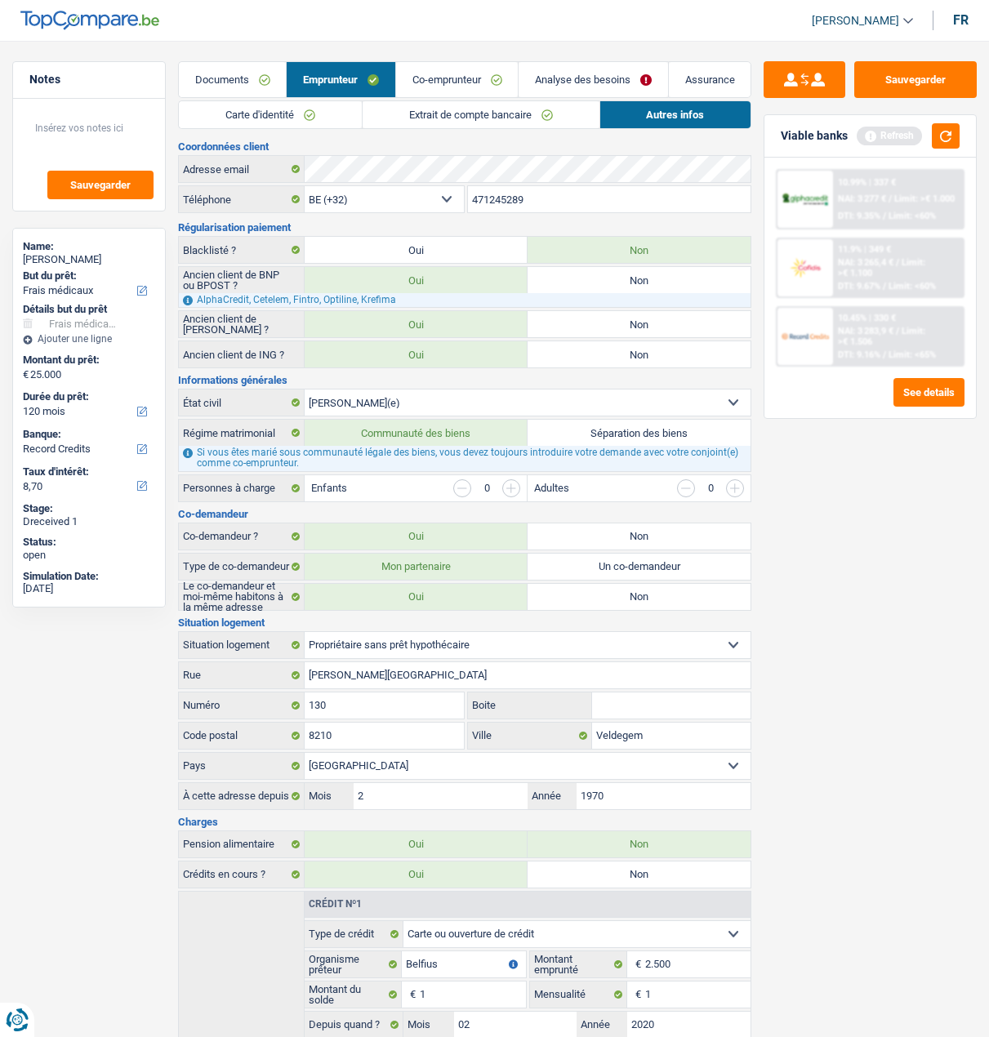
drag, startPoint x: 452, startPoint y: 114, endPoint x: 460, endPoint y: 119, distance: 8.8
click at [452, 114] on link "Extrait de compte bancaire" at bounding box center [480, 114] width 237 height 27
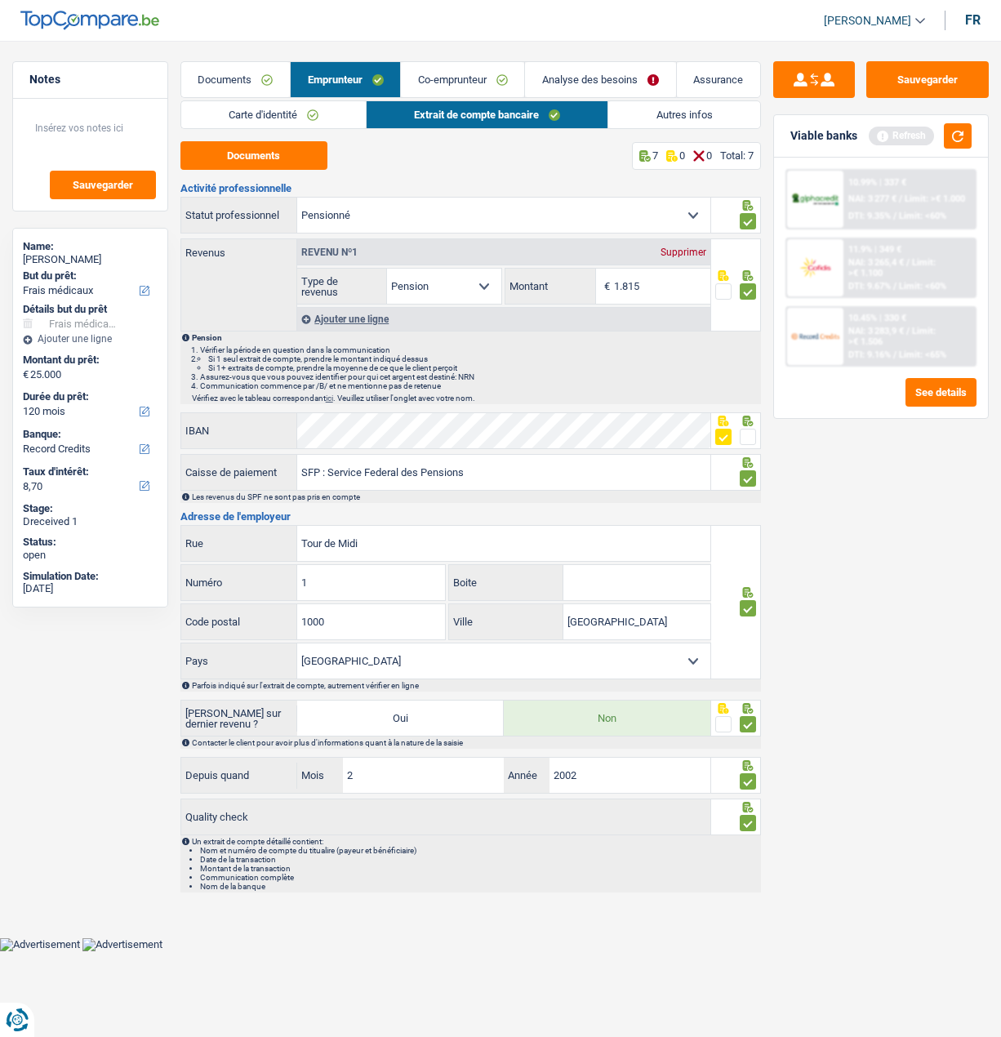
click at [692, 106] on link "Autres infos" at bounding box center [683, 114] width 151 height 27
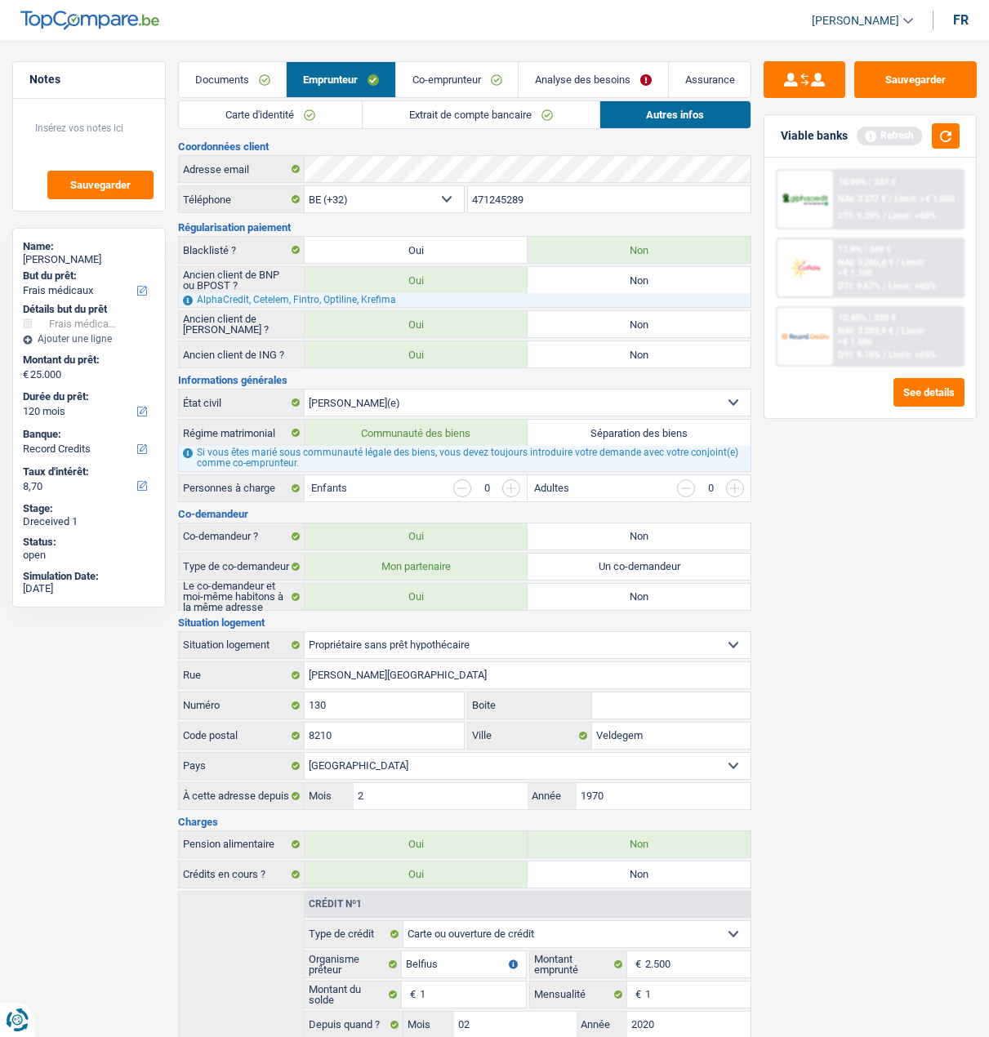
click at [485, 84] on link "Co-emprunteur" at bounding box center [457, 79] width 122 height 35
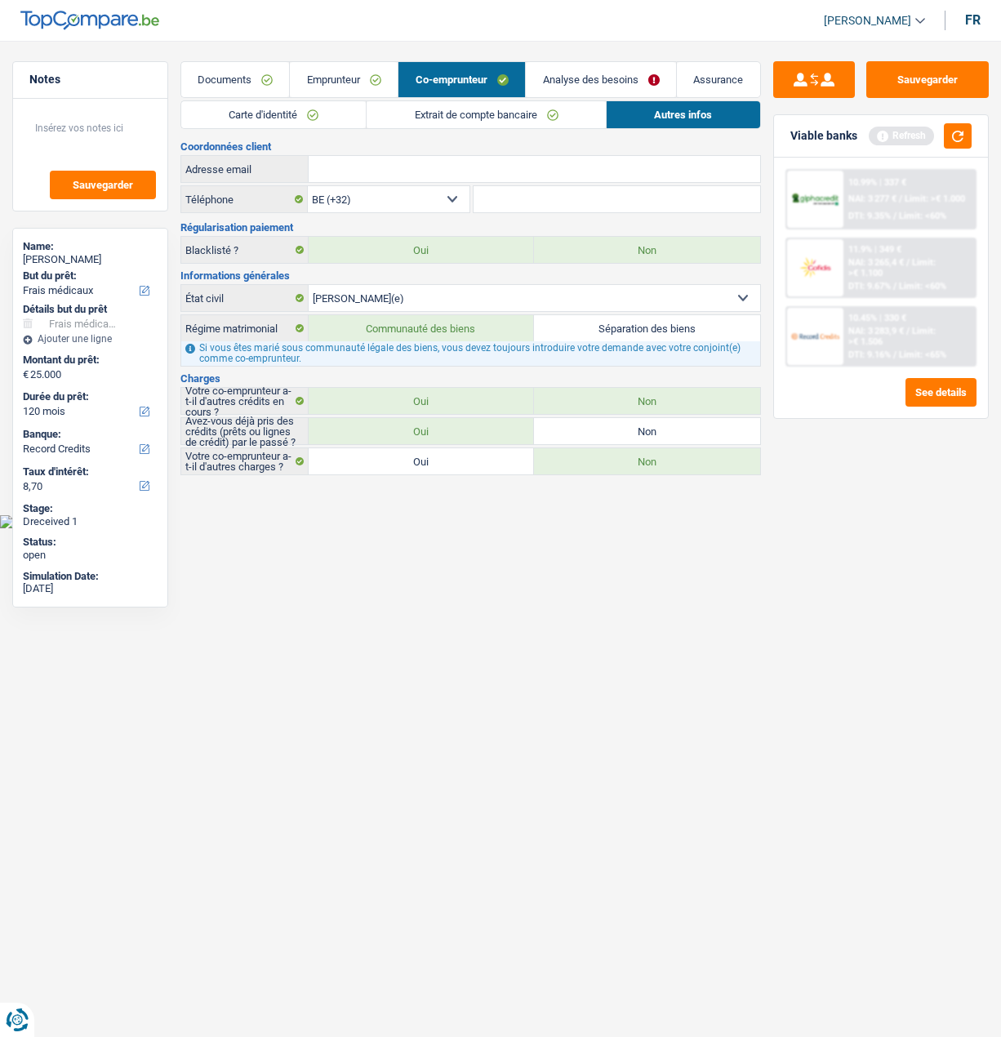
click at [364, 79] on link "Emprunteur" at bounding box center [344, 79] width 108 height 35
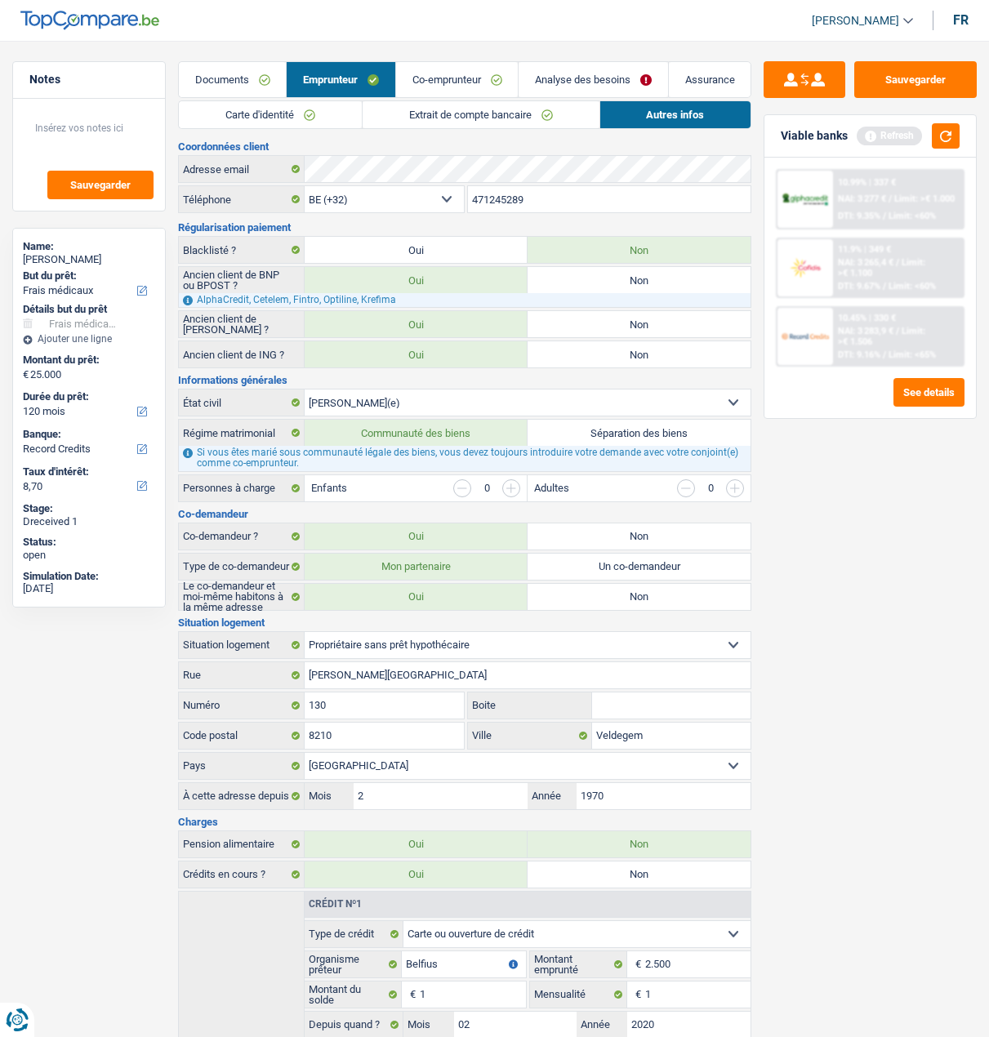
click at [429, 111] on link "Extrait de compte bancaire" at bounding box center [480, 114] width 237 height 27
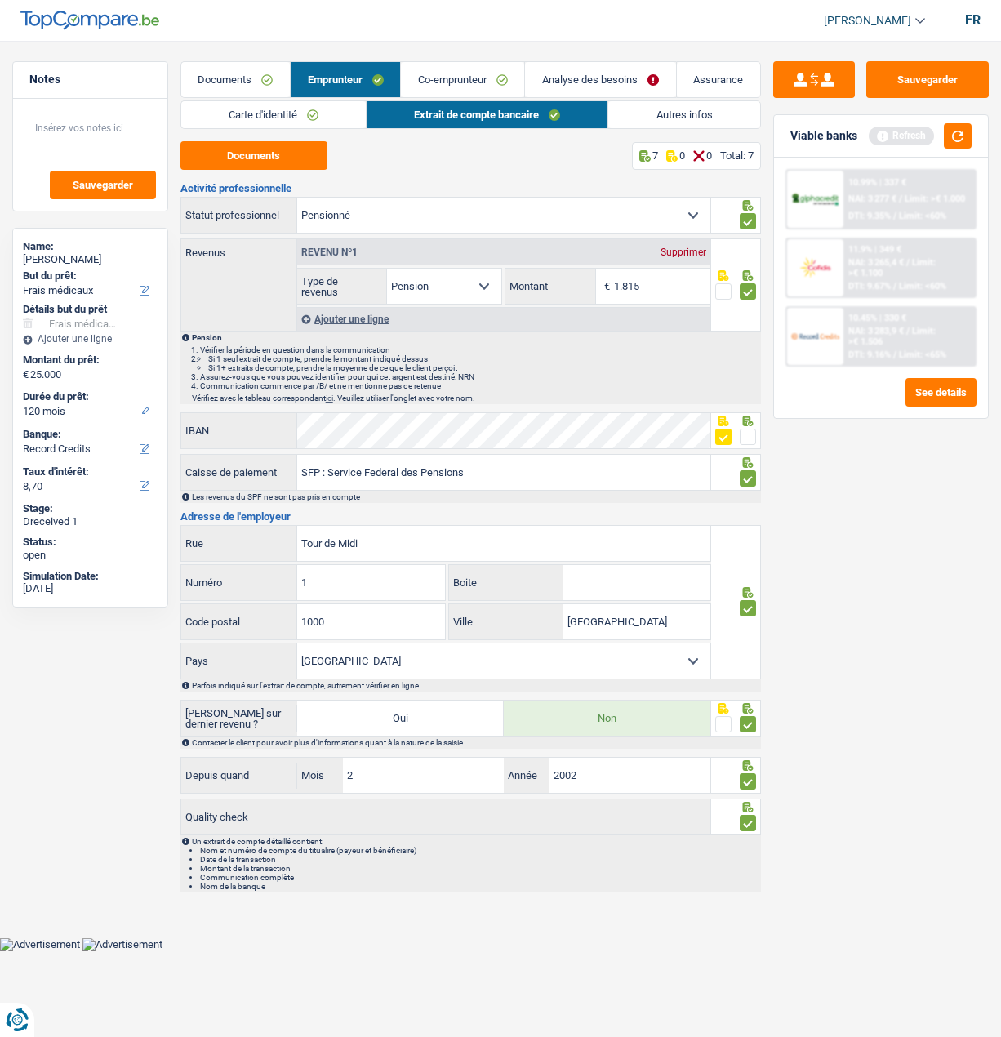
click at [469, 82] on link "Co-emprunteur" at bounding box center [462, 79] width 123 height 35
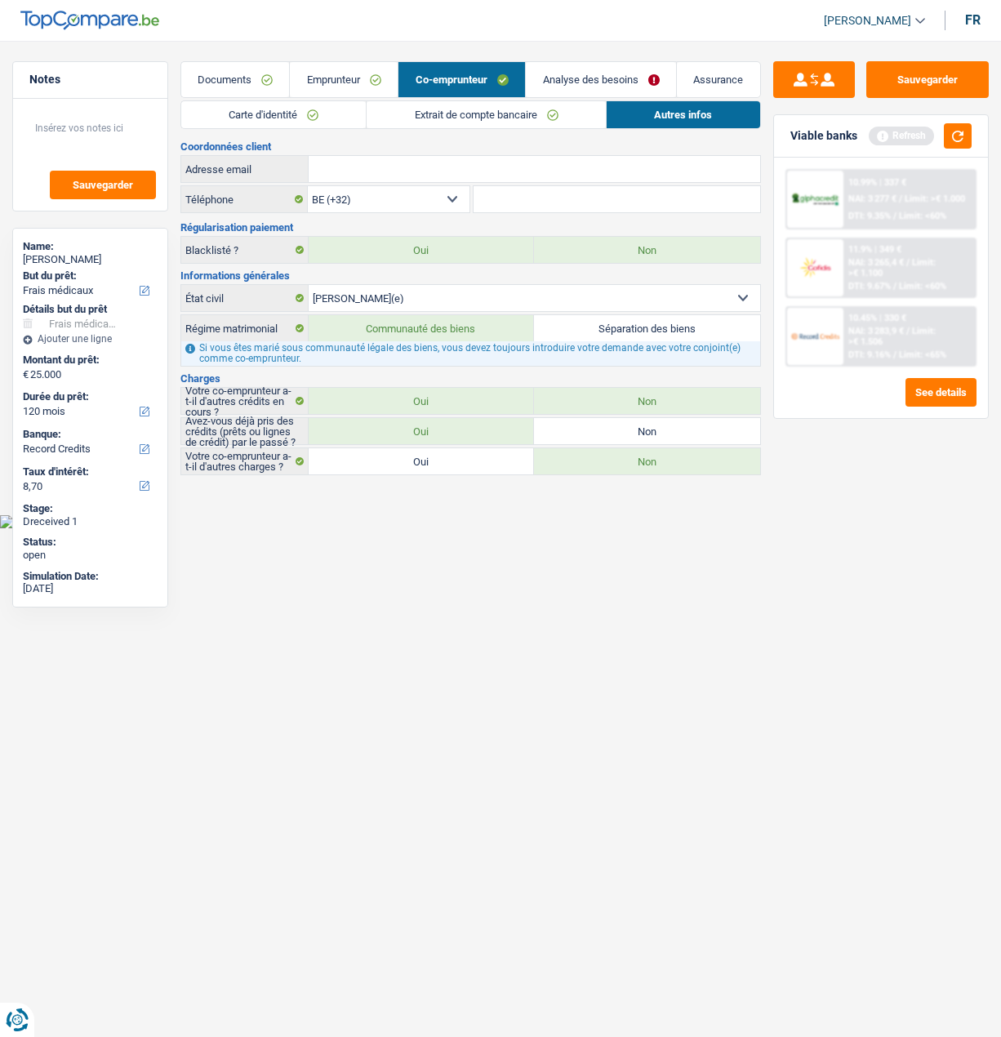
click at [490, 119] on link "Extrait de compte bancaire" at bounding box center [486, 114] width 239 height 27
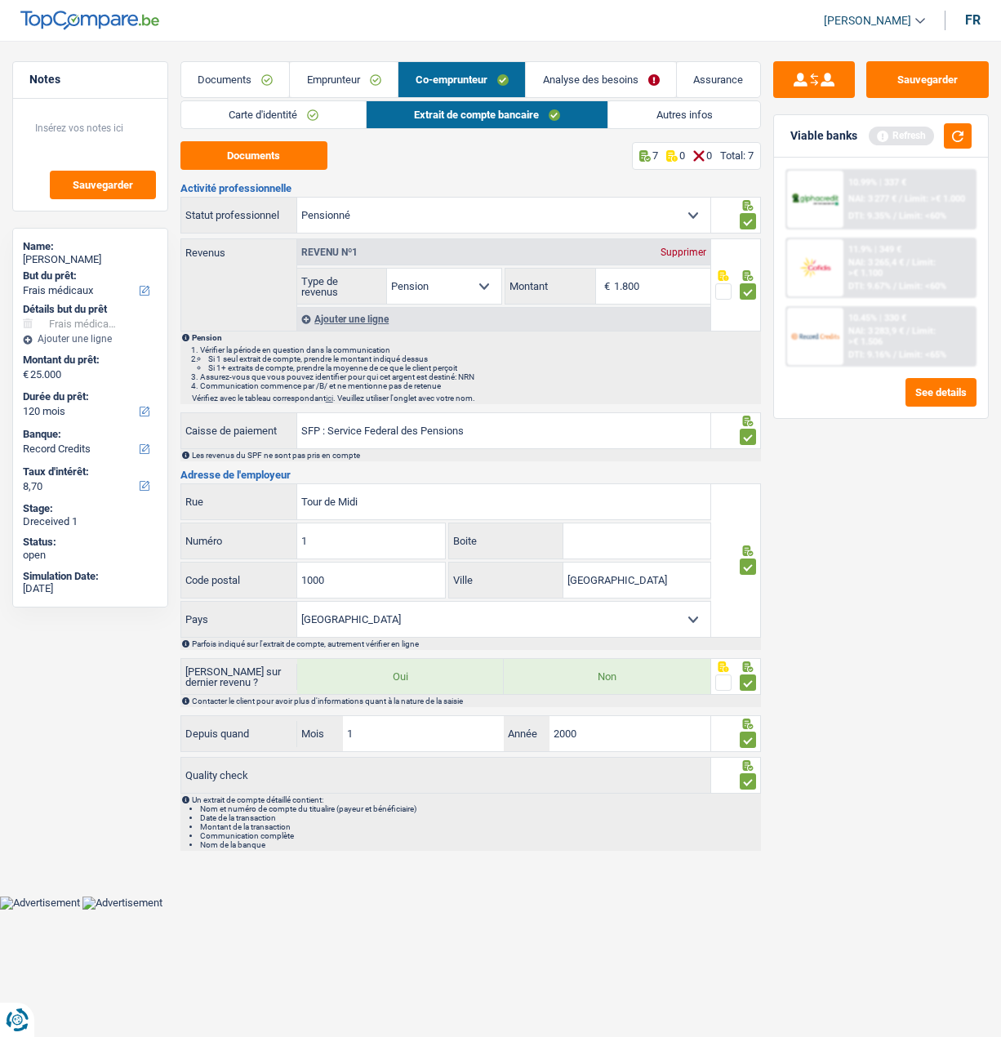
click at [576, 77] on link "Analyse des besoins" at bounding box center [601, 79] width 150 height 35
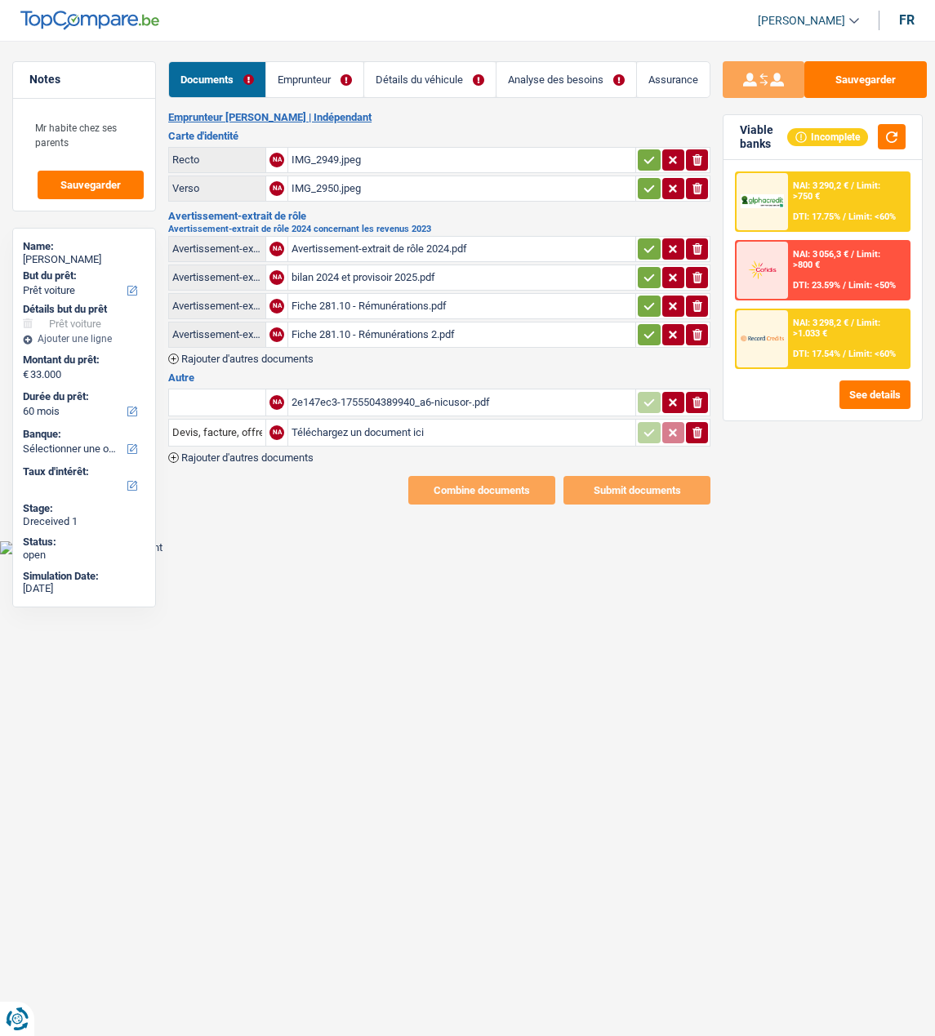
select select "car"
select select "60"
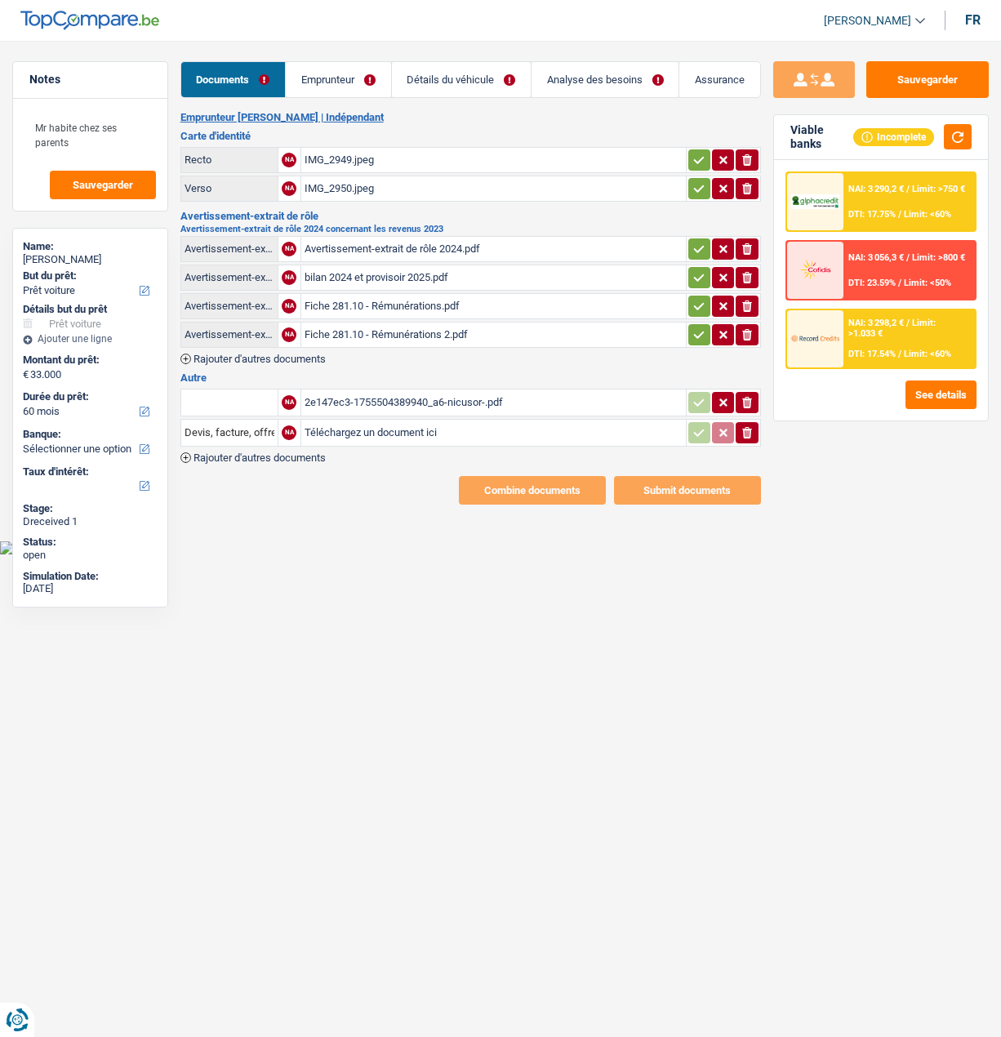
click at [367, 270] on div "bilan 2024 et provisoir 2025.pdf" at bounding box center [494, 277] width 378 height 24
click at [362, 294] on div "Fiche 281.10 - Rémunérations.pdf" at bounding box center [494, 306] width 378 height 24
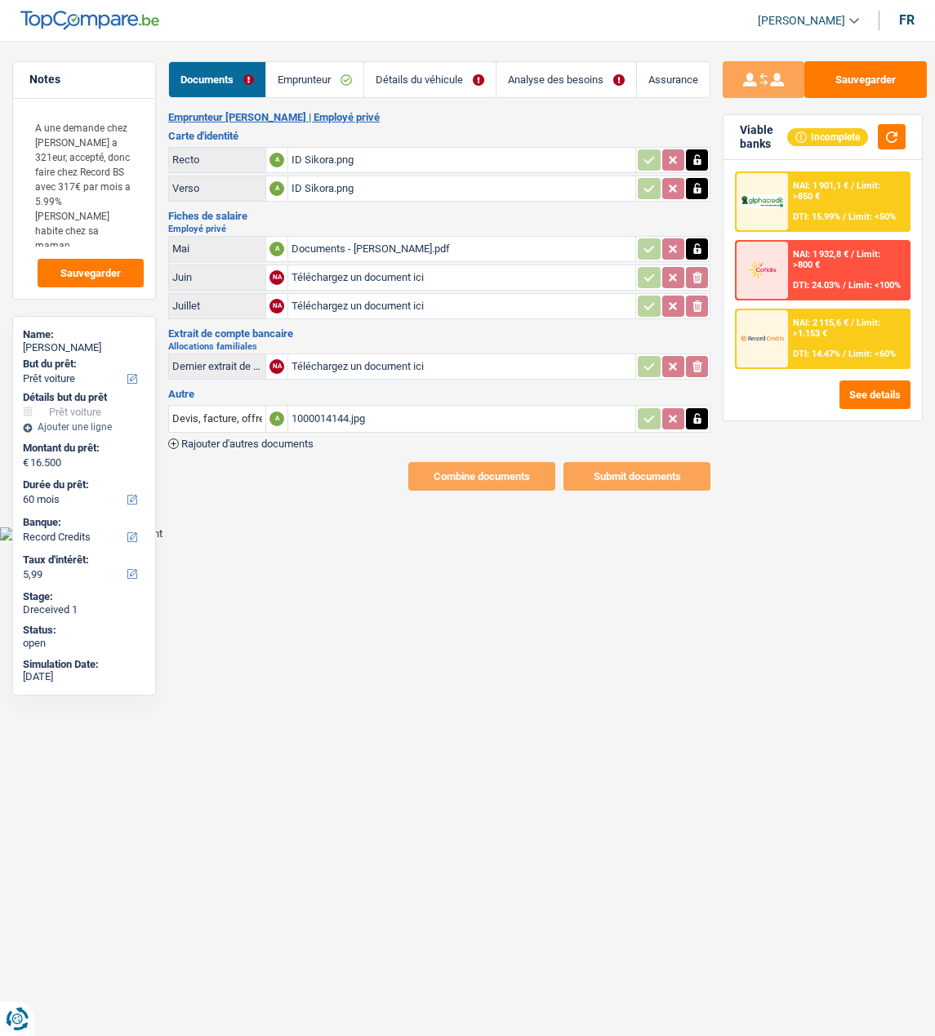
select select "car"
select select "60"
select select "record credits"
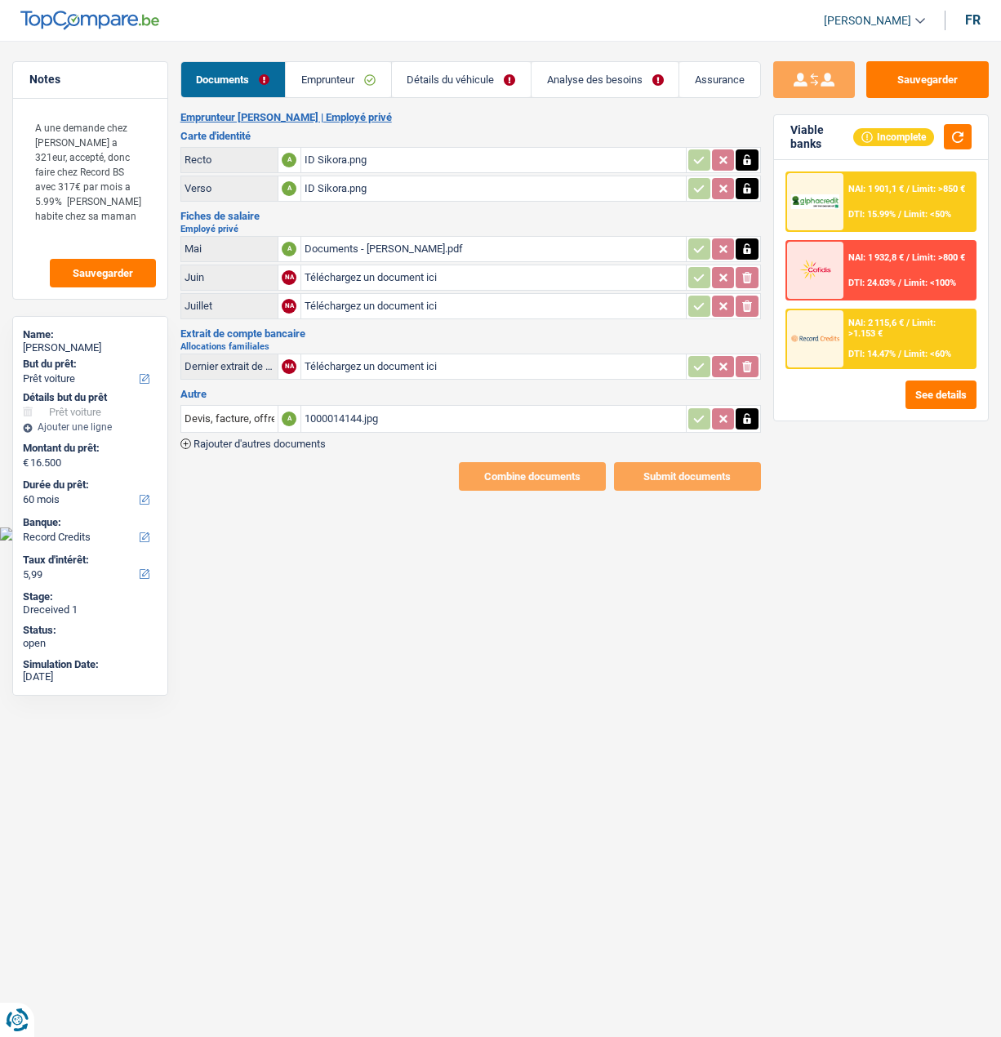
click at [388, 408] on div "1000014144.jpg" at bounding box center [494, 419] width 378 height 24
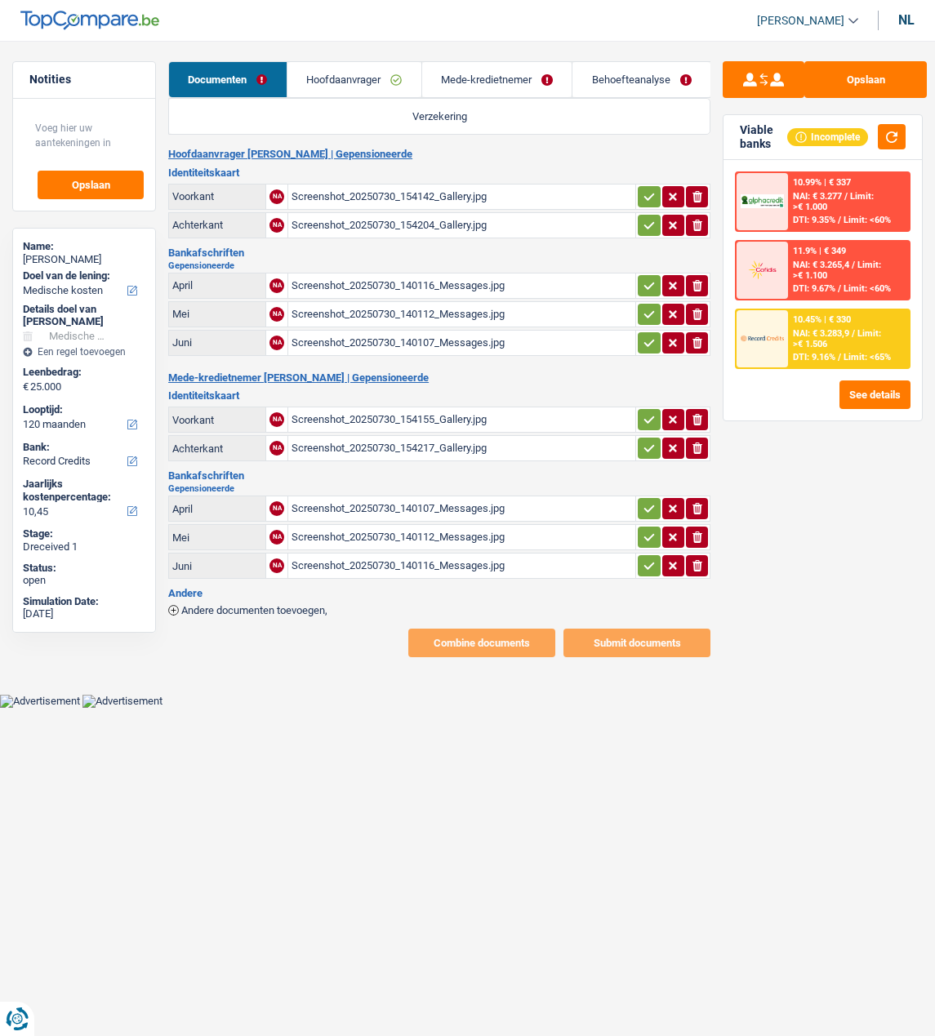
select select "medical"
select select "120"
select select "record credits"
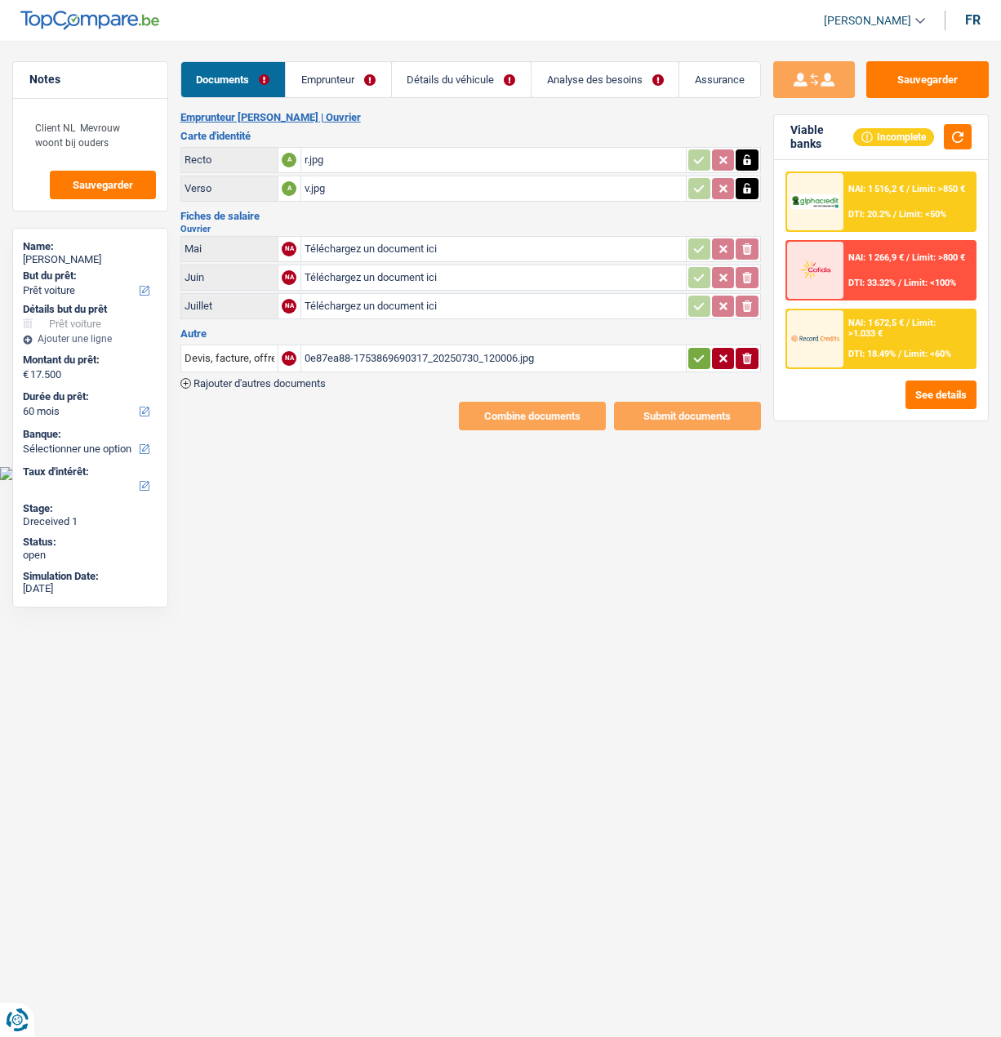
select select "car"
select select "60"
click at [400, 349] on div "0e87ea88-1753869690317_20250730_120006.jpg" at bounding box center [494, 358] width 378 height 24
click at [313, 150] on div "r.jpg" at bounding box center [494, 160] width 378 height 24
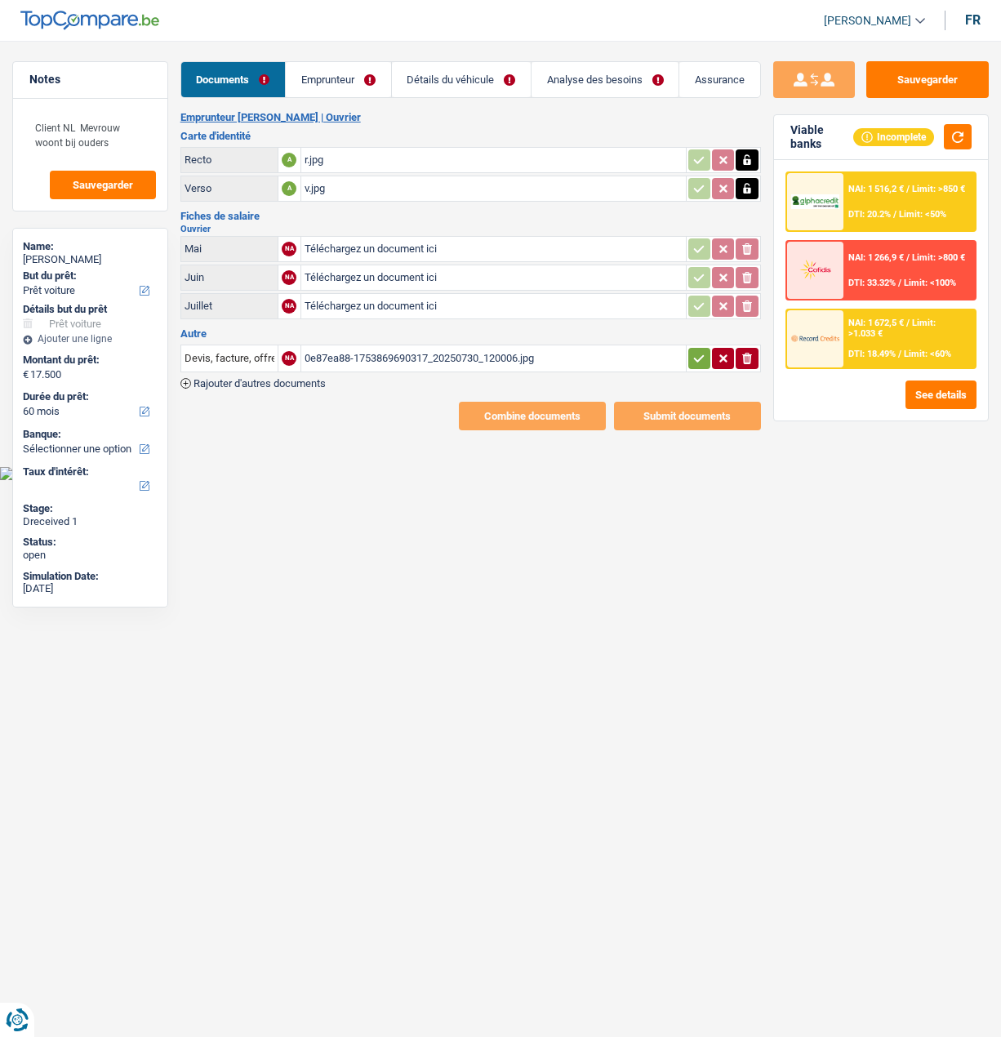
click at [318, 237] on input "Téléchargez un document ici" at bounding box center [494, 249] width 378 height 24
type input "C:\fakepath\IMG_1901.png"
click at [361, 271] on input "Téléchargez un document ici" at bounding box center [494, 277] width 378 height 24
type input "C:\fakepath\IMG_1897.png"
click at [357, 77] on link "Emprunteur" at bounding box center [339, 79] width 104 height 35
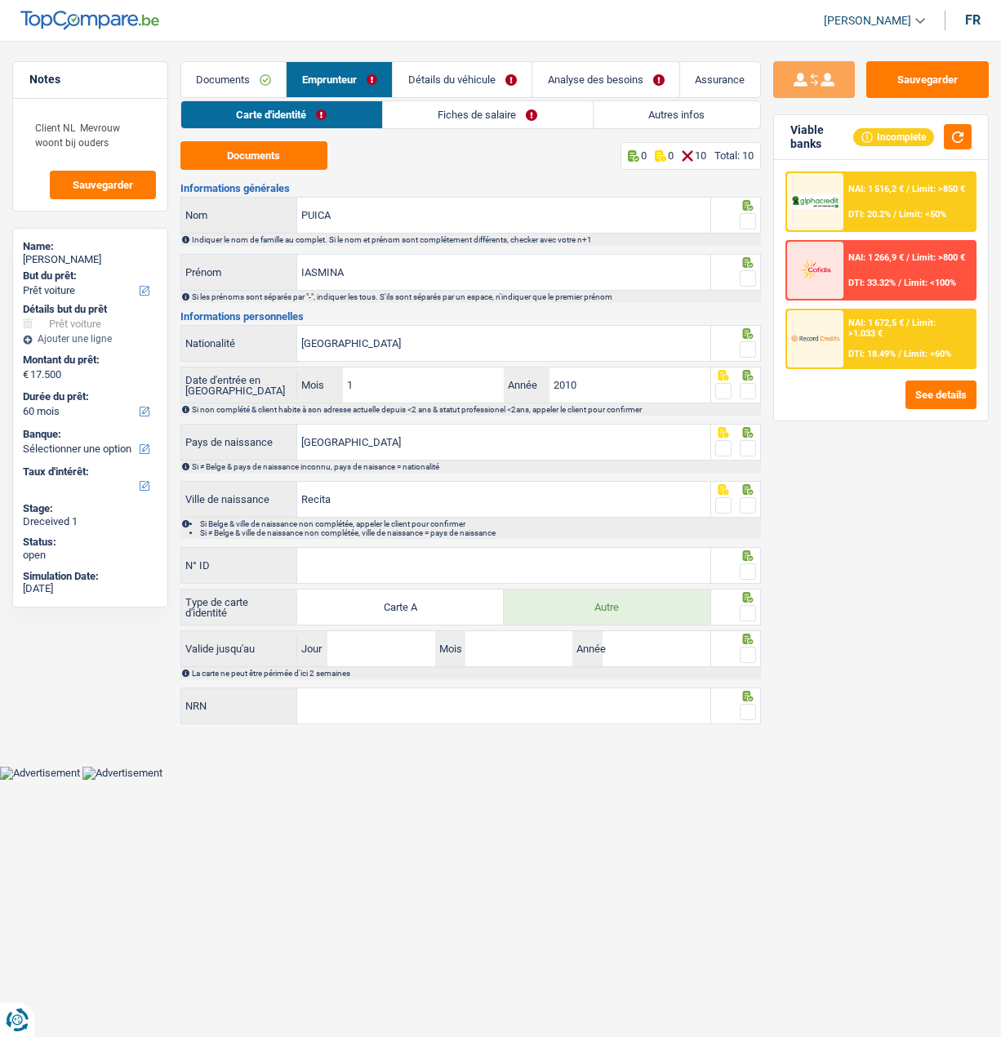
click at [435, 102] on link "Fiches de salaire" at bounding box center [488, 114] width 210 height 27
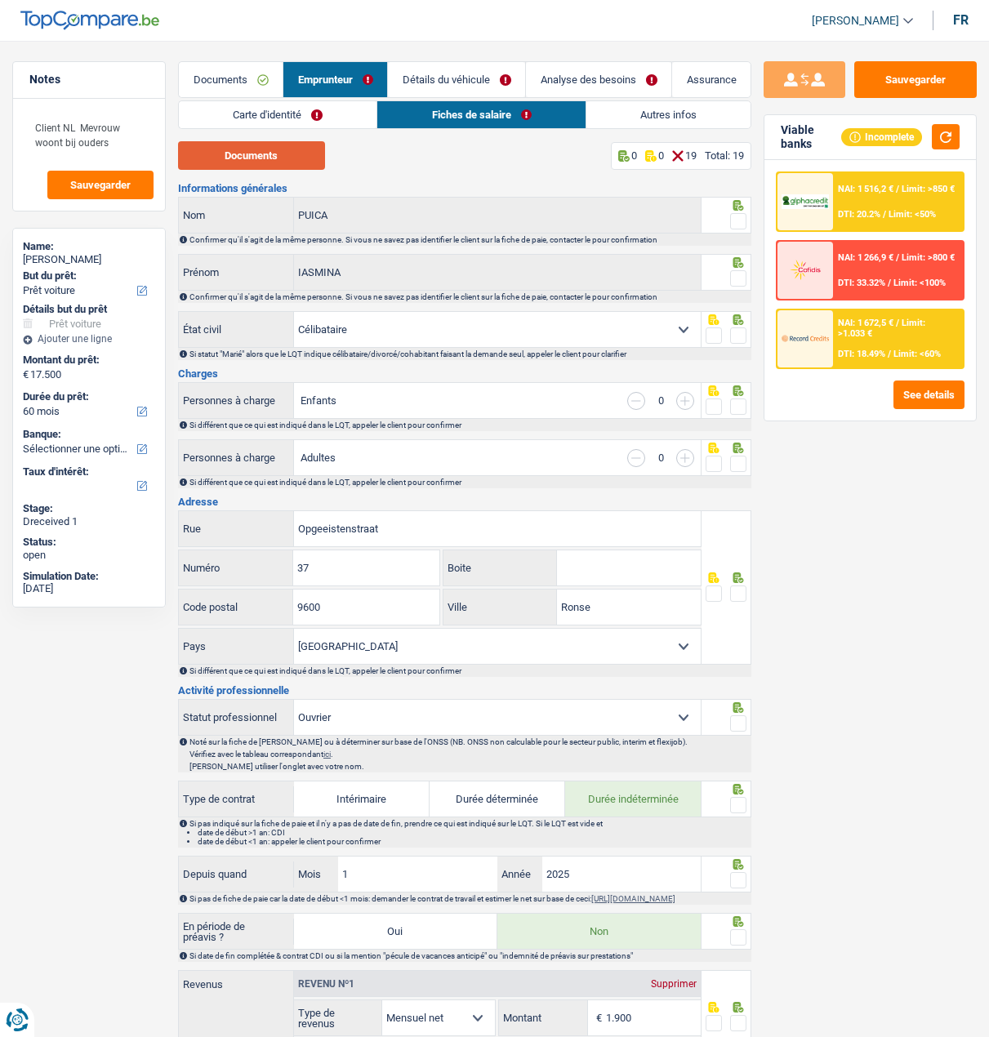
click at [269, 153] on button "Documents" at bounding box center [251, 155] width 147 height 29
click at [281, 121] on link "Carte d'identité" at bounding box center [278, 114] width 198 height 27
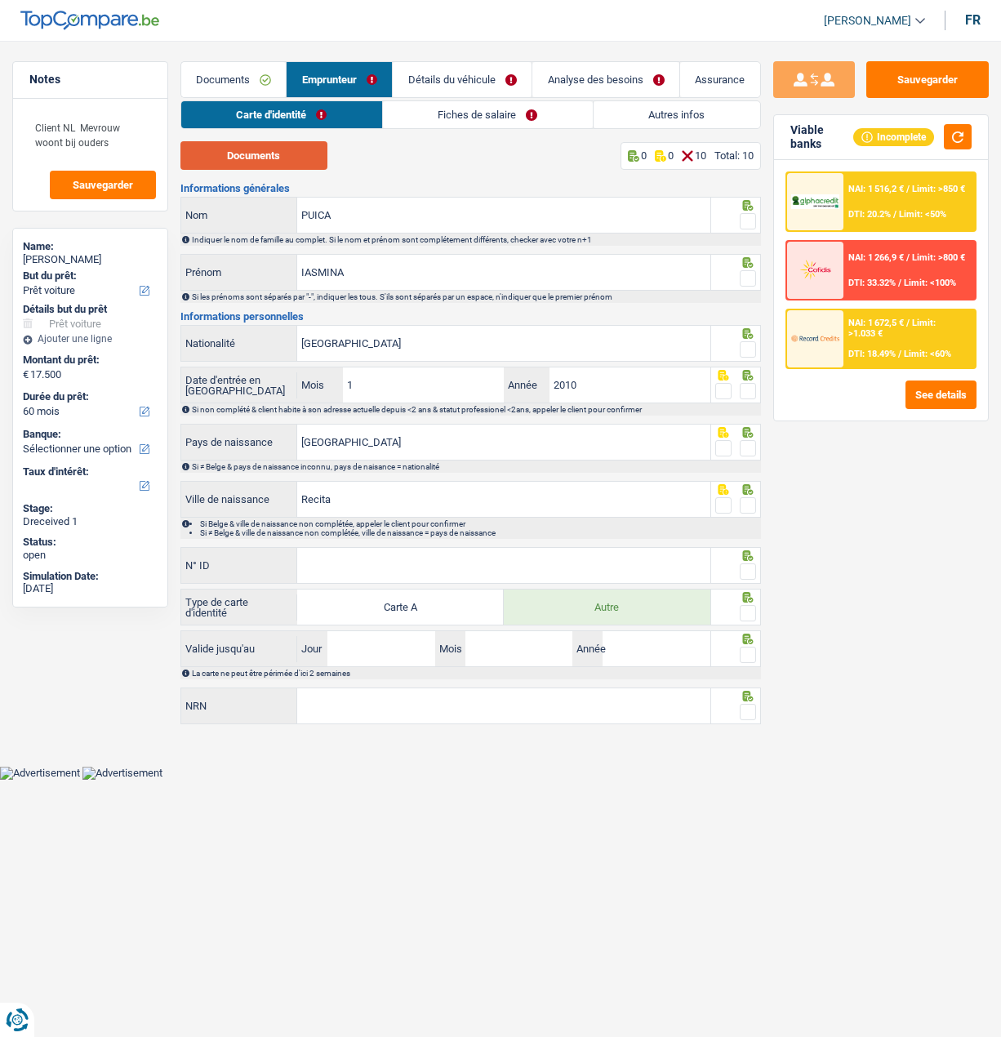
click at [302, 158] on button "Documents" at bounding box center [253, 155] width 147 height 29
drag, startPoint x: 737, startPoint y: 218, endPoint x: 737, endPoint y: 231, distance: 13.1
click at [737, 224] on fieldset at bounding box center [735, 221] width 41 height 20
click at [745, 273] on span at bounding box center [748, 278] width 16 height 16
click at [0, 0] on input "radio" at bounding box center [0, 0] width 0 height 0
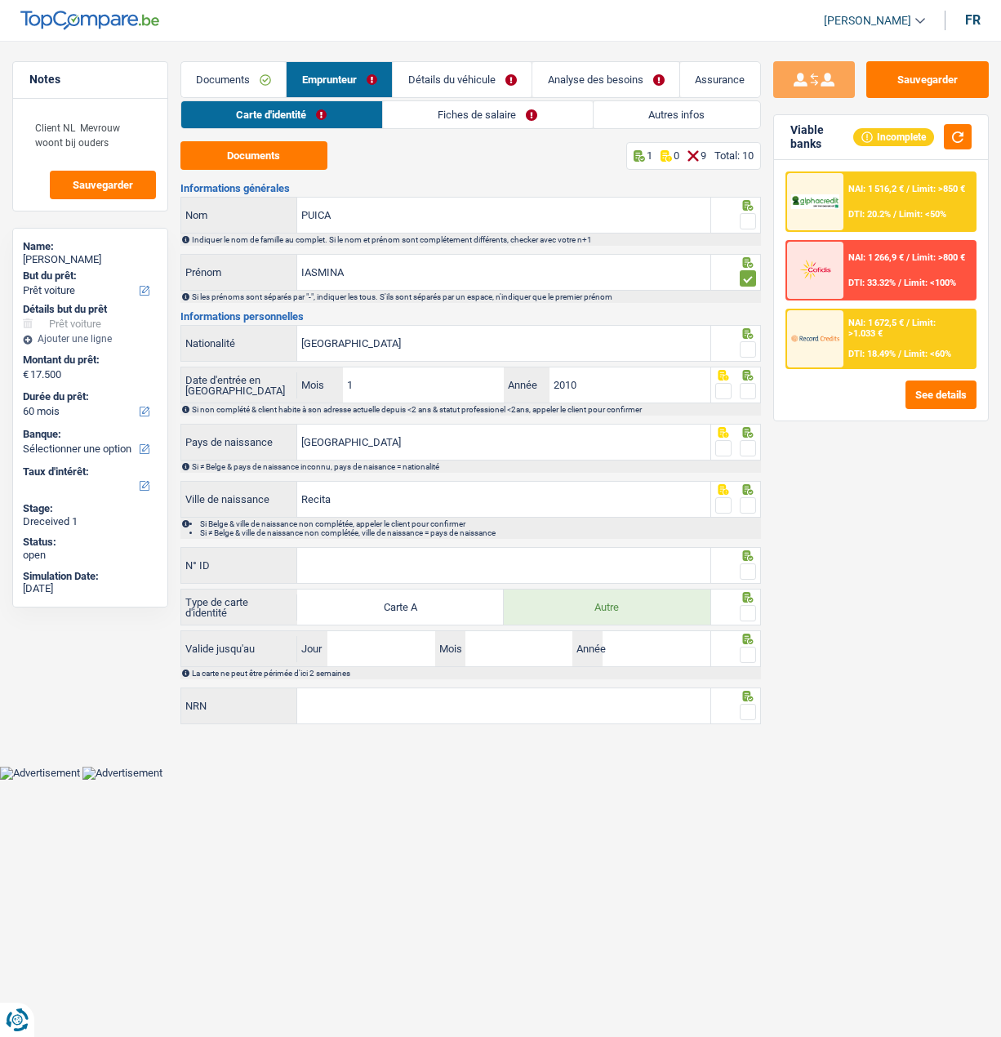
click at [745, 225] on span at bounding box center [748, 221] width 16 height 16
click at [0, 0] on input "radio" at bounding box center [0, 0] width 0 height 0
click at [743, 344] on span at bounding box center [748, 349] width 16 height 16
click at [0, 0] on input "radio" at bounding box center [0, 0] width 0 height 0
click at [745, 377] on icon at bounding box center [747, 375] width 11 height 11
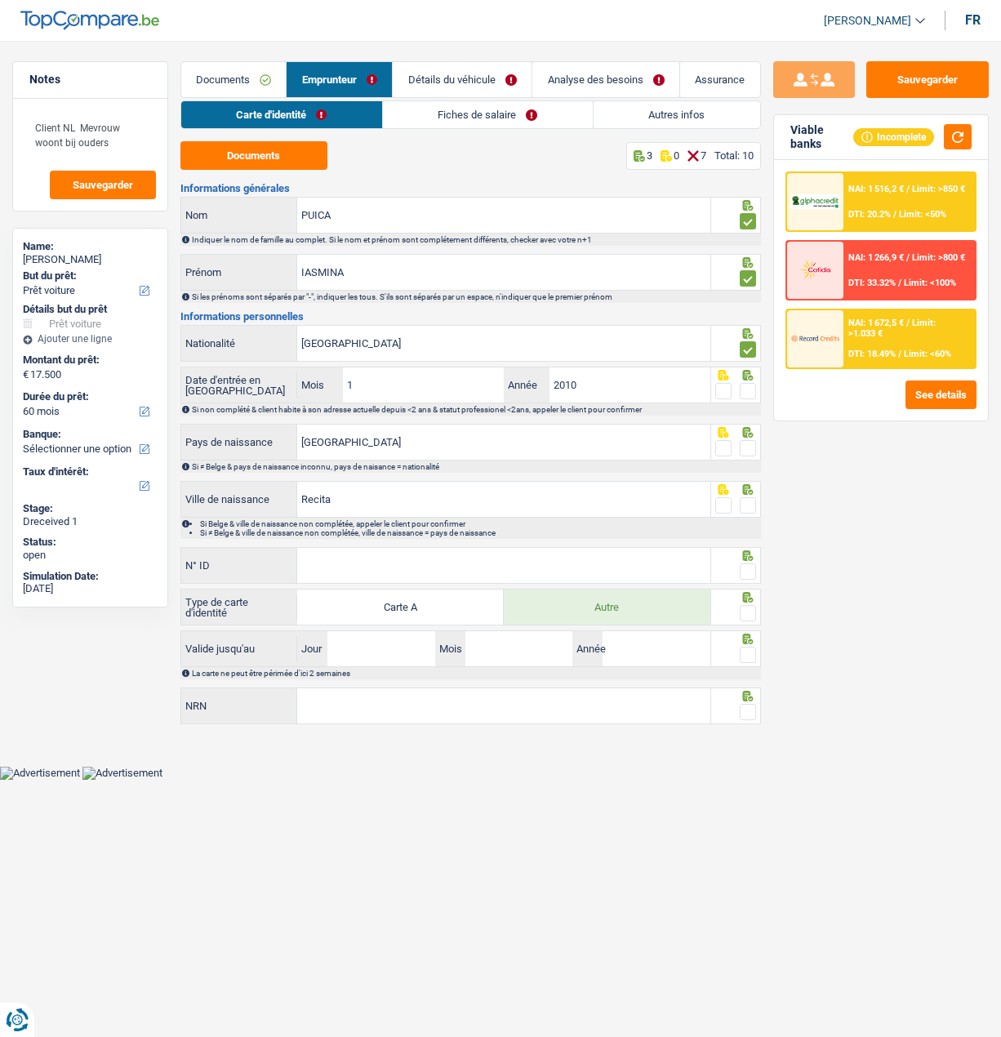
click at [746, 387] on span at bounding box center [748, 391] width 16 height 16
click at [0, 0] on input "radio" at bounding box center [0, 0] width 0 height 0
click at [745, 446] on span at bounding box center [748, 448] width 16 height 16
click at [0, 0] on input "radio" at bounding box center [0, 0] width 0 height 0
click at [740, 506] on span at bounding box center [748, 505] width 16 height 16
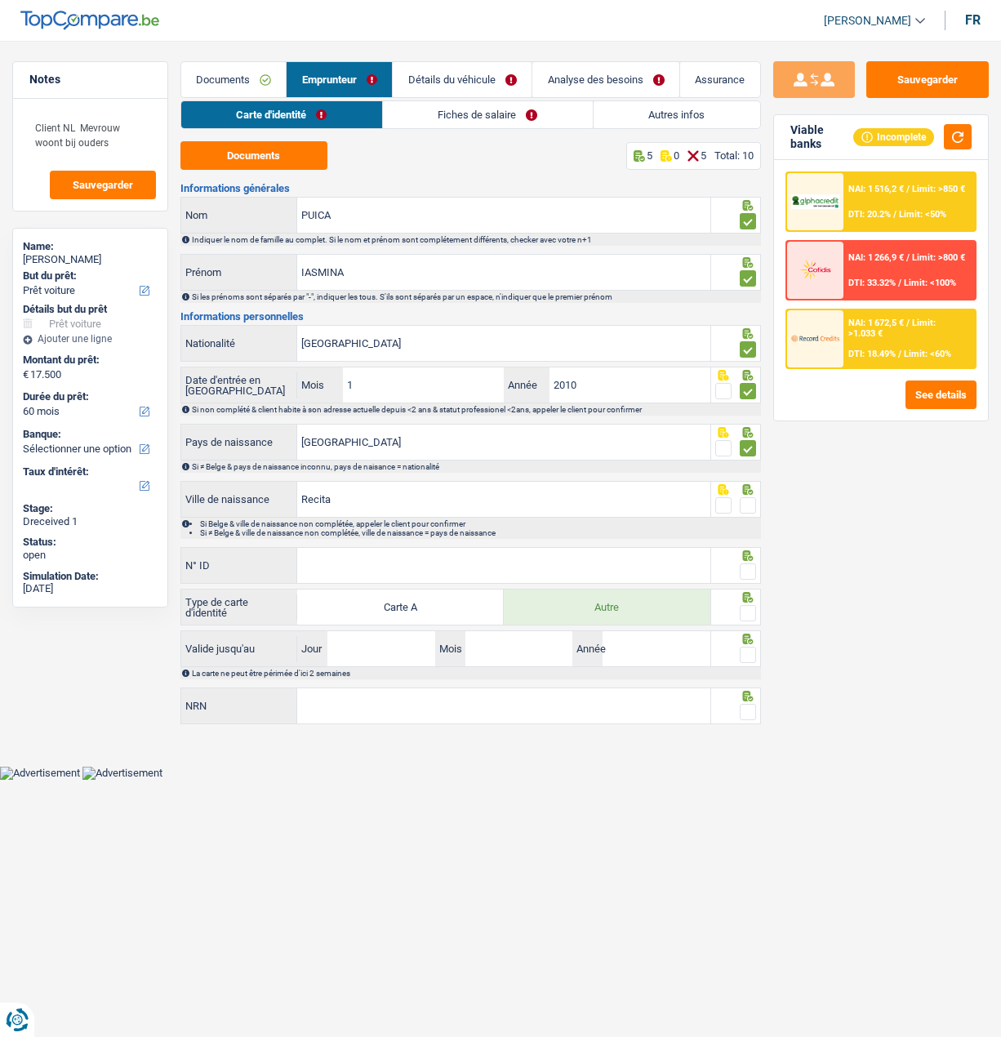
click at [0, 0] on input "radio" at bounding box center [0, 0] width 0 height 0
click at [750, 566] on span at bounding box center [748, 571] width 16 height 16
click at [0, 0] on input "radio" at bounding box center [0, 0] width 0 height 0
click at [577, 560] on input "N° ID" at bounding box center [503, 565] width 412 height 35
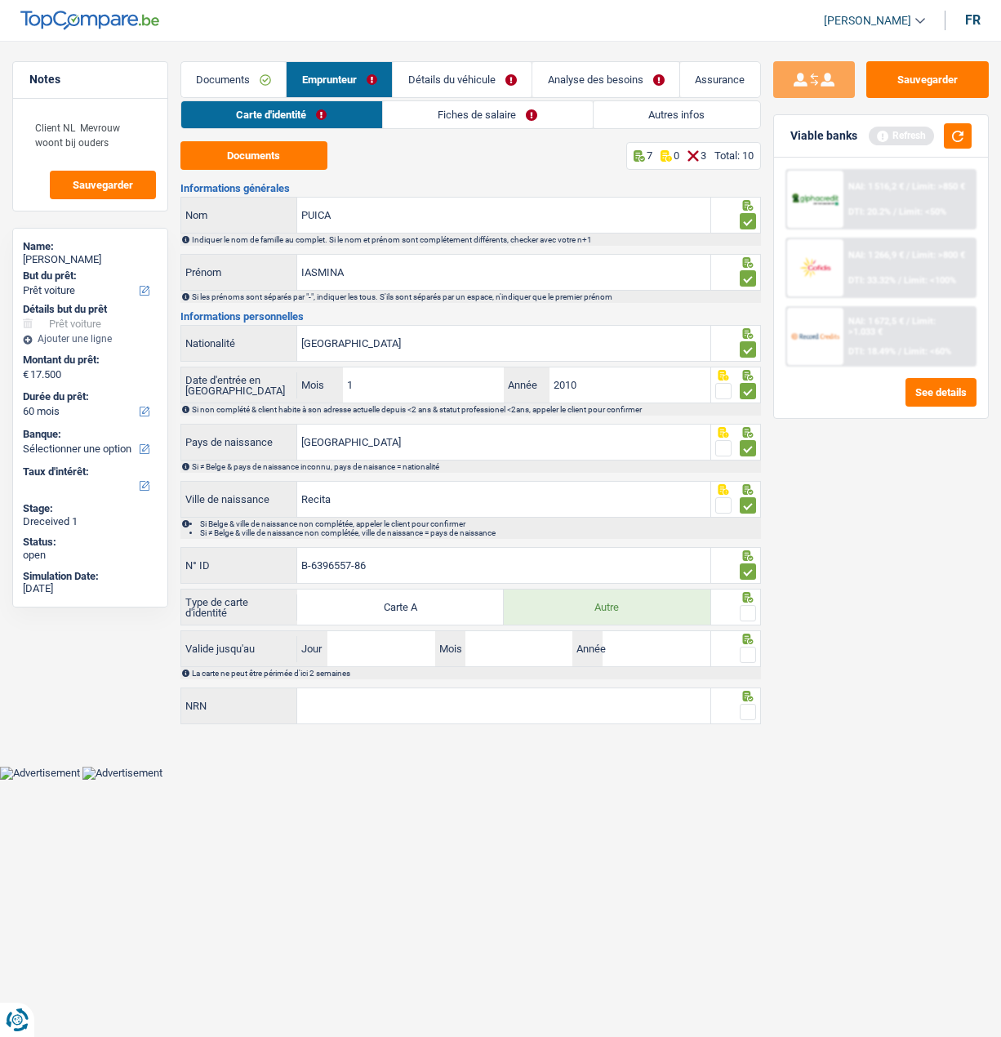
type input "B-6396557-86"
drag, startPoint x: 742, startPoint y: 609, endPoint x: 608, endPoint y: 650, distance: 140.0
click at [740, 611] on span at bounding box center [748, 613] width 16 height 16
click at [0, 0] on input "radio" at bounding box center [0, 0] width 0 height 0
click at [396, 638] on input "Jour" at bounding box center [380, 648] width 107 height 35
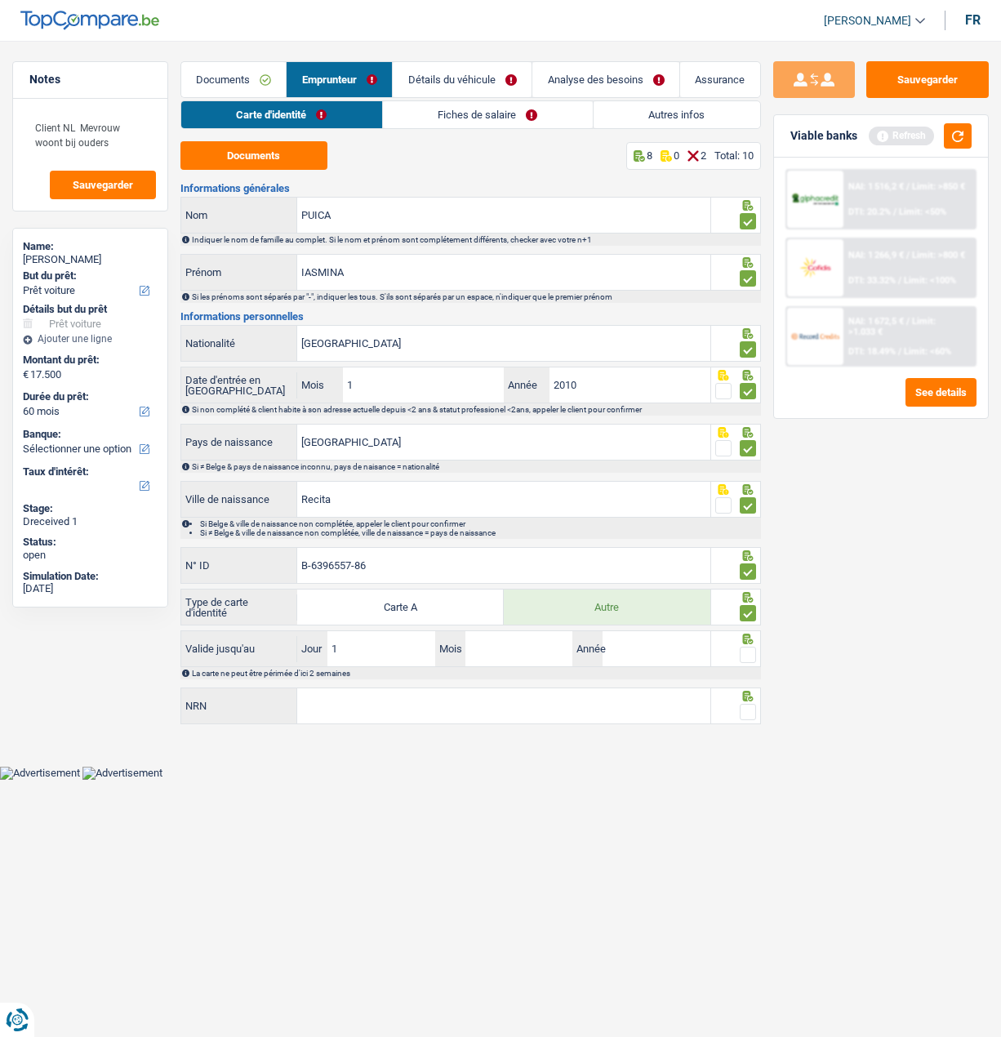
type input "17"
type input "01"
type input "2030"
click at [748, 655] on span at bounding box center [748, 655] width 16 height 16
click at [0, 0] on input "radio" at bounding box center [0, 0] width 0 height 0
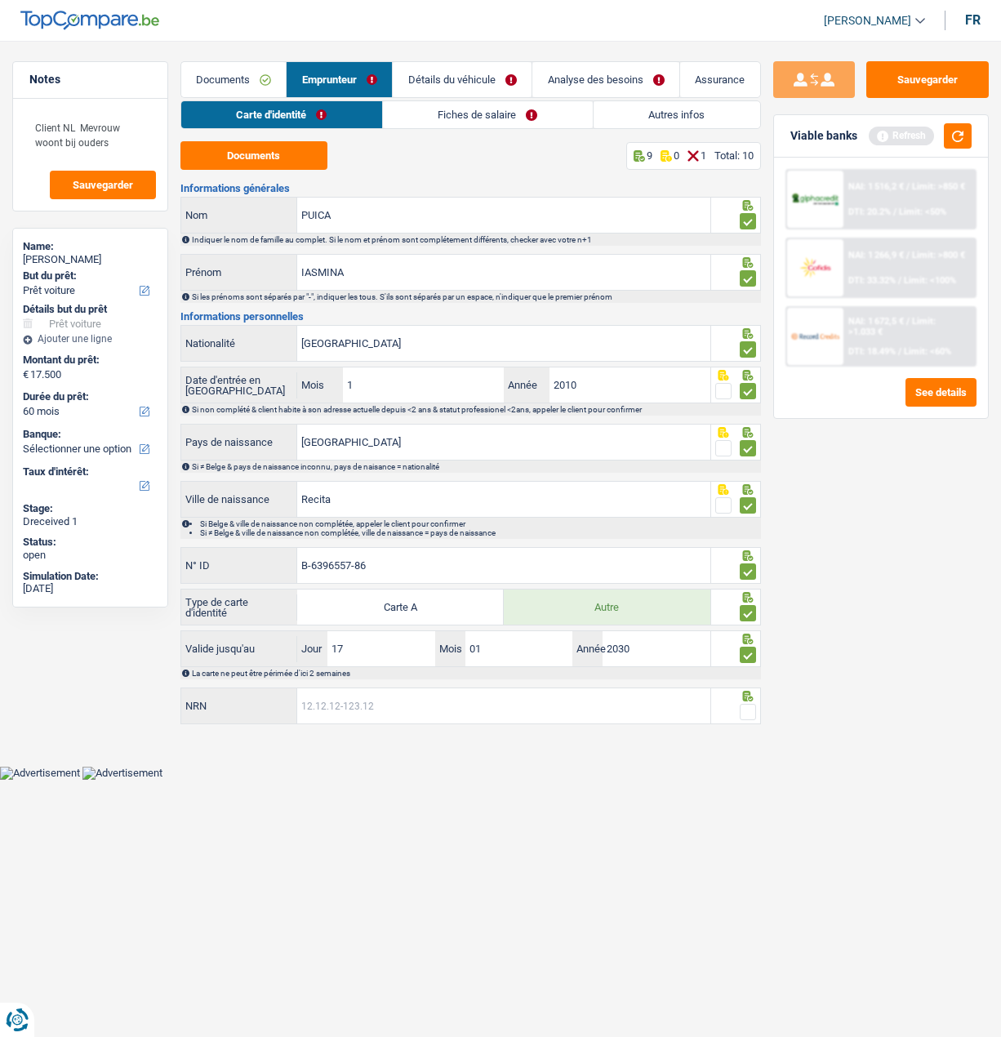
click at [604, 700] on input "NRN" at bounding box center [503, 705] width 412 height 35
type input "04.10.16-274.11"
click at [743, 704] on span at bounding box center [748, 712] width 16 height 16
click at [0, 0] on input "radio" at bounding box center [0, 0] width 0 height 0
drag, startPoint x: 943, startPoint y: 82, endPoint x: 847, endPoint y: 85, distance: 96.4
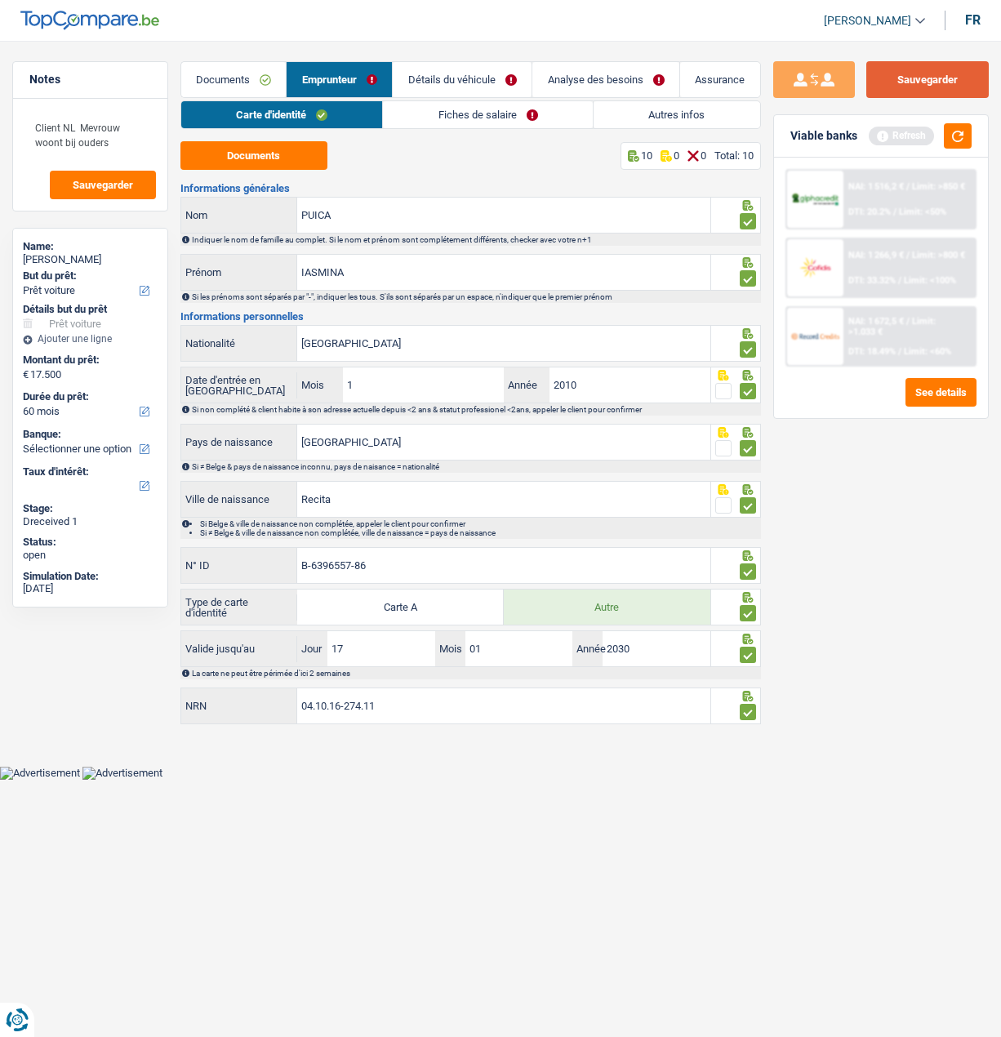
click at [942, 82] on button "Sauvegarder" at bounding box center [927, 79] width 122 height 37
click at [501, 112] on link "Fiches de salaire" at bounding box center [488, 114] width 210 height 27
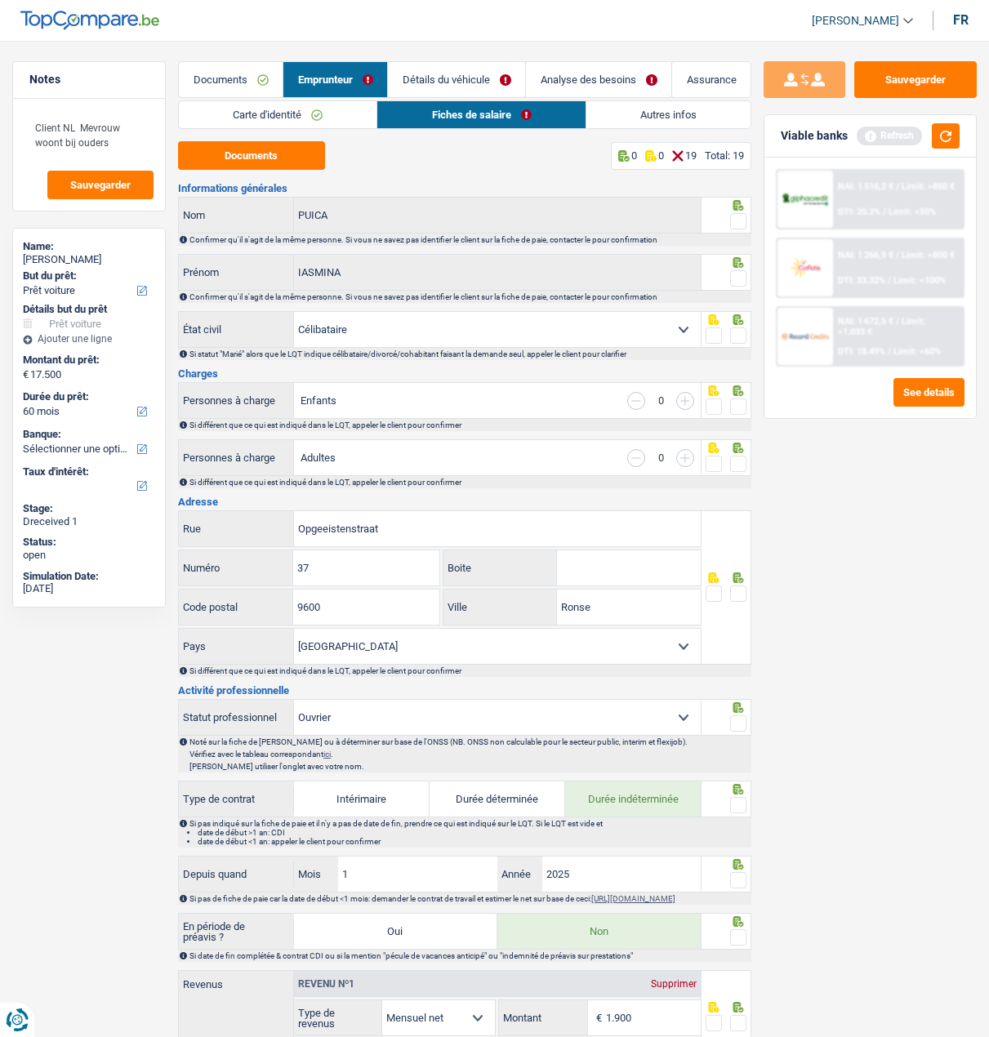
click at [738, 217] on span at bounding box center [738, 221] width 16 height 16
click at [0, 0] on input "radio" at bounding box center [0, 0] width 0 height 0
click at [732, 274] on span at bounding box center [738, 278] width 16 height 16
click at [0, 0] on input "radio" at bounding box center [0, 0] width 0 height 0
drag, startPoint x: 737, startPoint y: 320, endPoint x: 736, endPoint y: 335, distance: 14.8
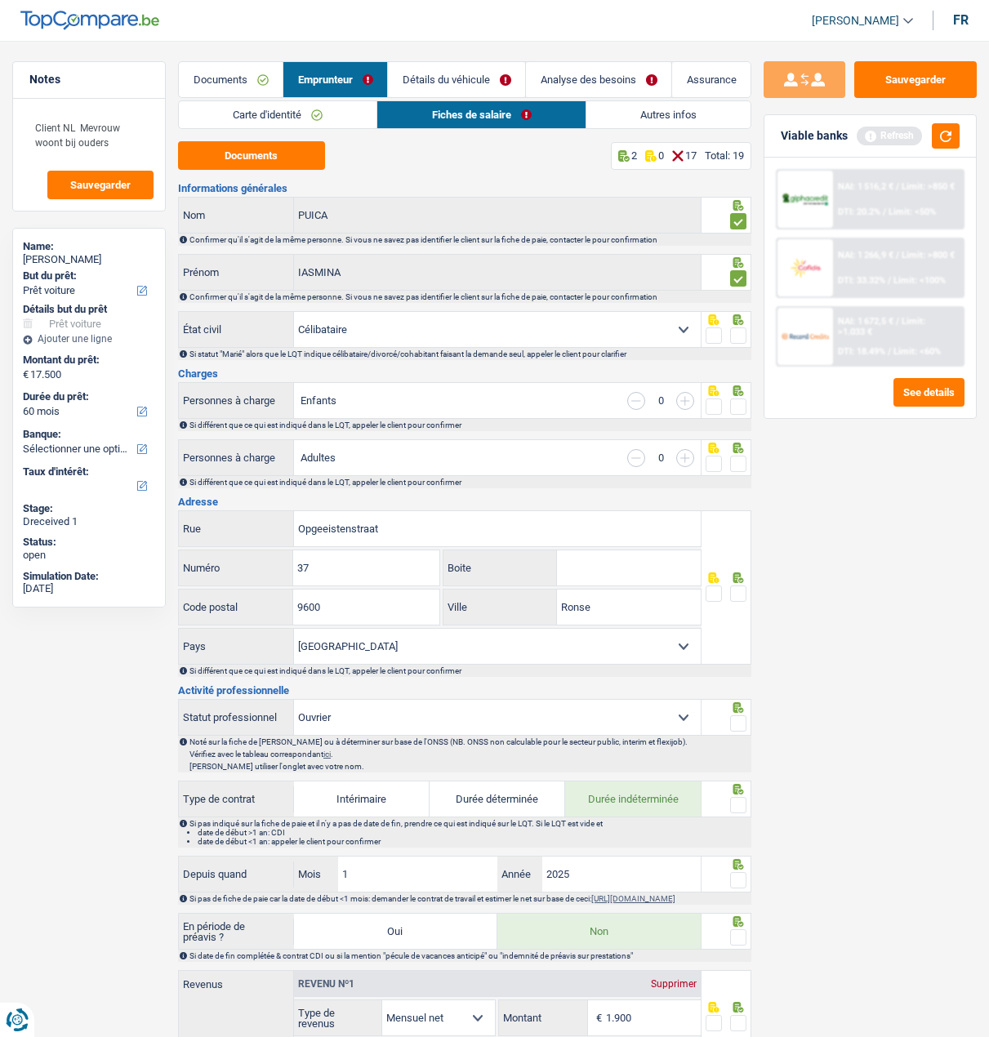
click at [737, 324] on div at bounding box center [726, 329] width 50 height 37
click at [736, 334] on span at bounding box center [738, 335] width 16 height 16
click at [0, 0] on input "radio" at bounding box center [0, 0] width 0 height 0
click at [740, 407] on span at bounding box center [738, 406] width 16 height 16
click at [0, 0] on input "radio" at bounding box center [0, 0] width 0 height 0
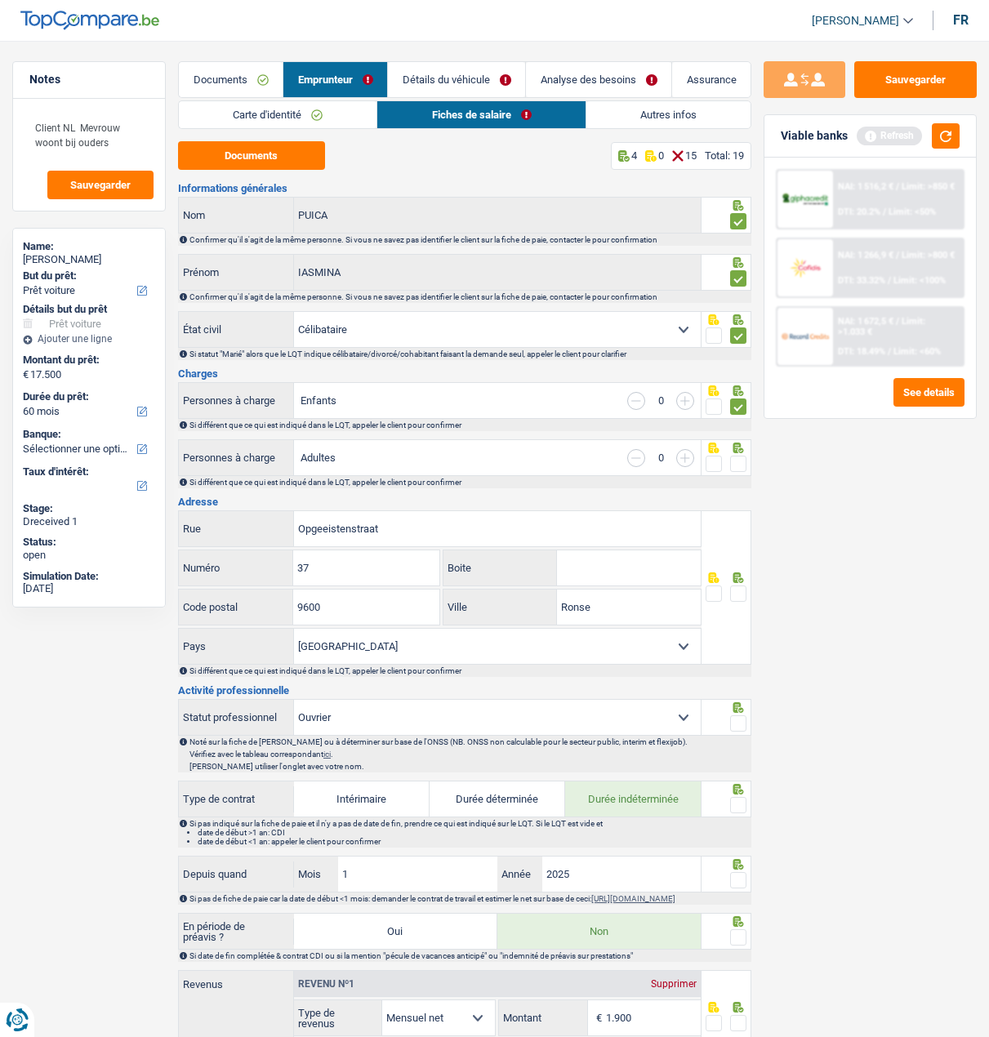
click at [729, 454] on fieldset at bounding box center [725, 464] width 41 height 20
drag, startPoint x: 736, startPoint y: 460, endPoint x: 735, endPoint y: 474, distance: 14.0
click at [736, 461] on span at bounding box center [738, 464] width 16 height 16
click at [0, 0] on input "radio" at bounding box center [0, 0] width 0 height 0
click at [740, 589] on span at bounding box center [738, 593] width 16 height 16
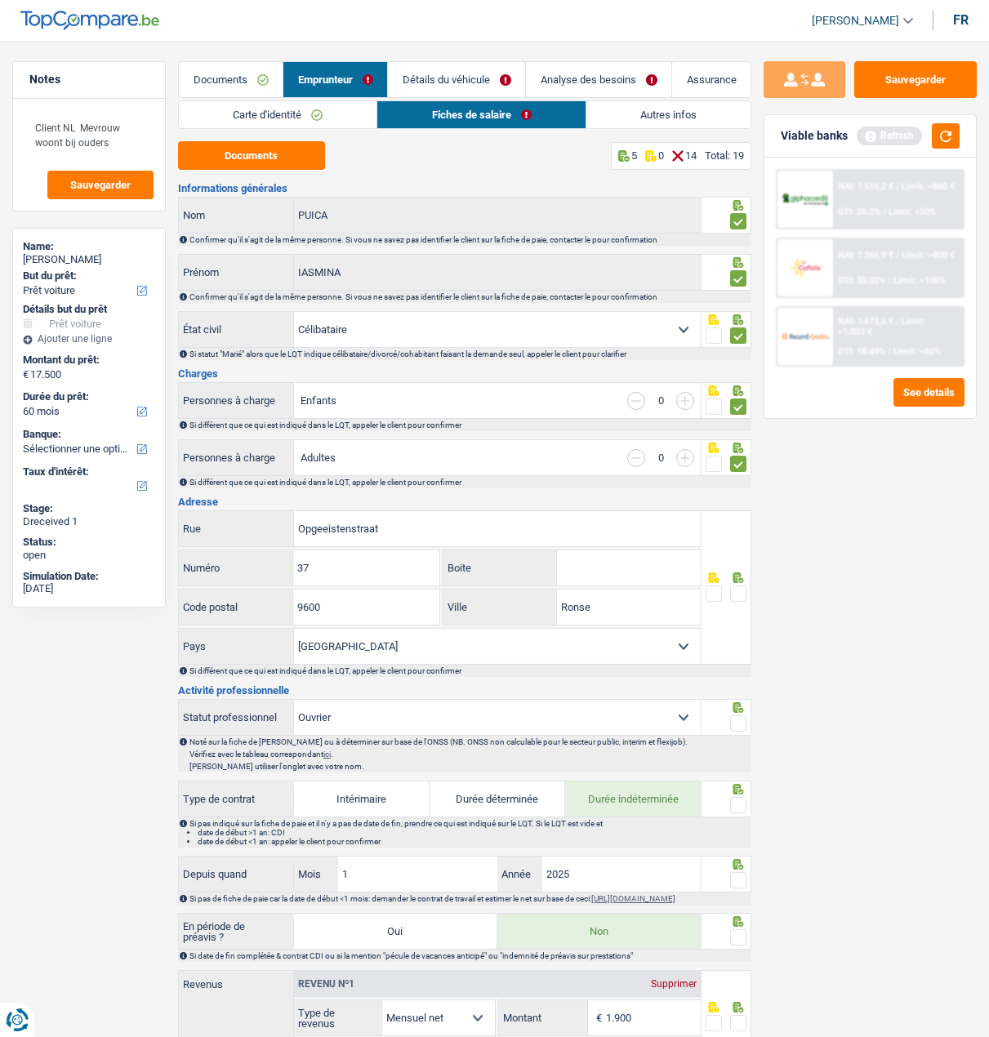
click at [0, 0] on input "radio" at bounding box center [0, 0] width 0 height 0
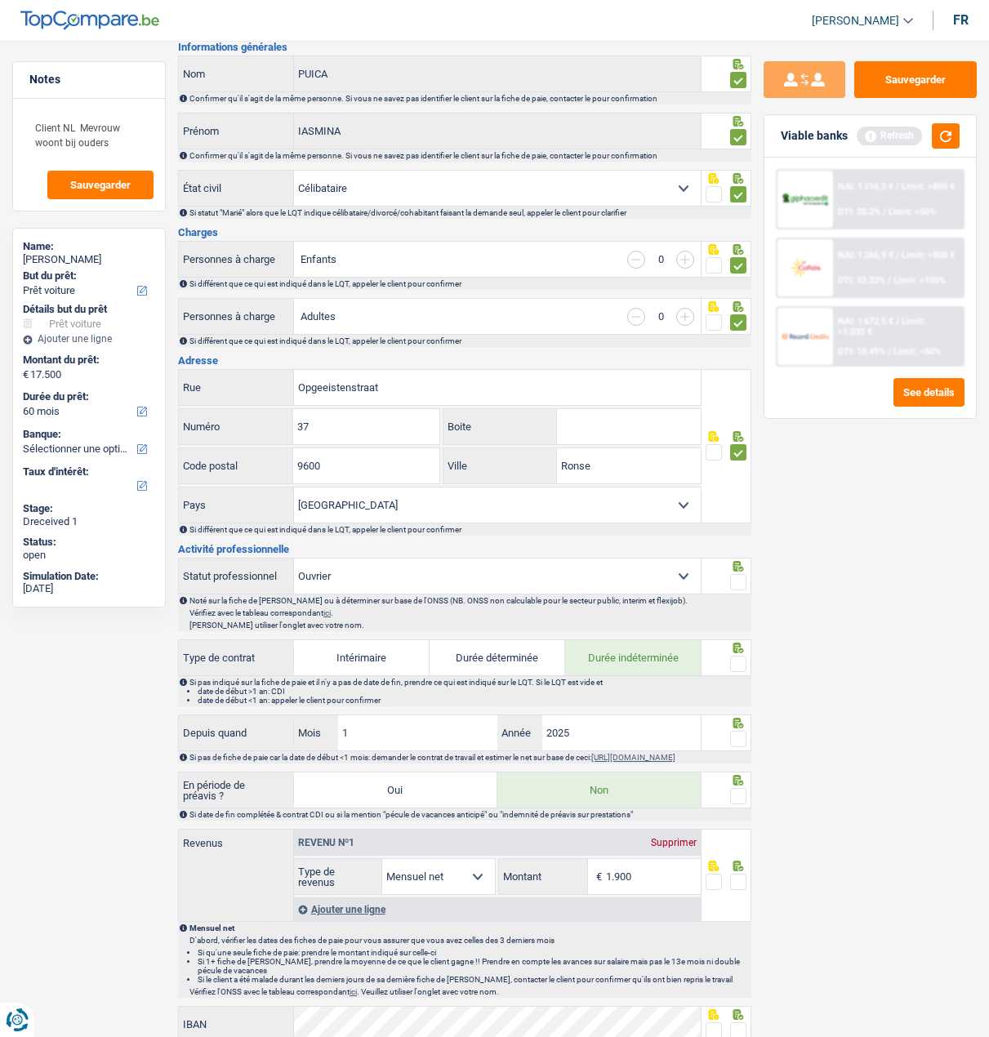
scroll to position [163, 0]
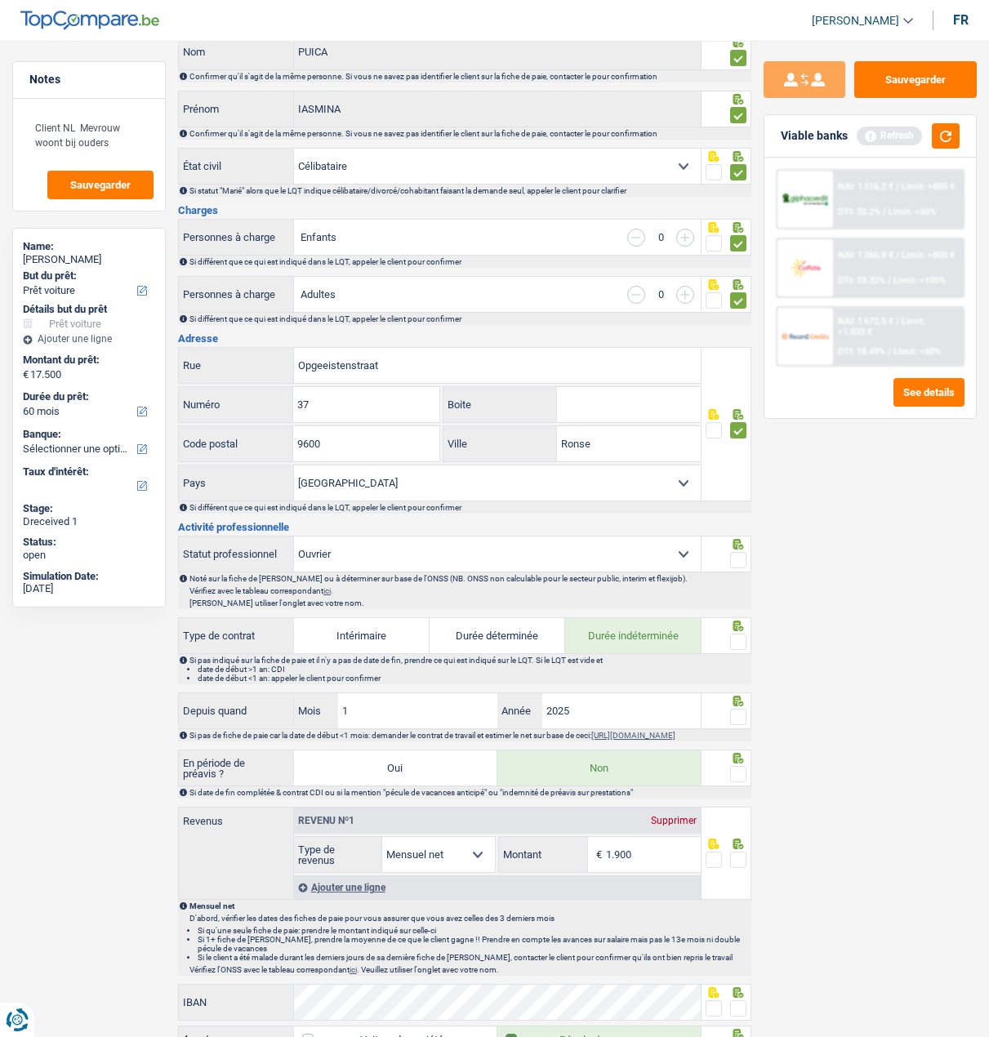
click at [740, 558] on span at bounding box center [738, 560] width 16 height 16
click at [0, 0] on input "radio" at bounding box center [0, 0] width 0 height 0
drag, startPoint x: 745, startPoint y: 642, endPoint x: 750, endPoint y: 685, distance: 43.6
click at [745, 643] on span at bounding box center [738, 642] width 16 height 16
click at [0, 0] on input "radio" at bounding box center [0, 0] width 0 height 0
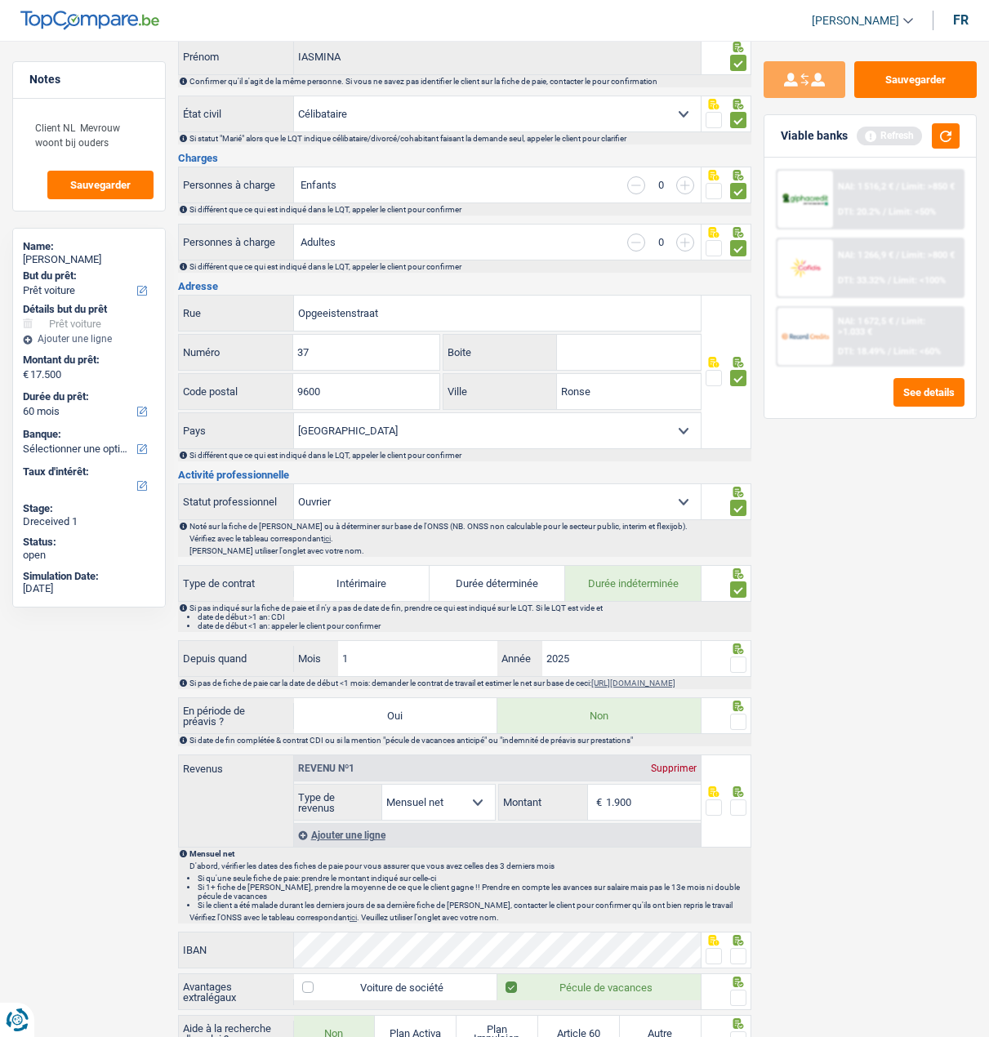
scroll to position [245, 0]
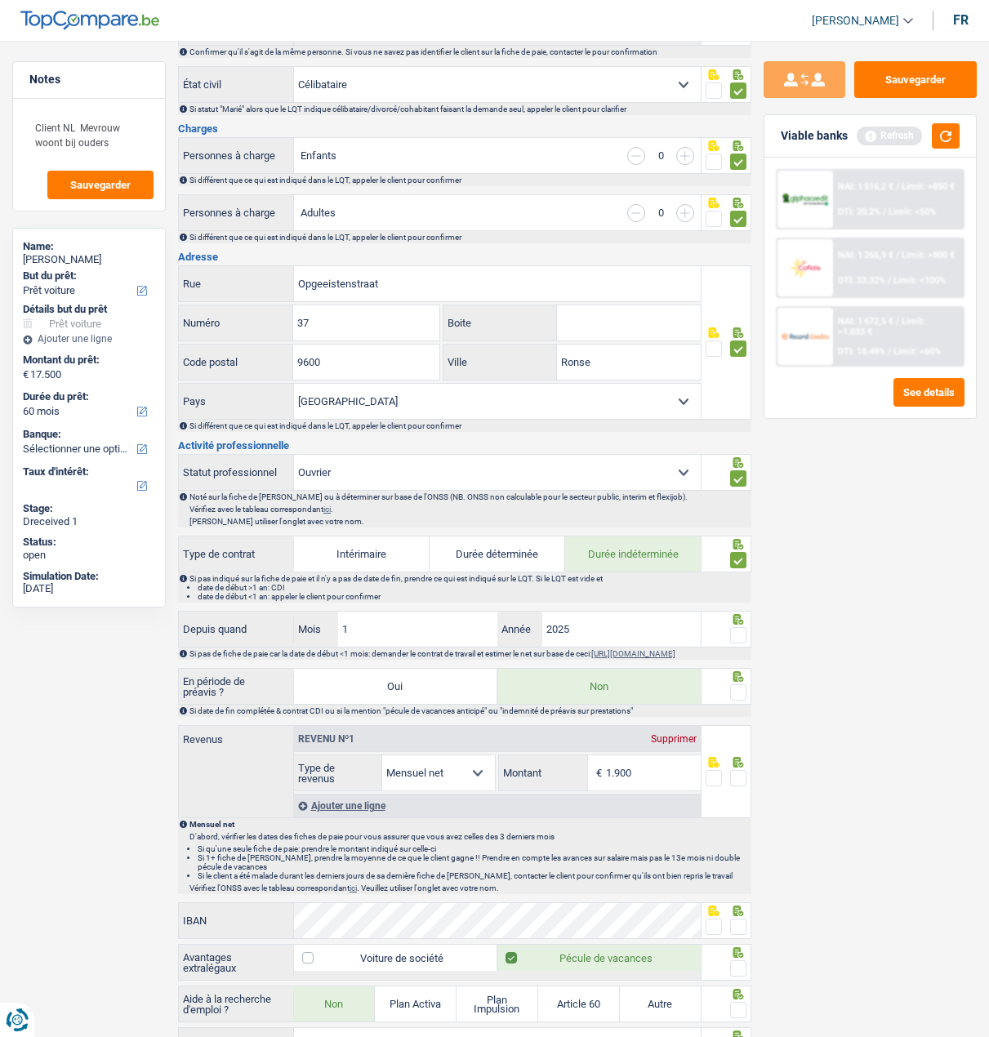
click at [500, 554] on label "Durée déterminée" at bounding box center [497, 553] width 136 height 35
click at [500, 554] on input "Durée déterminée" at bounding box center [497, 553] width 136 height 35
radio input "true"
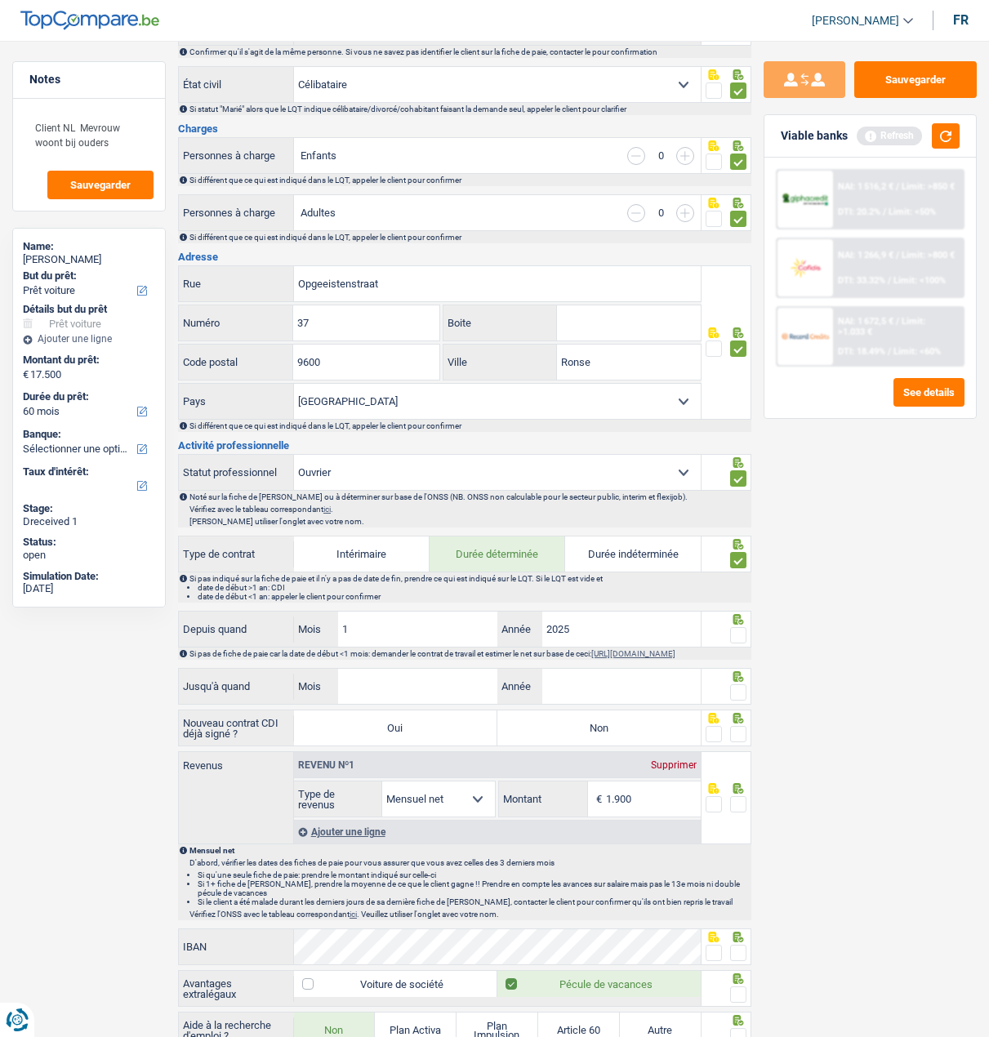
click at [729, 632] on fieldset at bounding box center [725, 635] width 41 height 20
click at [745, 629] on span at bounding box center [738, 635] width 16 height 16
click at [0, 0] on input "radio" at bounding box center [0, 0] width 0 height 0
click at [923, 96] on button "Sauvegarder" at bounding box center [915, 79] width 122 height 37
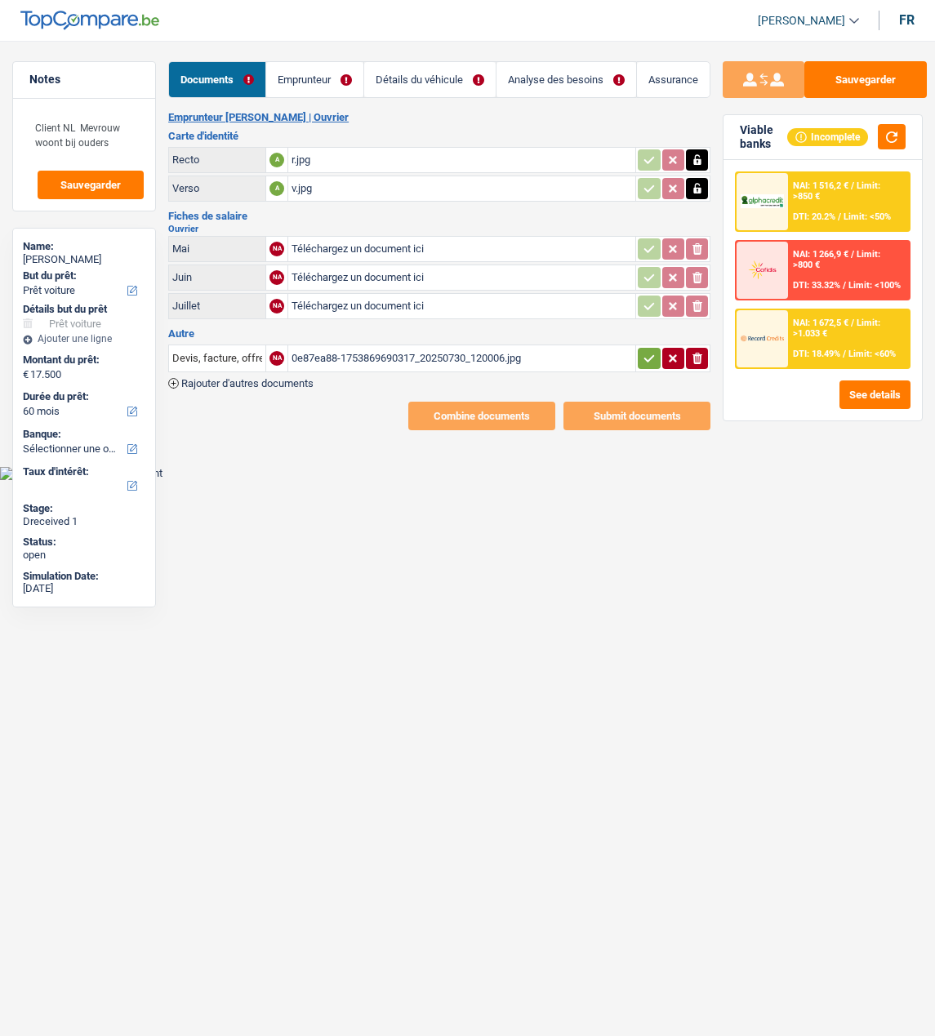
select select "car"
select select "60"
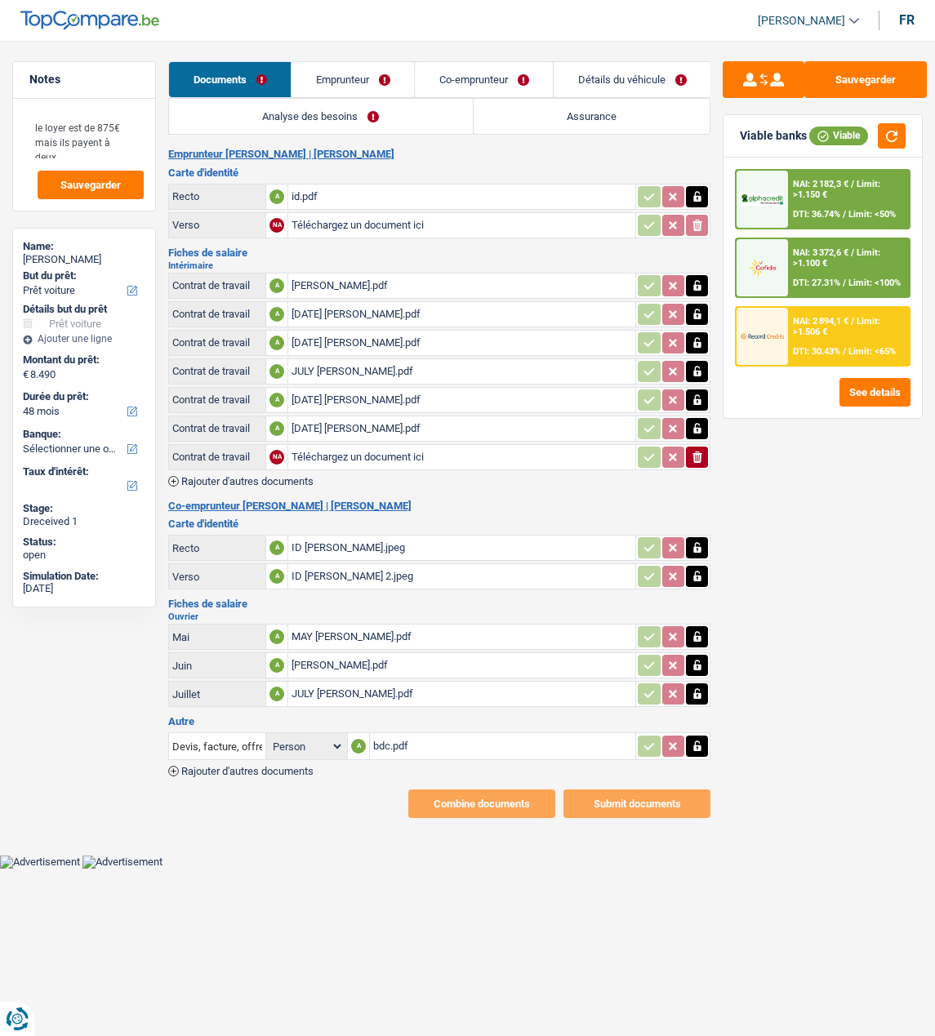
select select "car"
select select "48"
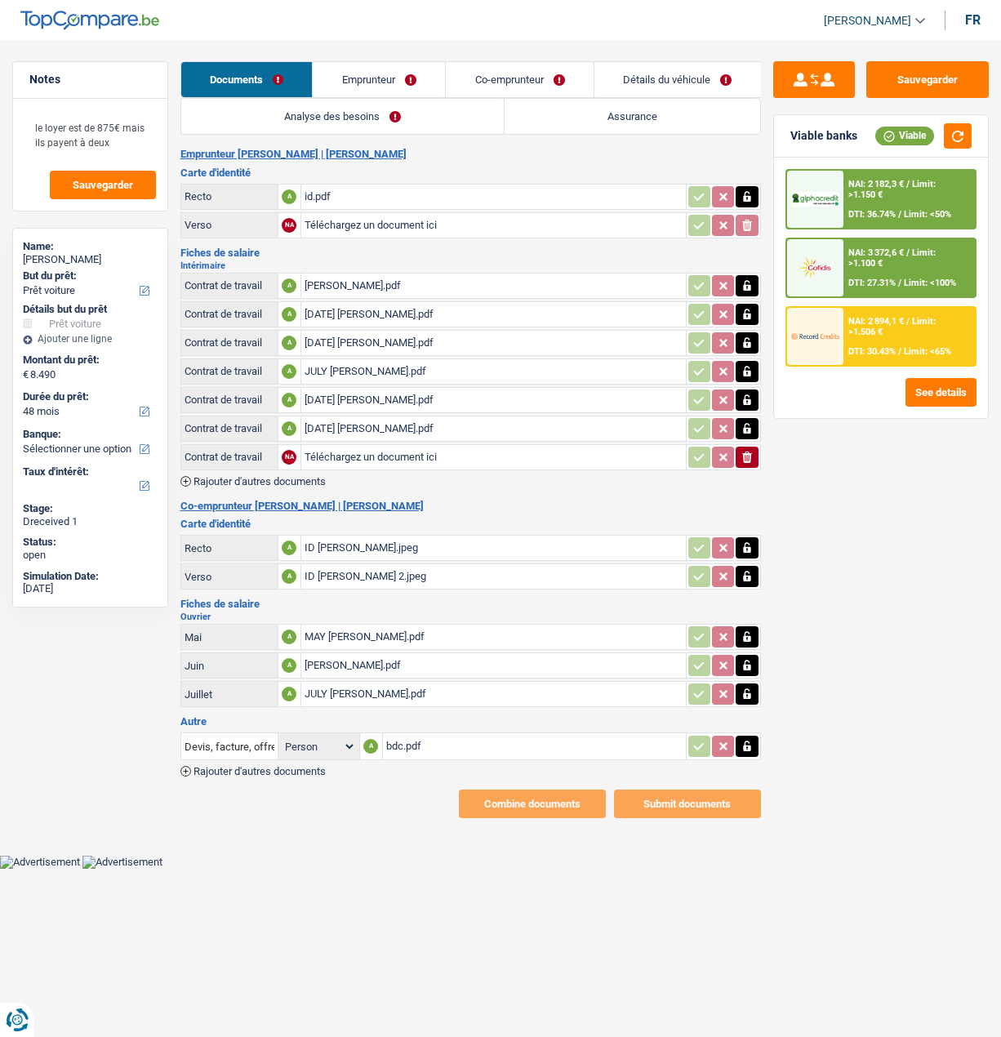
click at [333, 194] on div "id.pdf" at bounding box center [494, 197] width 378 height 24
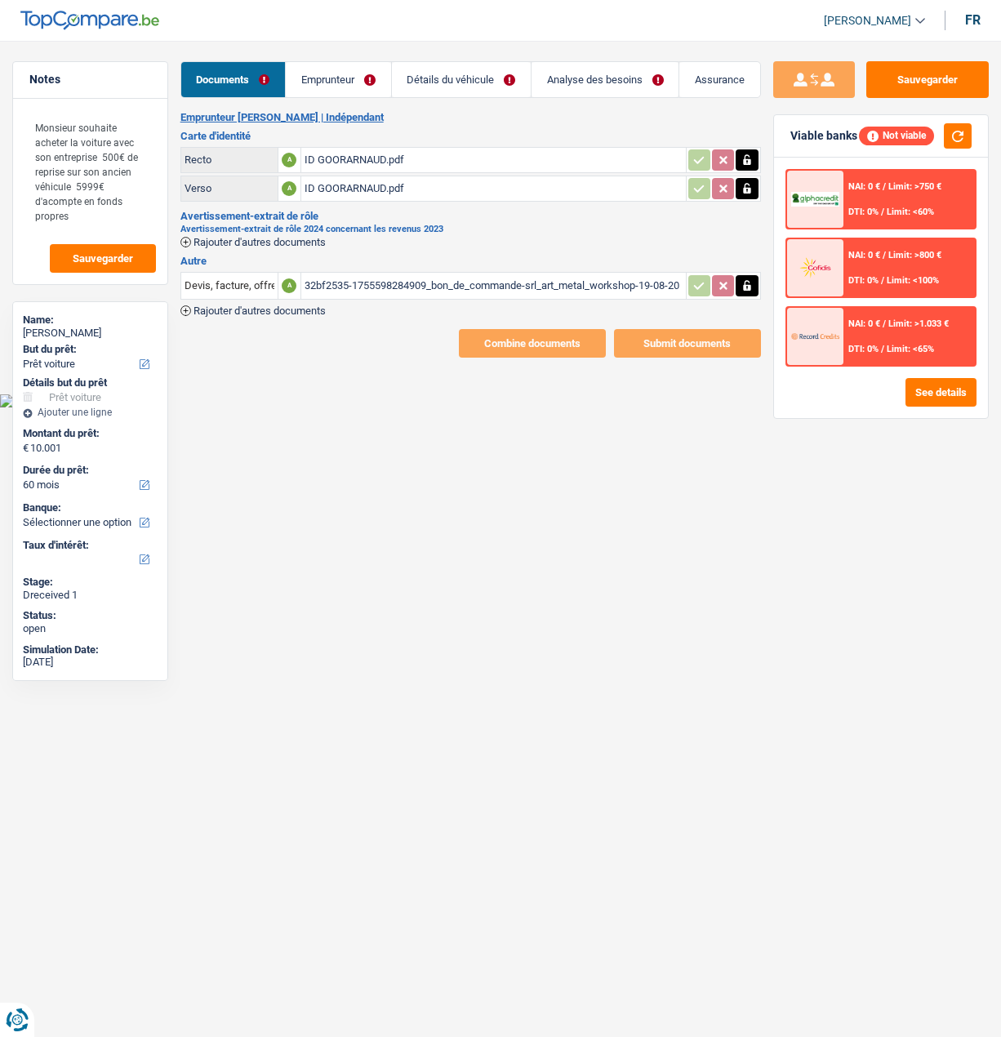
select select "car"
select select "60"
click at [242, 305] on span "Rajouter d'autres documents" at bounding box center [259, 310] width 132 height 11
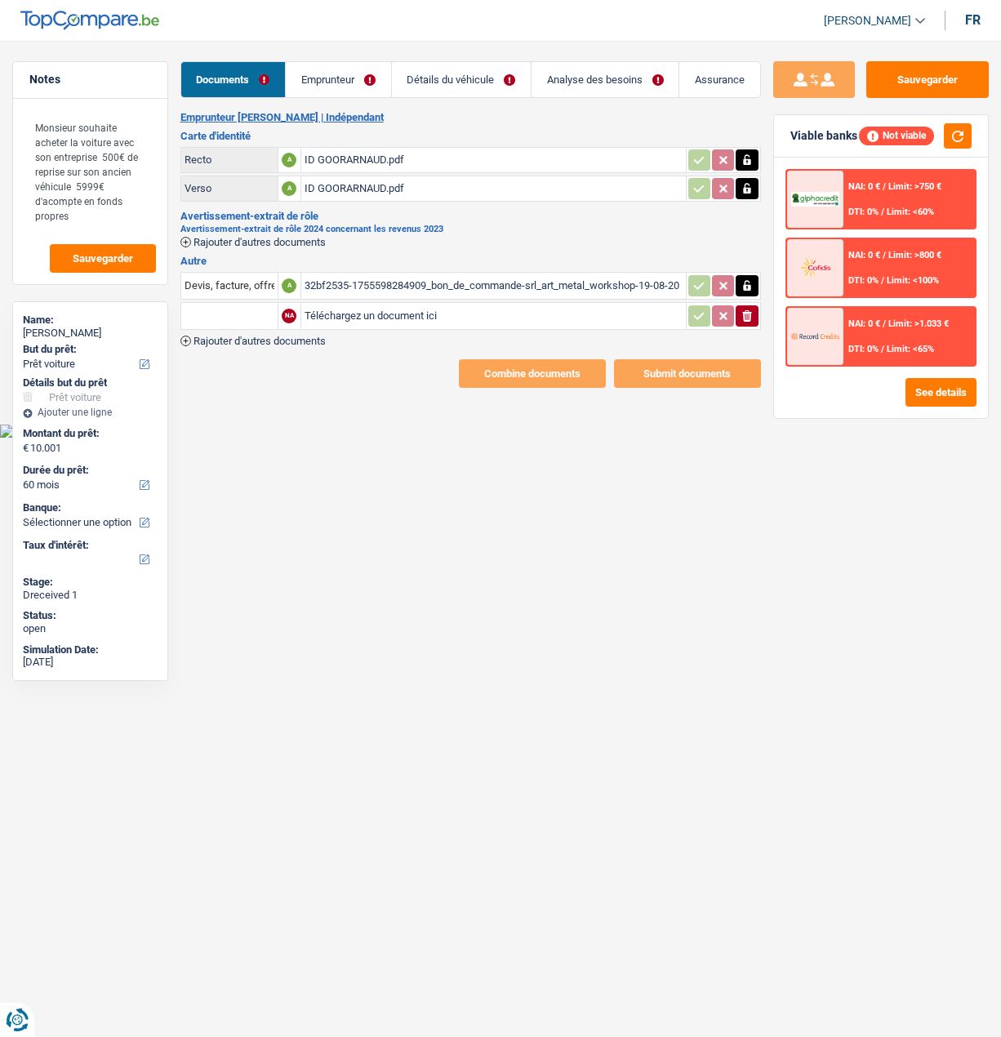
click at [227, 336] on span "Rajouter d'autres documents" at bounding box center [259, 341] width 132 height 11
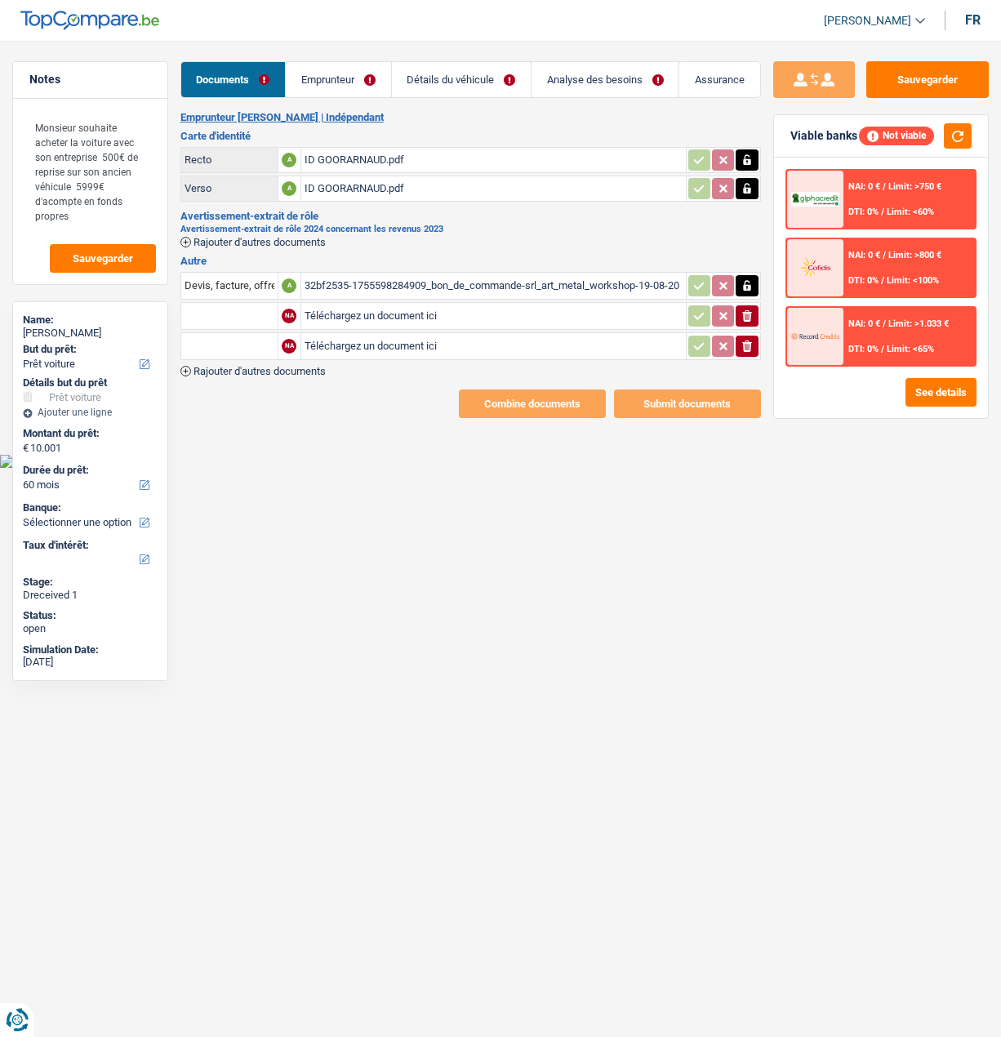
click at [252, 366] on span "Rajouter d'autres documents" at bounding box center [259, 371] width 132 height 11
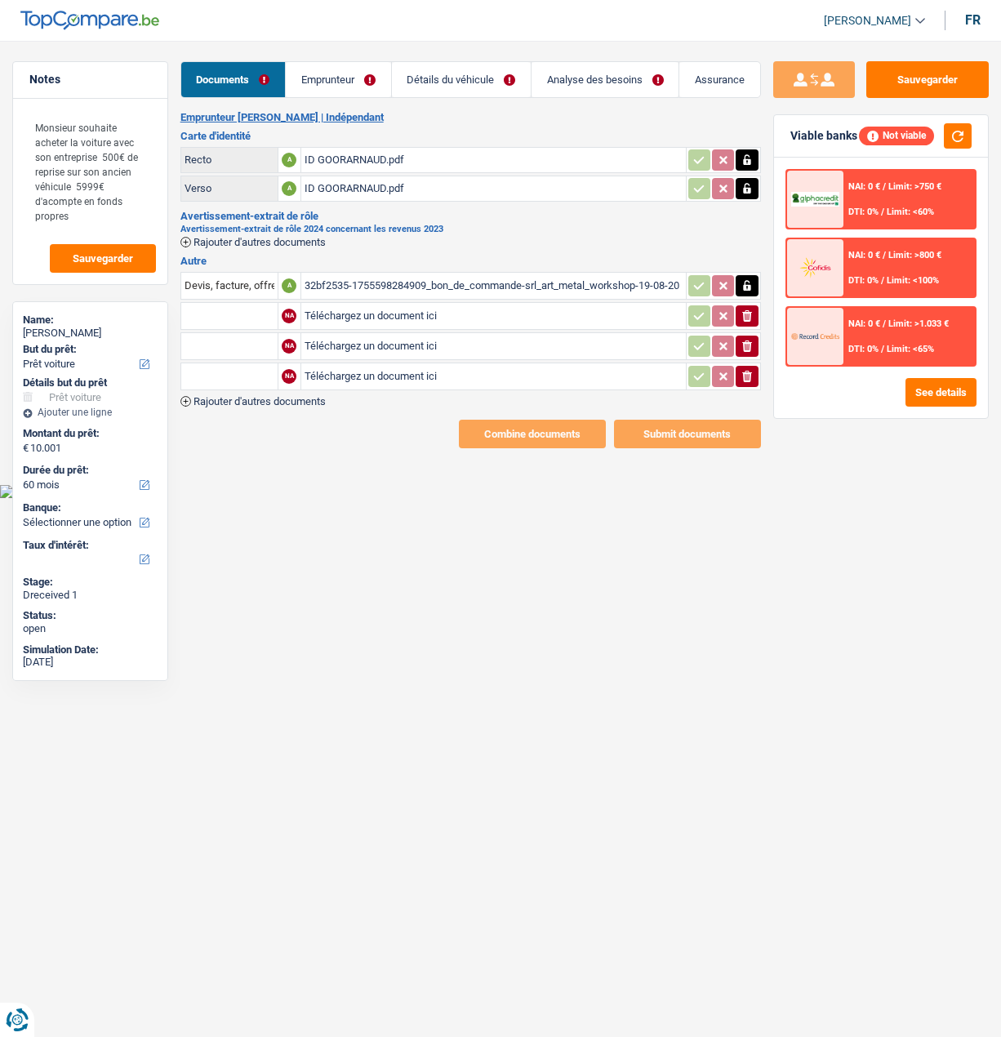
click at [336, 311] on input "Téléchargez un document ici" at bounding box center [494, 316] width 378 height 24
type input "C:\fakepath\Registre UBO.pdf"
click at [357, 336] on input "Téléchargez un document ici" at bounding box center [494, 346] width 378 height 24
type input "C:\fakepath\PDF de la déclaration - 2025.pdf"
click at [336, 373] on input "Téléchargez un document ici" at bounding box center [494, 376] width 378 height 24
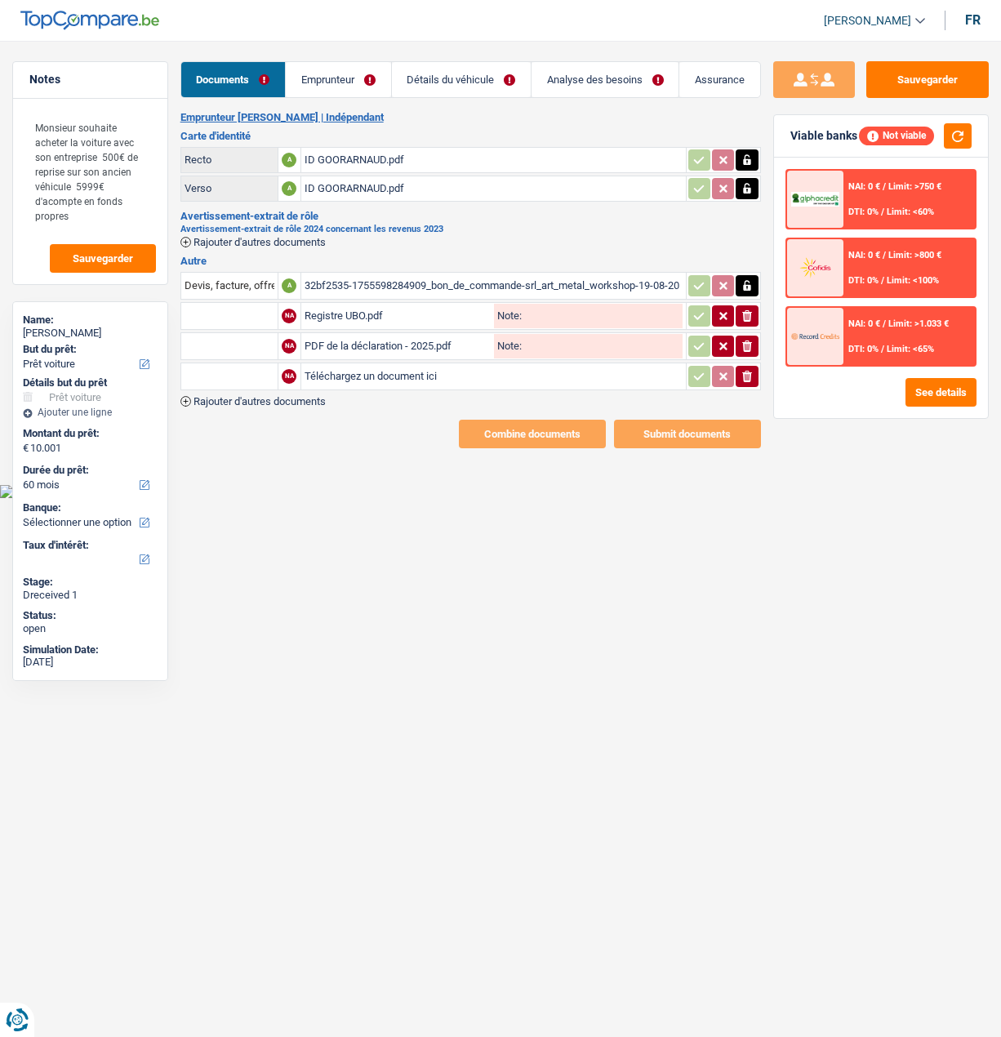
type input "C:\fakepath\Comptes annuels internes - 2025.pdf"
click at [201, 305] on input "text" at bounding box center [230, 316] width 90 height 26
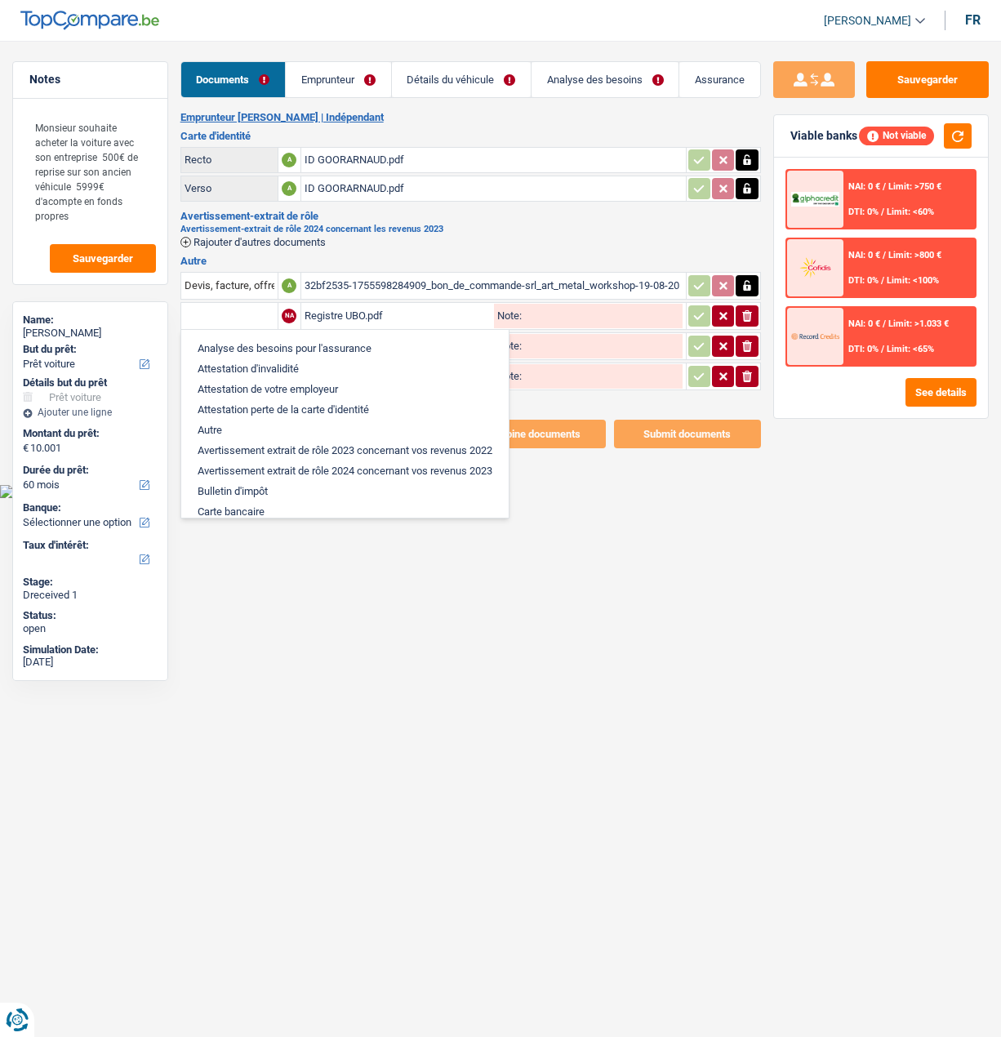
click at [229, 420] on li "Autre" at bounding box center [344, 430] width 311 height 20
type input "Autre"
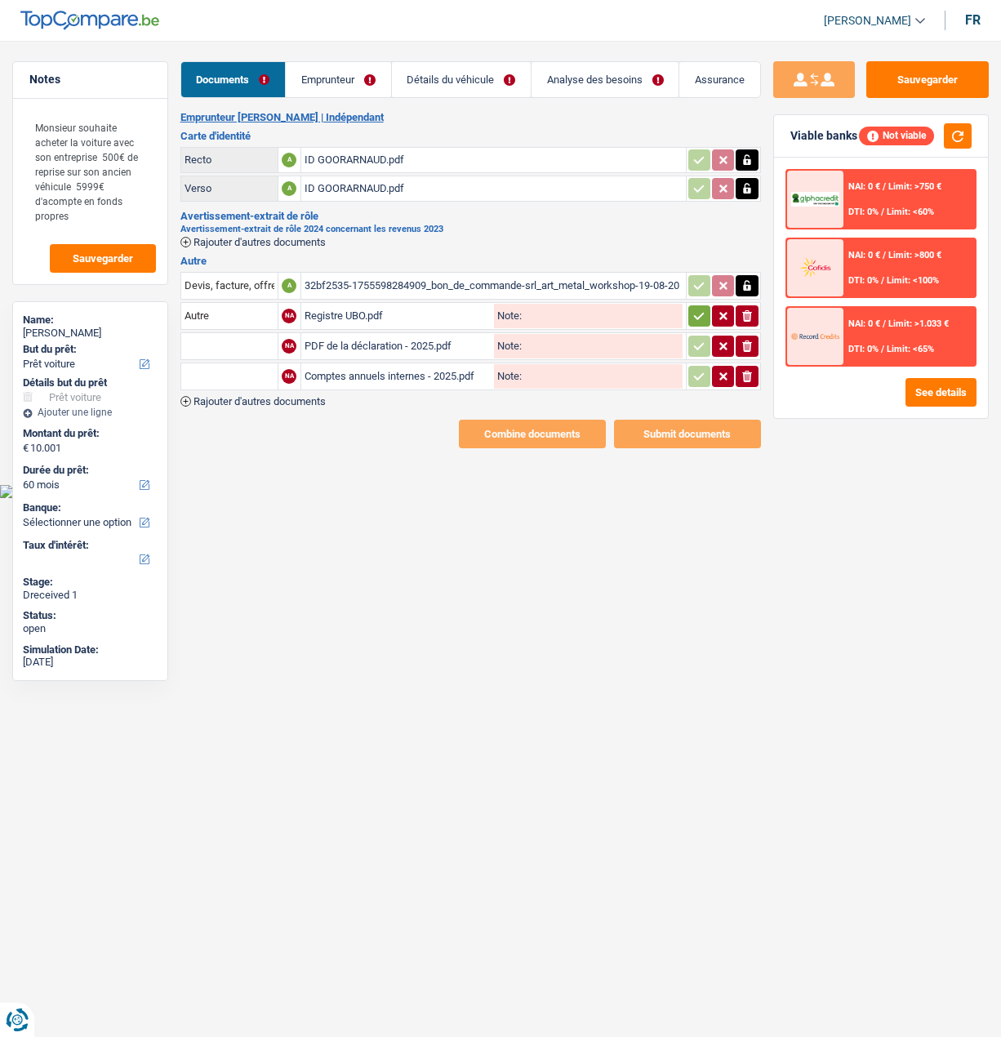
click at [222, 333] on input "text" at bounding box center [230, 346] width 90 height 26
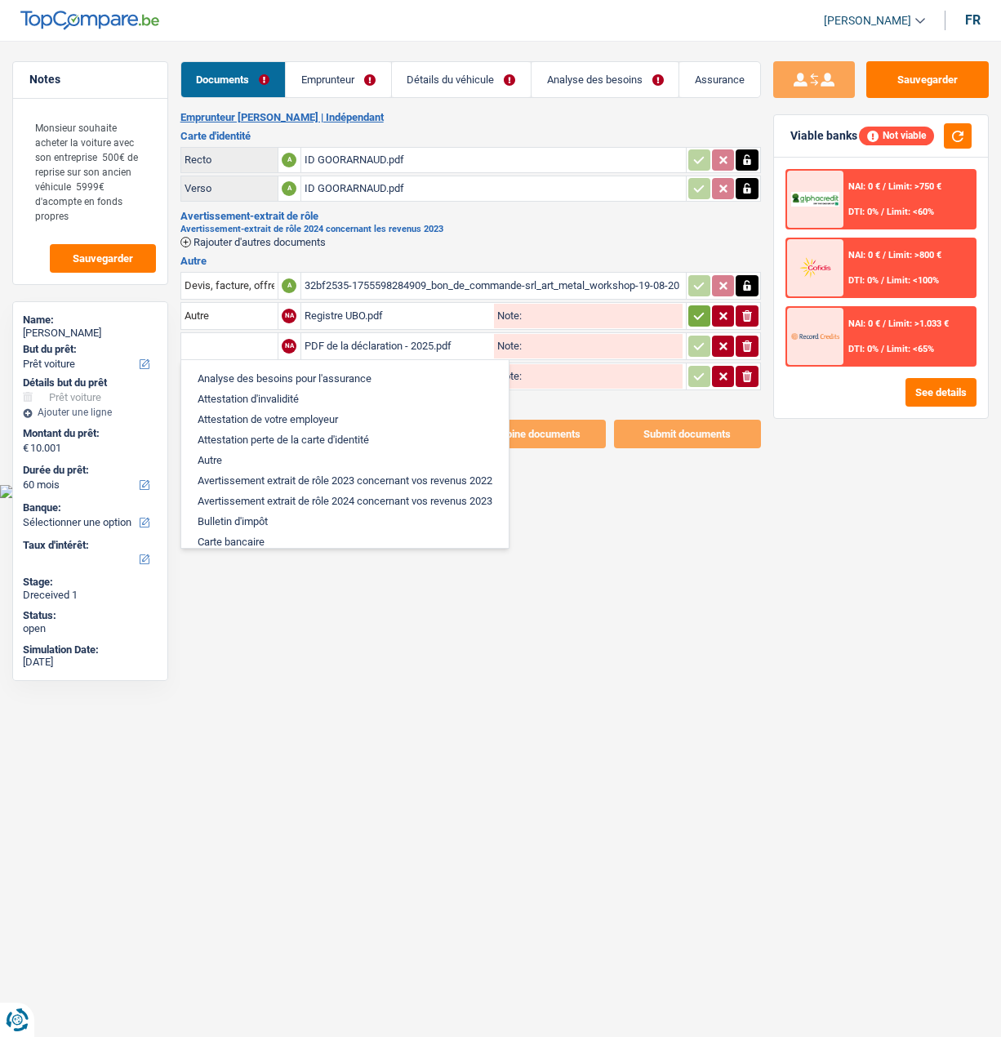
click at [224, 450] on li "Autre" at bounding box center [344, 460] width 311 height 20
type input "Autre"
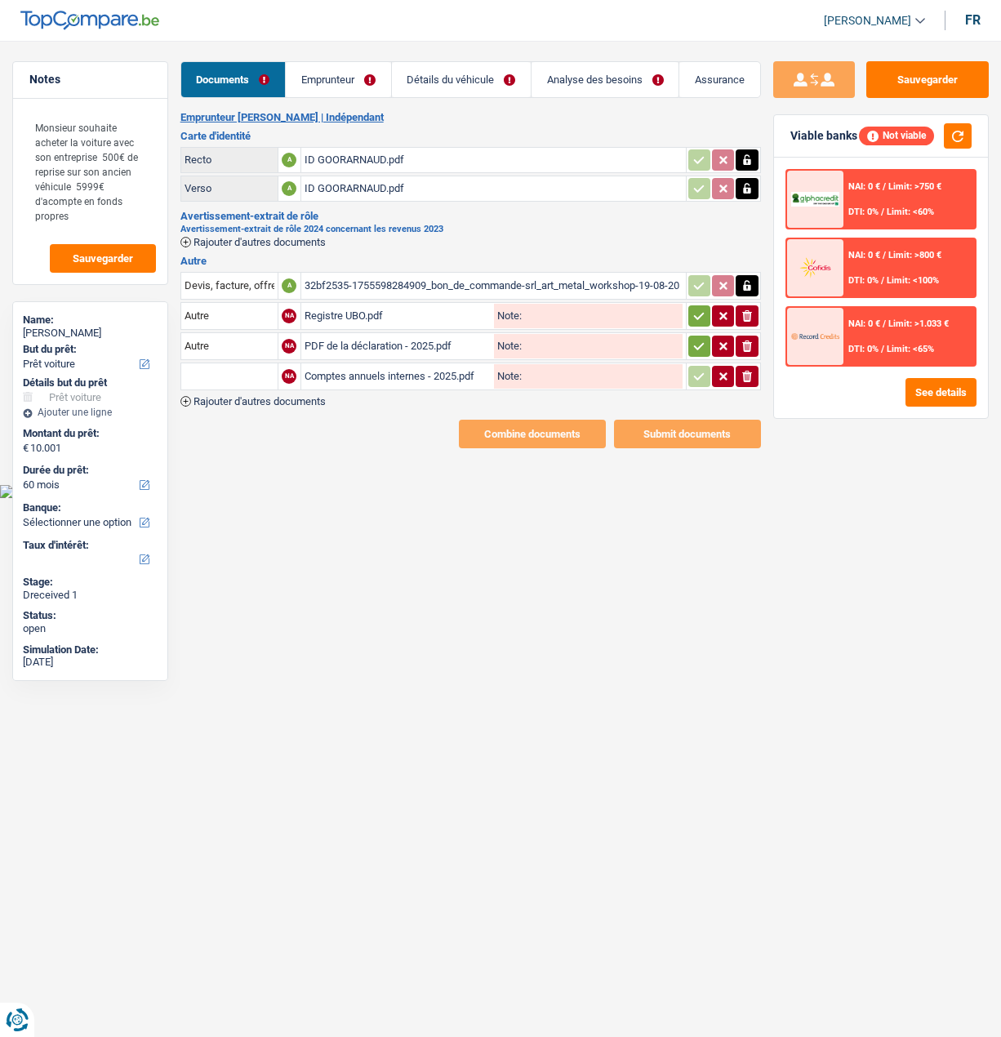
click at [231, 374] on input "text" at bounding box center [230, 376] width 90 height 26
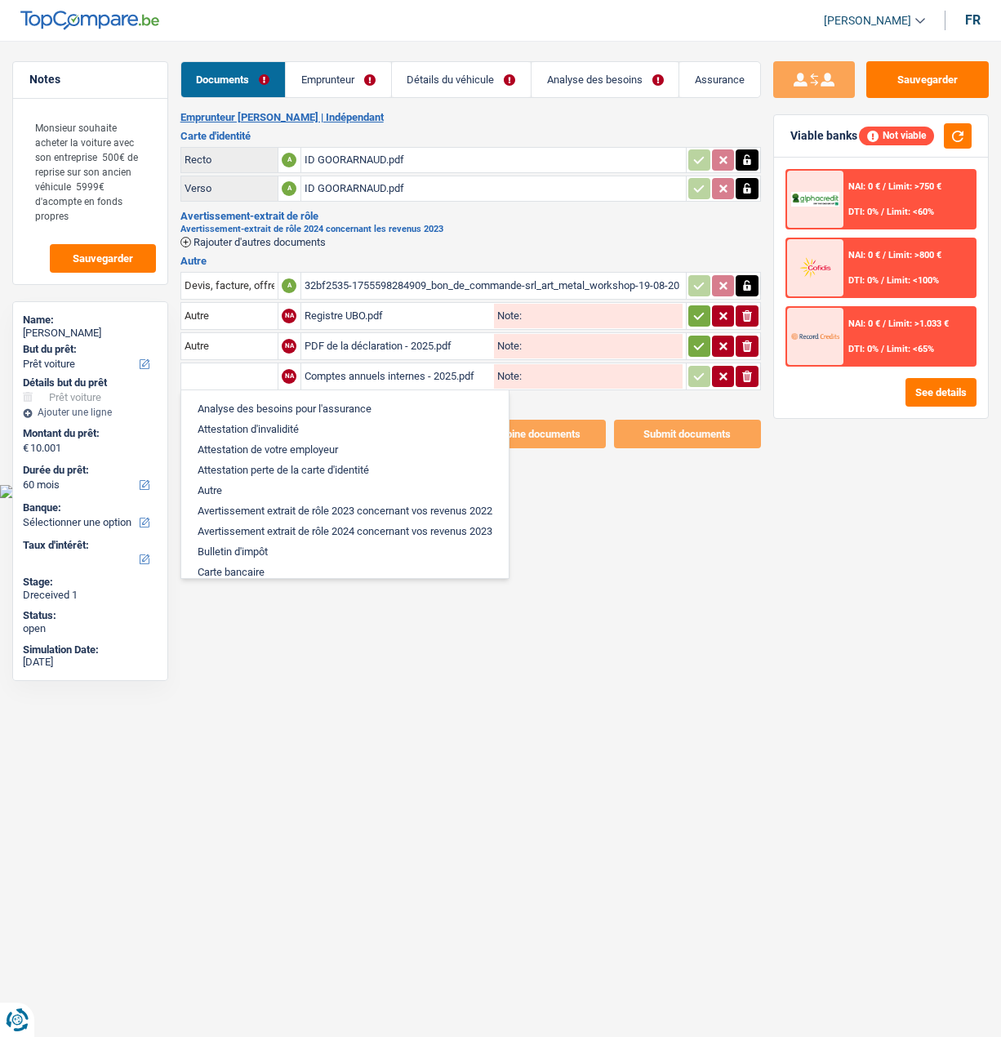
click at [224, 480] on li "Autre" at bounding box center [344, 490] width 311 height 20
type input "Autre"
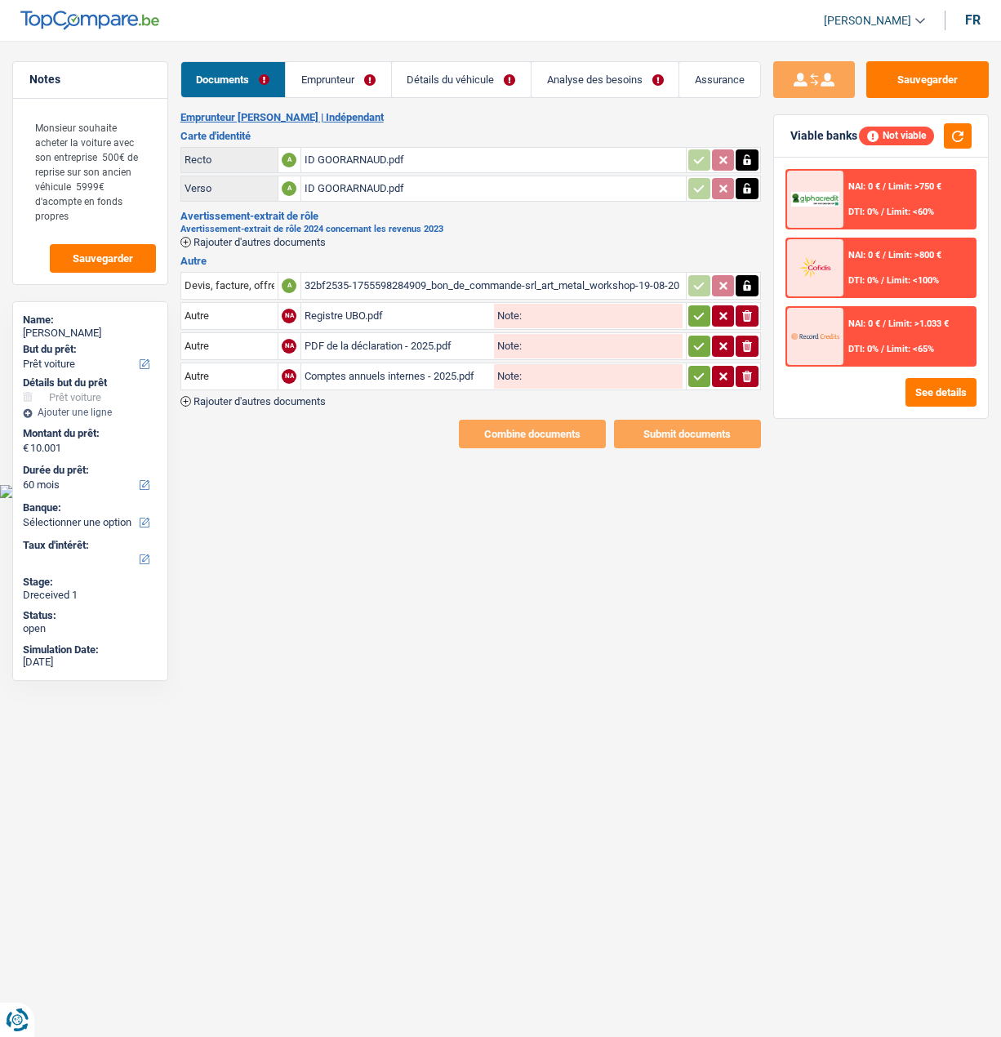
click at [692, 308] on icon "button" at bounding box center [698, 316] width 13 height 16
click at [696, 340] on icon "button" at bounding box center [698, 346] width 13 height 16
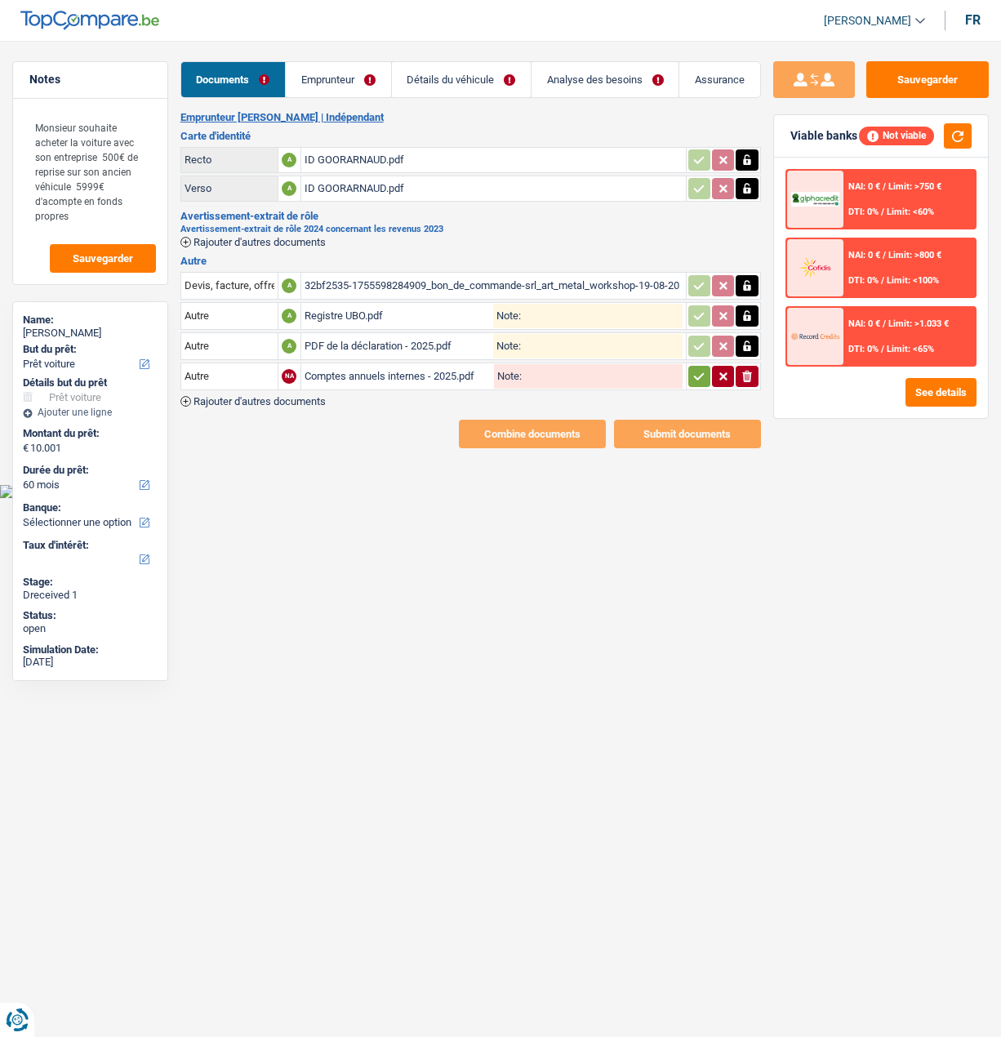
click at [700, 368] on icon "button" at bounding box center [698, 376] width 13 height 16
click at [327, 84] on link "Emprunteur" at bounding box center [338, 79] width 104 height 35
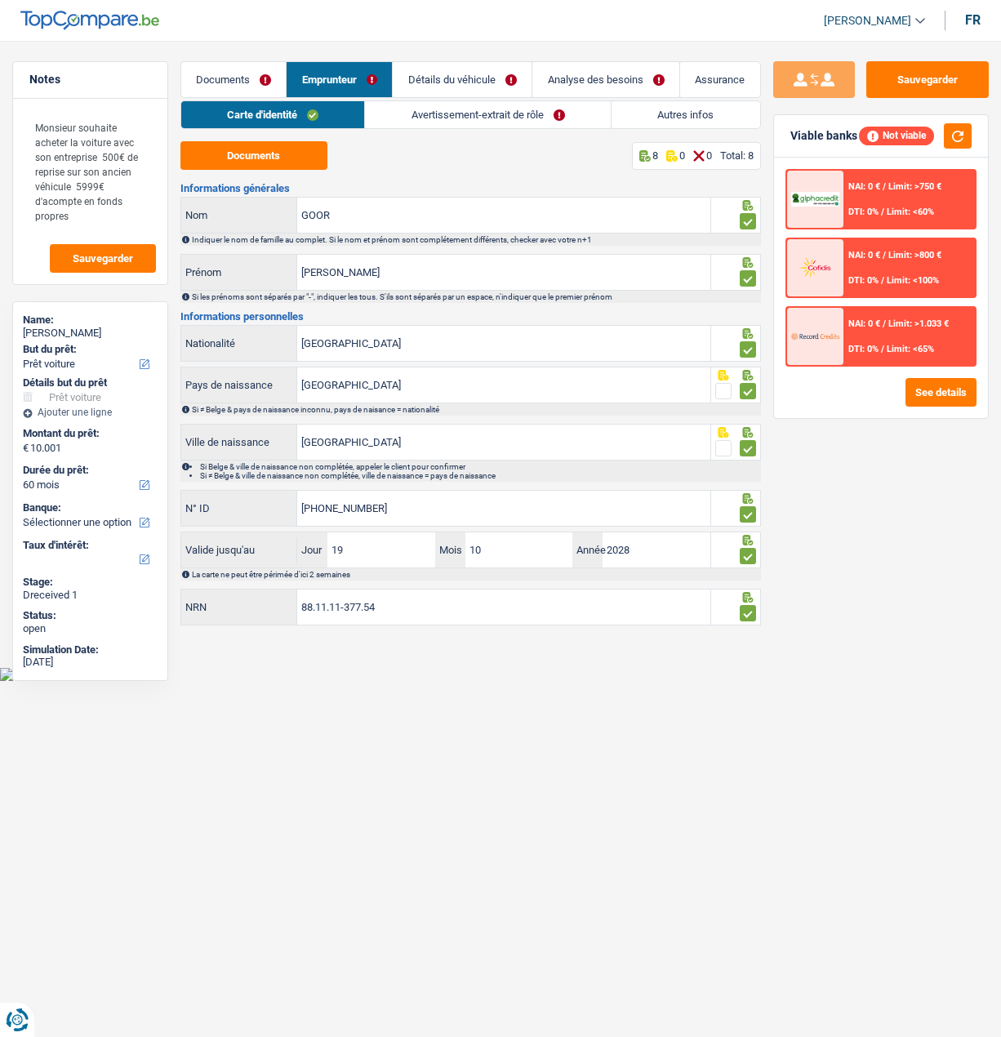
click at [230, 72] on link "Documents" at bounding box center [233, 79] width 105 height 35
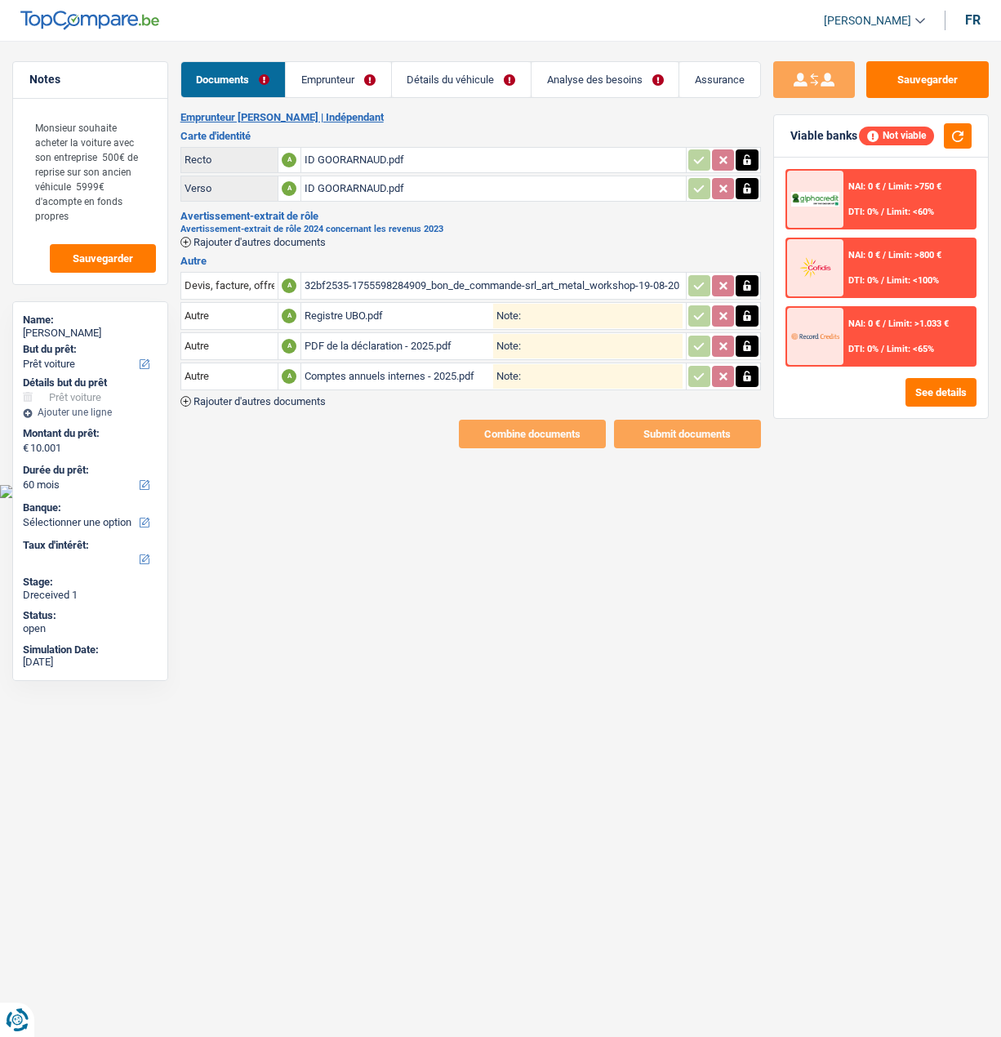
click at [453, 278] on div "32bf2535-1755598284909_bon_de_commande-srl_art_metal_workshop-19-08-2025.pdf" at bounding box center [494, 285] width 378 height 24
